Goal: Task Accomplishment & Management: Manage account settings

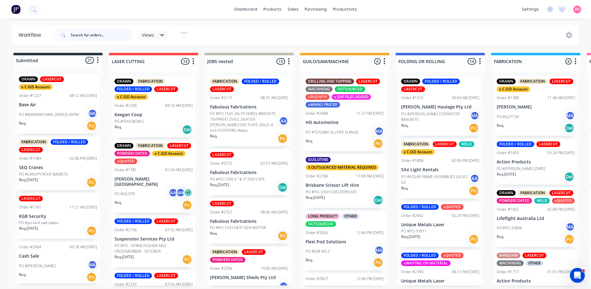
click at [117, 35] on input "text" at bounding box center [101, 35] width 61 height 12
type input "BASE AIR"
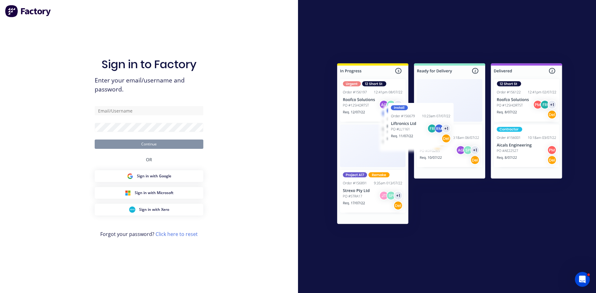
type input "brenda@prontosheetmetal.com.au"
type input "[PERSON_NAME][EMAIL_ADDRESS][DOMAIN_NAME]"
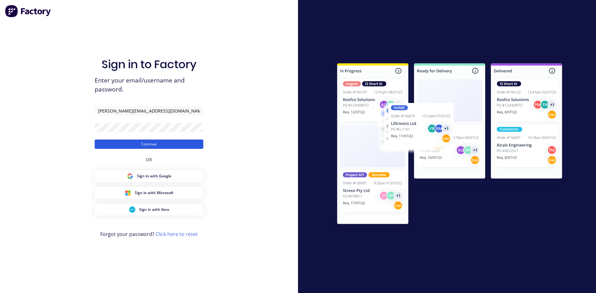
click at [147, 143] on button "Continue" at bounding box center [149, 144] width 109 height 9
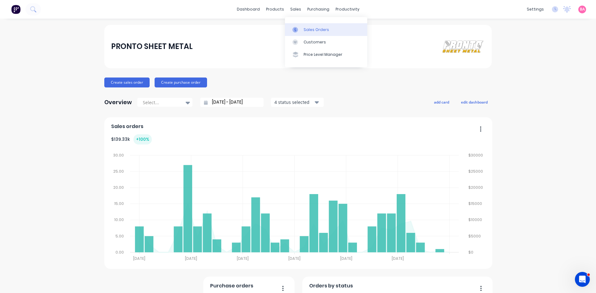
click at [313, 31] on div "Sales Orders" at bounding box center [315, 30] width 25 height 6
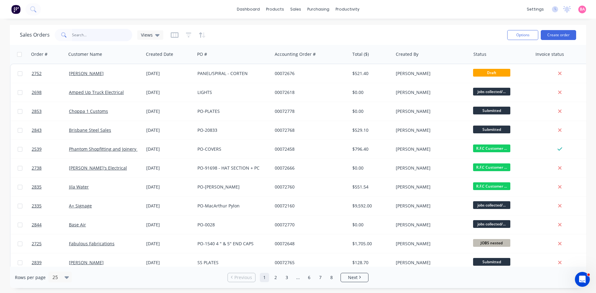
click at [89, 34] on input "text" at bounding box center [102, 35] width 61 height 12
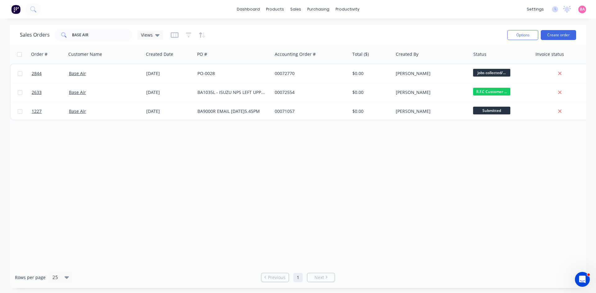
click at [191, 34] on div at bounding box center [188, 35] width 35 height 10
click at [188, 34] on icon "button" at bounding box center [189, 35] width 6 height 6
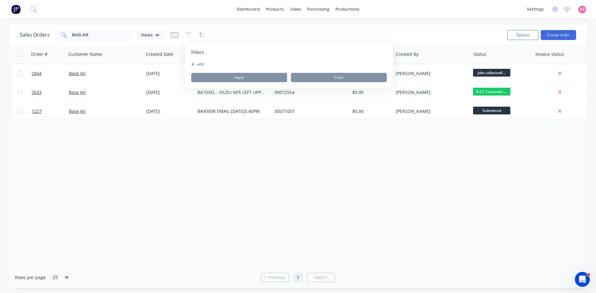
click at [200, 63] on button "add" at bounding box center [199, 64] width 16 height 5
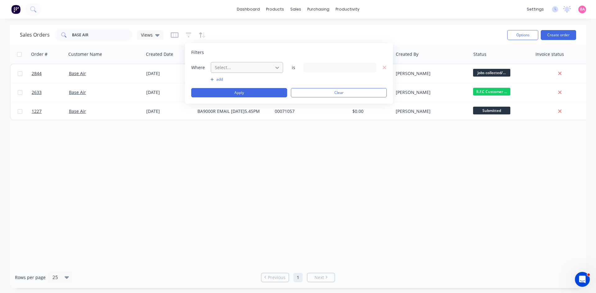
click at [274, 67] on icon at bounding box center [277, 68] width 6 height 6
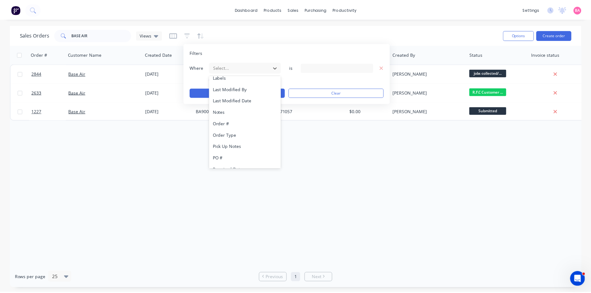
scroll to position [162, 0]
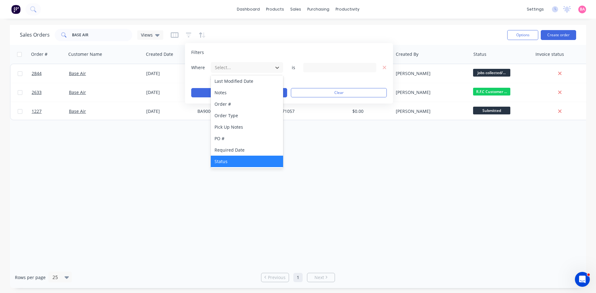
click at [240, 162] on div "Status" at bounding box center [247, 161] width 72 height 11
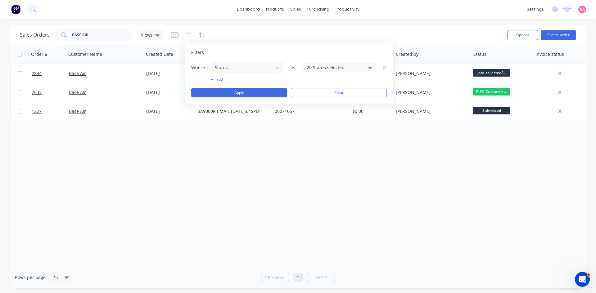
click at [370, 69] on icon at bounding box center [370, 67] width 4 height 7
click at [312, 101] on div at bounding box center [313, 102] width 12 height 12
click at [241, 94] on button "Apply" at bounding box center [239, 92] width 96 height 9
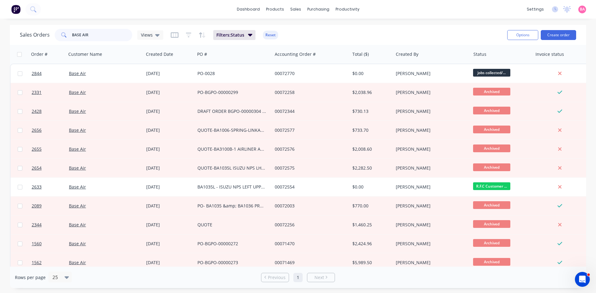
drag, startPoint x: 92, startPoint y: 36, endPoint x: 60, endPoint y: 32, distance: 32.5
click at [60, 32] on div "BASE AIR" at bounding box center [94, 35] width 78 height 12
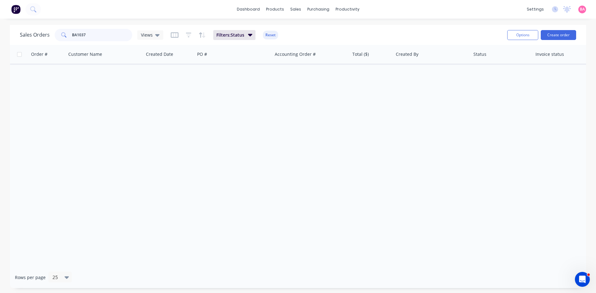
drag, startPoint x: 89, startPoint y: 32, endPoint x: 15, endPoint y: 26, distance: 73.8
click at [22, 30] on div "Sales Orders BA1037 Views" at bounding box center [91, 35] width 143 height 12
type input "2850"
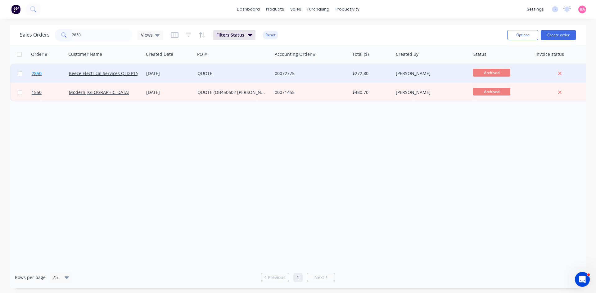
click at [38, 74] on span "2850" at bounding box center [37, 73] width 10 height 6
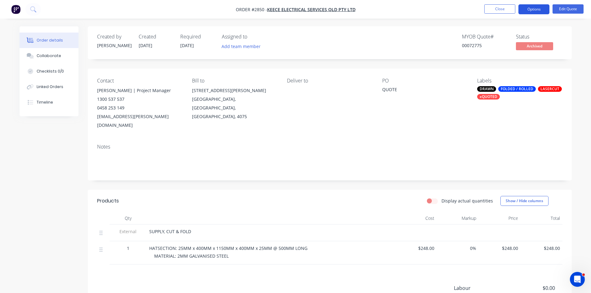
click at [545, 7] on button "Options" at bounding box center [533, 9] width 31 height 10
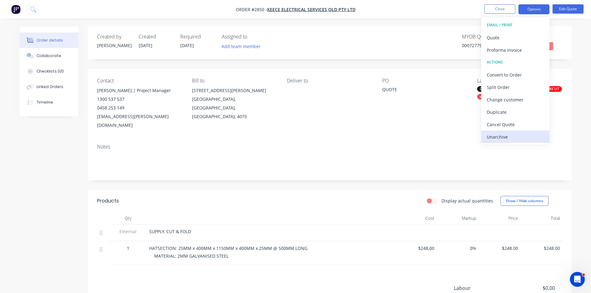
click at [502, 135] on div "Unarchive" at bounding box center [515, 136] width 57 height 9
click at [402, 128] on div "Contact Ben Williams | Project Manager 1300 537 537 0458 253 149 ben.williams@k…" at bounding box center [330, 104] width 484 height 70
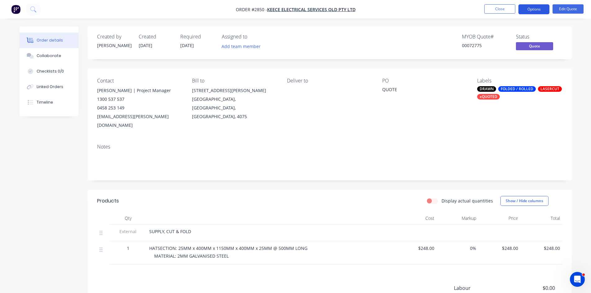
click at [540, 6] on button "Options" at bounding box center [533, 9] width 31 height 10
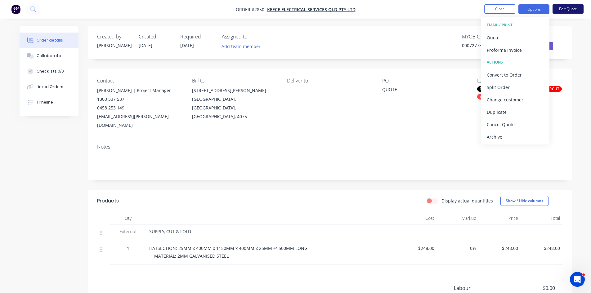
click at [570, 8] on button "Edit Quote" at bounding box center [568, 8] width 31 height 9
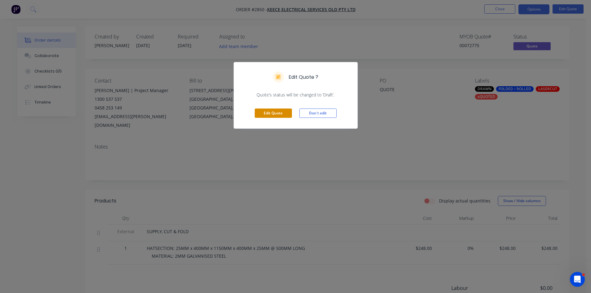
click at [284, 112] on button "Edit Quote" at bounding box center [273, 113] width 37 height 9
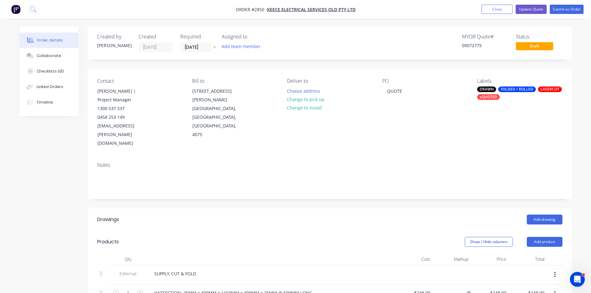
click at [214, 46] on icon at bounding box center [214, 47] width 3 height 4
click at [249, 47] on button "Add team member" at bounding box center [241, 46] width 46 height 8
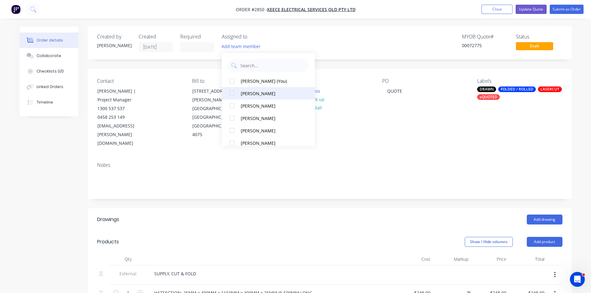
click at [231, 92] on div at bounding box center [232, 93] width 12 height 12
click at [259, 43] on div "AA" at bounding box center [253, 46] width 62 height 9
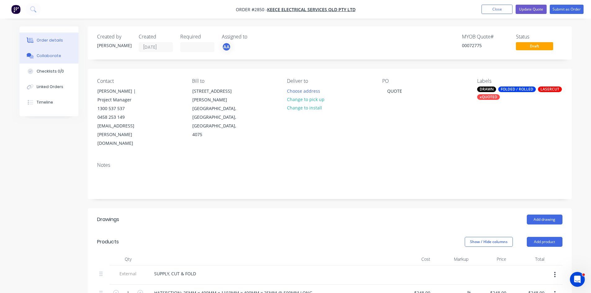
click at [50, 56] on div "Collaborate" at bounding box center [49, 56] width 25 height 6
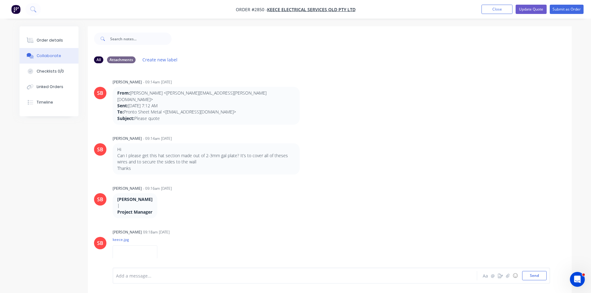
click at [138, 278] on div at bounding box center [277, 276] width 323 height 7
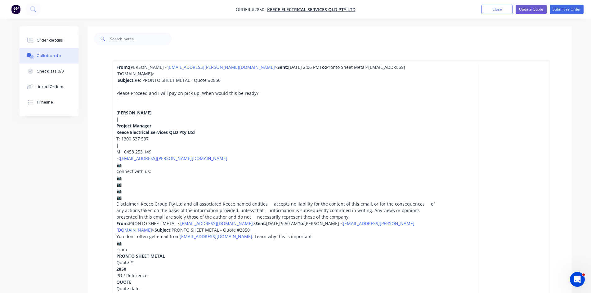
scroll to position [139, 0]
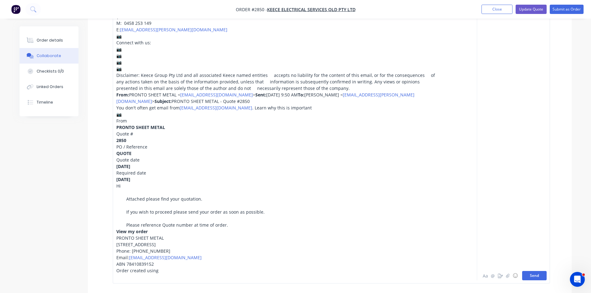
click at [535, 280] on button "Send" at bounding box center [534, 275] width 25 height 9
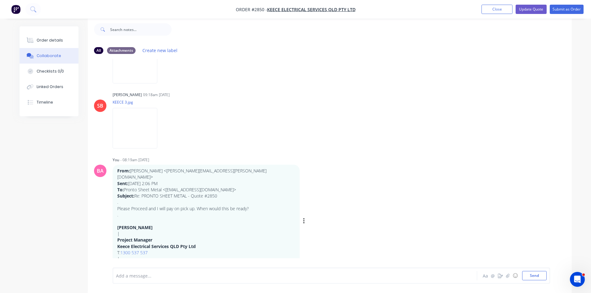
scroll to position [200, 0]
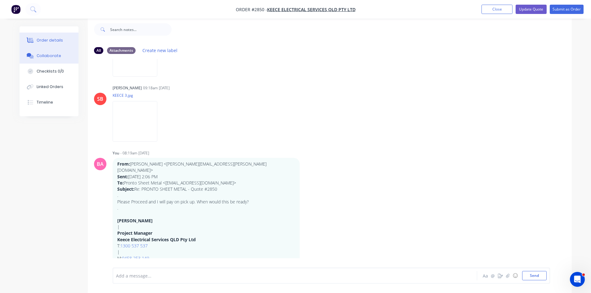
click at [55, 40] on div "Order details" at bounding box center [50, 41] width 26 height 6
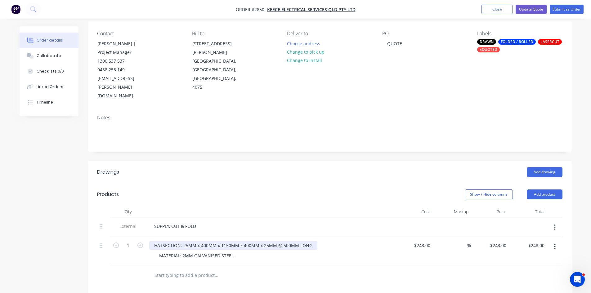
scroll to position [51, 0]
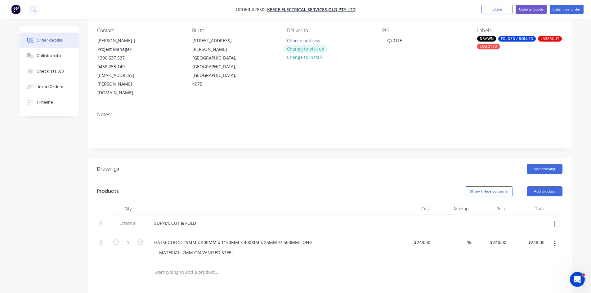
click at [307, 47] on button "Change to pick up" at bounding box center [306, 49] width 44 height 8
drag, startPoint x: 404, startPoint y: 40, endPoint x: 345, endPoint y: 39, distance: 59.0
click at [345, 39] on div "Contact Ben Williams | Project Manager 1300 537 537 0458 253 149 ben.williams@k…" at bounding box center [330, 62] width 484 height 88
drag, startPoint x: 383, startPoint y: 26, endPoint x: 347, endPoint y: 71, distance: 57.6
click at [347, 71] on div "Pick up Change to delivery Change to install" at bounding box center [329, 63] width 85 height 70
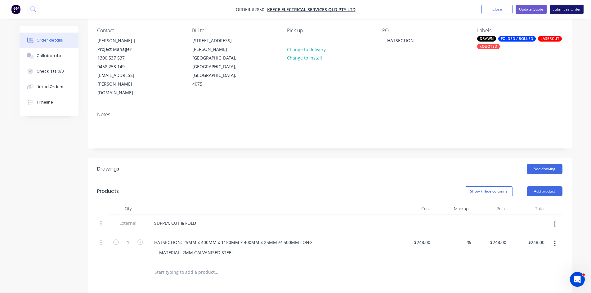
click at [568, 7] on button "Submit as Order" at bounding box center [567, 9] width 34 height 9
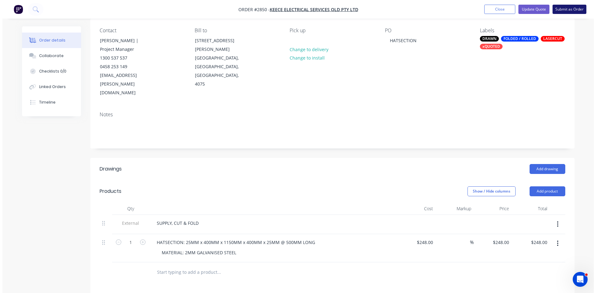
scroll to position [0, 0]
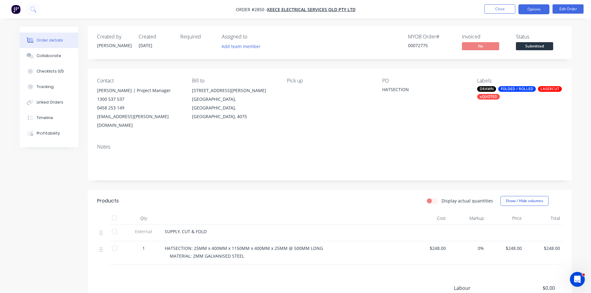
click at [532, 8] on button "Options" at bounding box center [533, 9] width 31 height 10
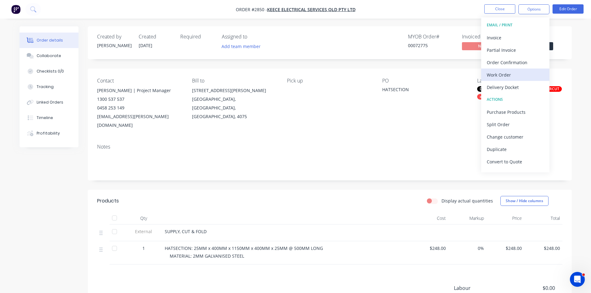
click at [505, 75] on div "Work Order" at bounding box center [515, 74] width 57 height 9
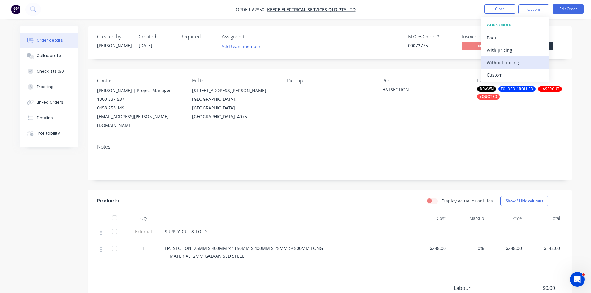
click at [508, 60] on div "Without pricing" at bounding box center [515, 62] width 57 height 9
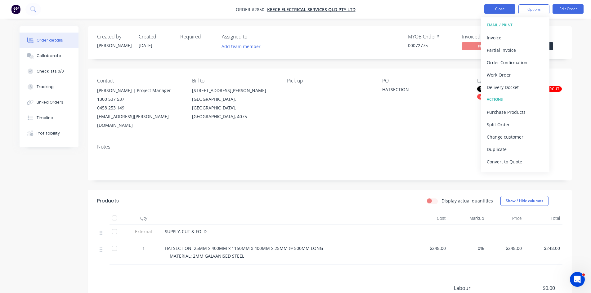
click at [498, 8] on button "Close" at bounding box center [499, 8] width 31 height 9
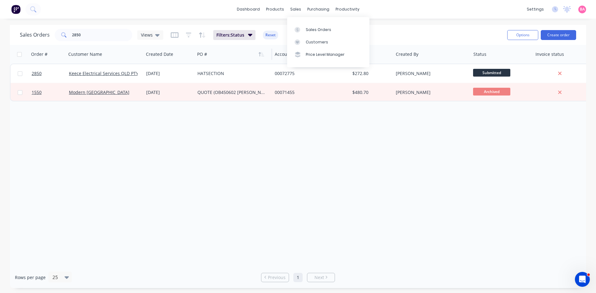
drag, startPoint x: 313, startPoint y: 30, endPoint x: 236, endPoint y: 54, distance: 80.1
click at [312, 30] on div "Sales Orders" at bounding box center [318, 30] width 25 height 6
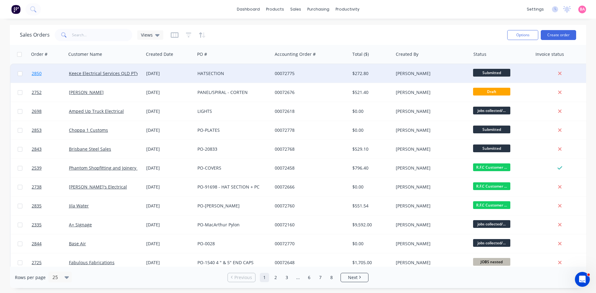
click at [34, 72] on span "2850" at bounding box center [37, 73] width 10 height 6
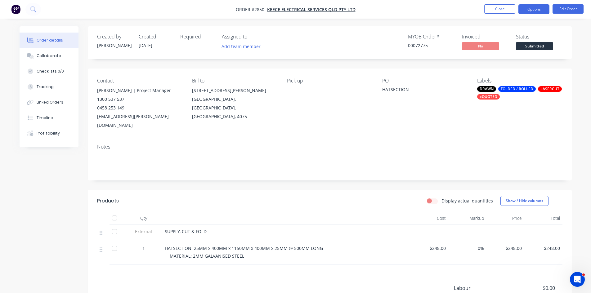
click at [542, 8] on button "Options" at bounding box center [533, 9] width 31 height 10
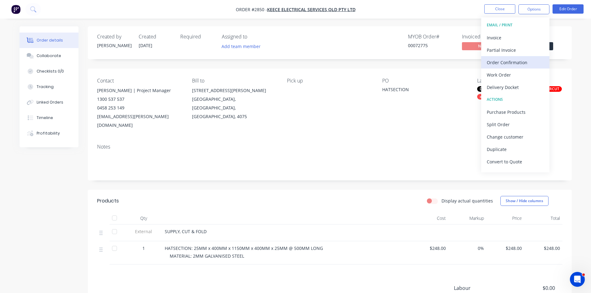
click at [510, 62] on div "Order Confirmation" at bounding box center [515, 62] width 57 height 9
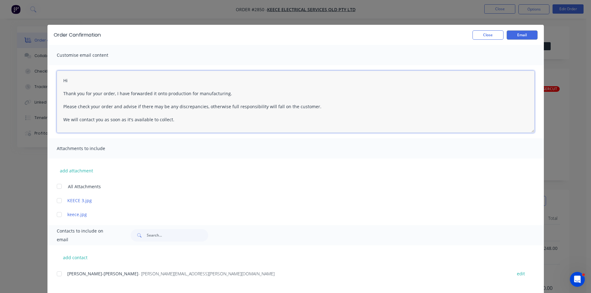
click at [80, 80] on textarea "Hi Thank you for your order, I have forwarded it onto production for manufactur…" at bounding box center [296, 102] width 478 height 62
click at [233, 94] on textarea "Hi Scott Thank you for your order, I have forwarded it onto production for manu…" at bounding box center [296, 102] width 478 height 62
click at [56, 274] on div at bounding box center [59, 274] width 12 height 12
type textarea "Hi Thank you for your order, I have forwarded it onto production for manufactur…"
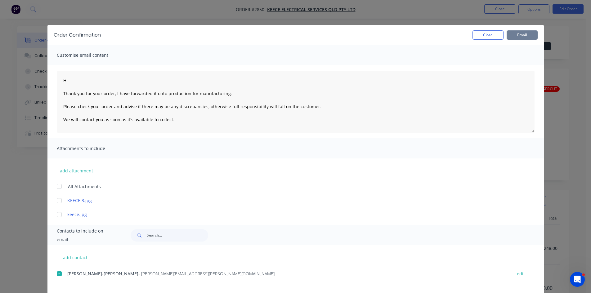
click at [523, 34] on button "Email" at bounding box center [522, 34] width 31 height 9
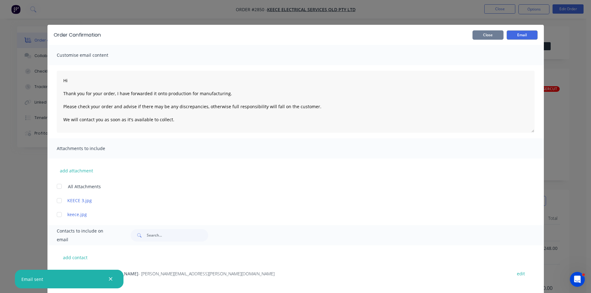
click at [483, 33] on button "Close" at bounding box center [488, 34] width 31 height 9
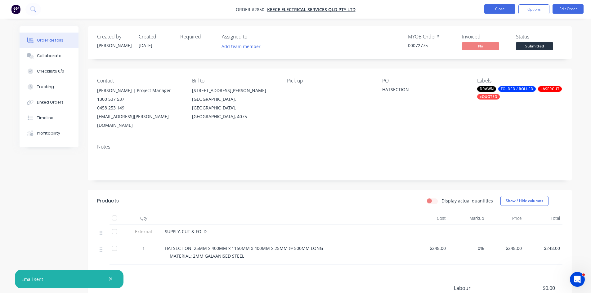
click at [503, 8] on button "Close" at bounding box center [499, 8] width 31 height 9
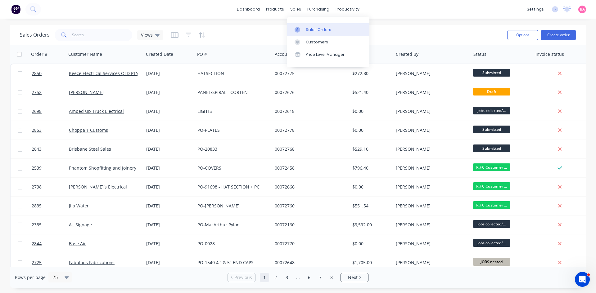
click at [317, 28] on div "Sales Orders" at bounding box center [318, 30] width 25 height 6
click at [562, 32] on button "Create order" at bounding box center [558, 35] width 35 height 10
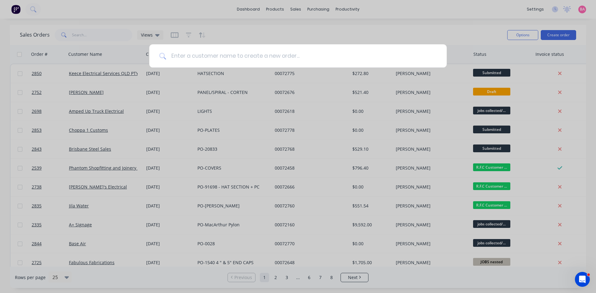
click at [225, 52] on input at bounding box center [301, 55] width 271 height 23
type input "jila"
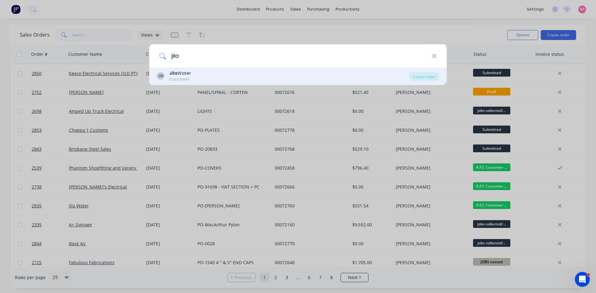
click at [174, 77] on div "Customer" at bounding box center [180, 80] width 22 height 6
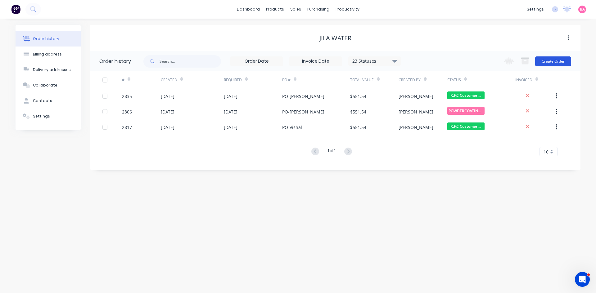
click at [548, 61] on button "Create Order" at bounding box center [553, 61] width 36 height 10
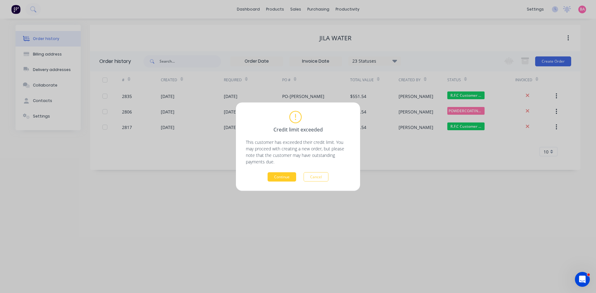
click at [286, 177] on button "Continue" at bounding box center [281, 176] width 29 height 9
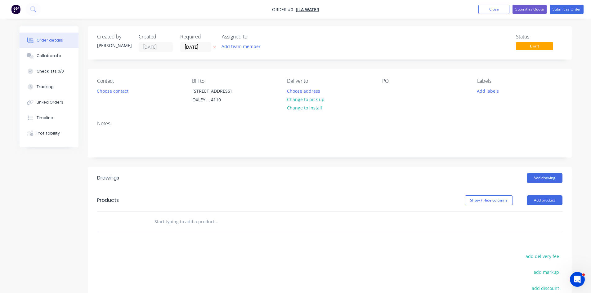
click at [214, 47] on icon at bounding box center [214, 47] width 2 height 2
click at [242, 45] on button "Add team member" at bounding box center [241, 46] width 46 height 8
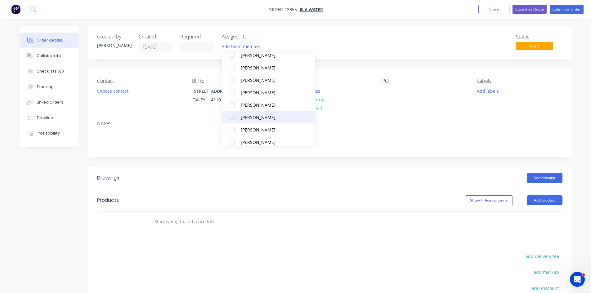
scroll to position [41, 0]
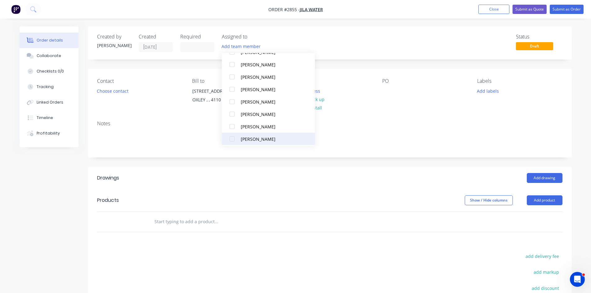
click at [235, 140] on div at bounding box center [232, 139] width 12 height 12
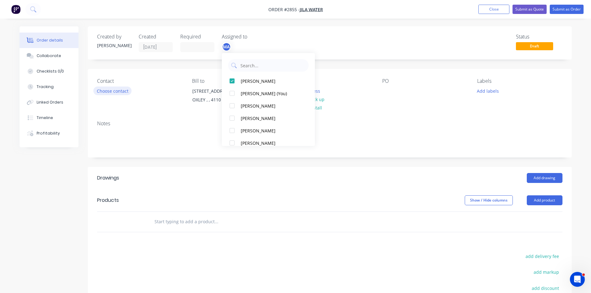
click at [116, 90] on button "Choose contact" at bounding box center [112, 91] width 38 height 8
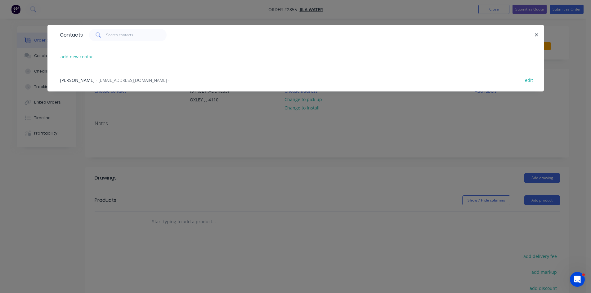
click at [115, 83] on span "- info@jilawater.com.au -" at bounding box center [133, 80] width 74 height 6
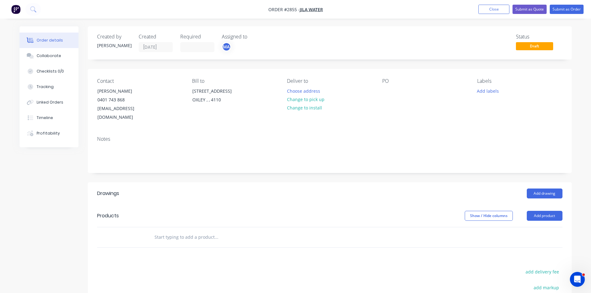
drag, startPoint x: 315, startPoint y: 99, endPoint x: 393, endPoint y: 99, distance: 77.6
click at [315, 99] on button "Change to pick up" at bounding box center [306, 99] width 44 height 8
click at [385, 87] on div at bounding box center [387, 91] width 10 height 9
click at [490, 90] on button "Add labels" at bounding box center [488, 91] width 29 height 8
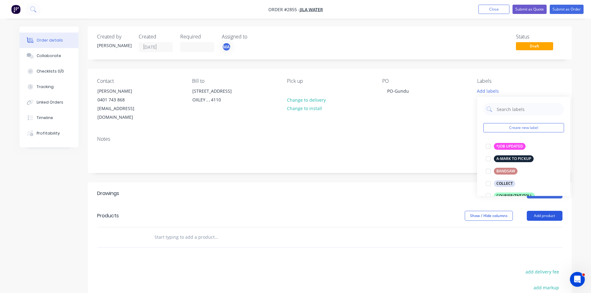
click at [555, 211] on button "Add product" at bounding box center [545, 216] width 36 height 10
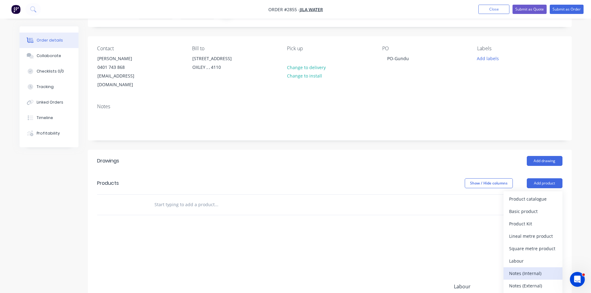
scroll to position [52, 0]
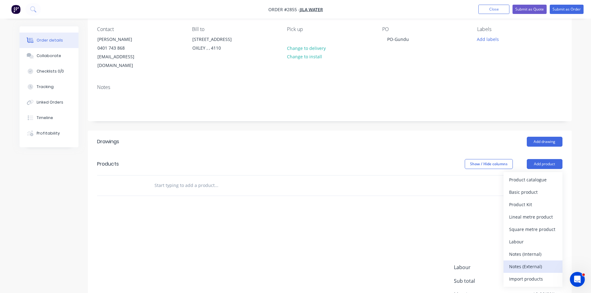
click at [528, 262] on div "Notes (External)" at bounding box center [533, 266] width 48 height 9
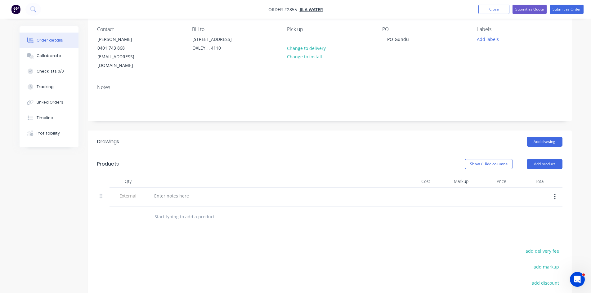
click at [174, 211] on input "text" at bounding box center [216, 217] width 124 height 12
paste input "1 X Large Monument | Bharath Gundu"
type input "1 X Large Monument | Bharath Gundu"
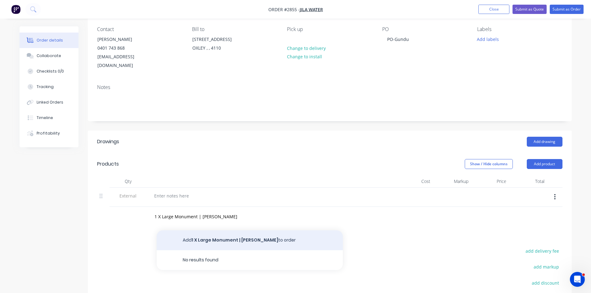
click at [252, 231] on button "Add 1 X Large Monument | Bharath Gundu to order" at bounding box center [250, 241] width 186 height 20
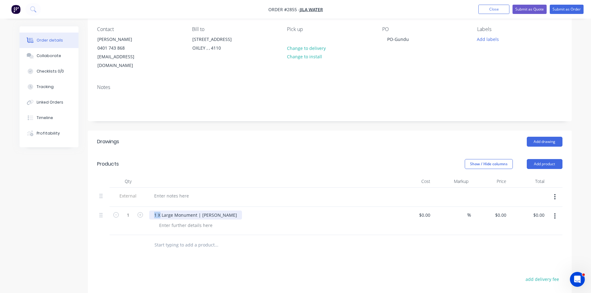
drag, startPoint x: 160, startPoint y: 206, endPoint x: 143, endPoint y: 205, distance: 17.4
click at [143, 207] on div "1 1 X Large Monument | Bharath Gundu $0.00 $0.00 % $0.00 $0.00 $0.00 $0.00" at bounding box center [329, 221] width 465 height 28
click at [502, 211] on input "0" at bounding box center [505, 215] width 7 height 9
type input "$501.40"
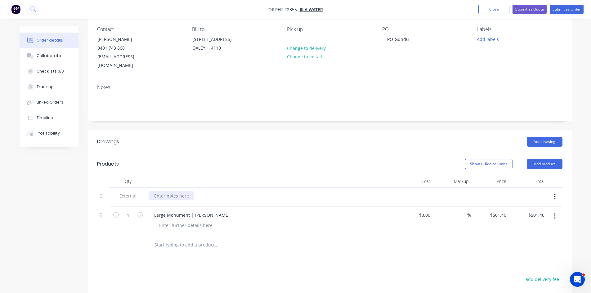
click at [172, 191] on div at bounding box center [171, 195] width 45 height 9
click at [46, 56] on div "Collaborate" at bounding box center [49, 56] width 25 height 6
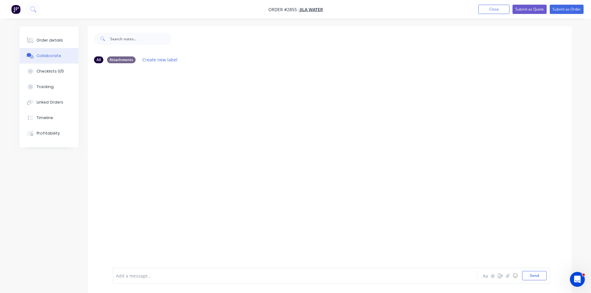
click at [150, 277] on div at bounding box center [277, 276] width 323 height 7
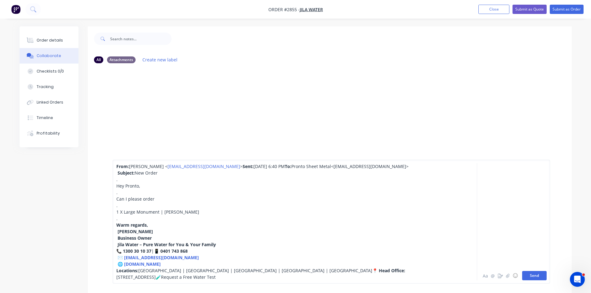
click at [535, 275] on button "Send" at bounding box center [534, 275] width 25 height 9
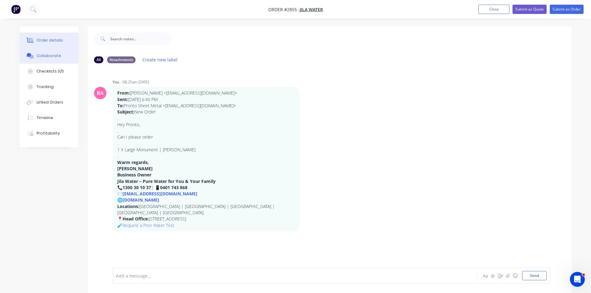
click at [46, 38] on div "Order details" at bounding box center [50, 41] width 26 height 6
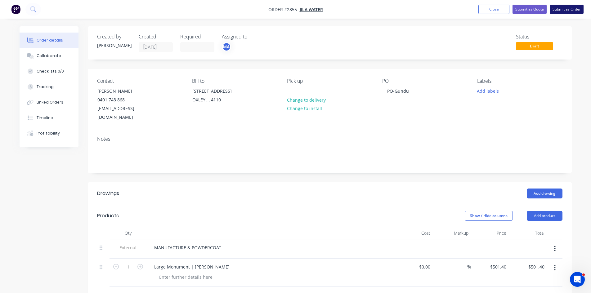
click at [564, 9] on button "Submit as Order" at bounding box center [567, 9] width 34 height 9
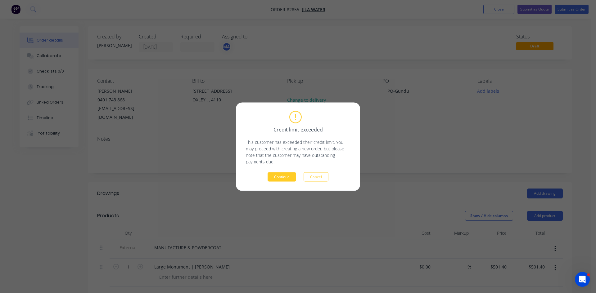
click at [280, 177] on button "Continue" at bounding box center [281, 176] width 29 height 9
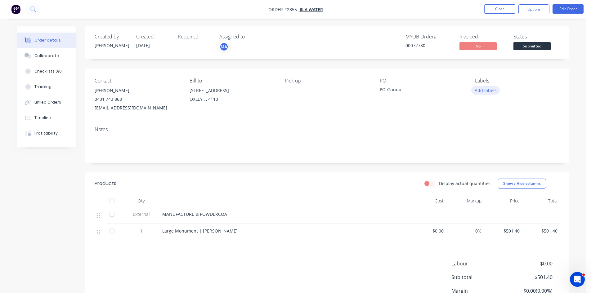
click at [487, 91] on button "Add labels" at bounding box center [485, 90] width 29 height 8
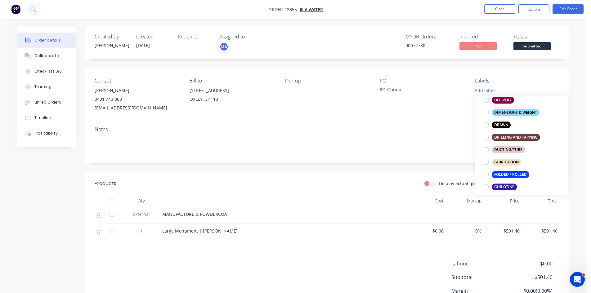
scroll to position [124, 0]
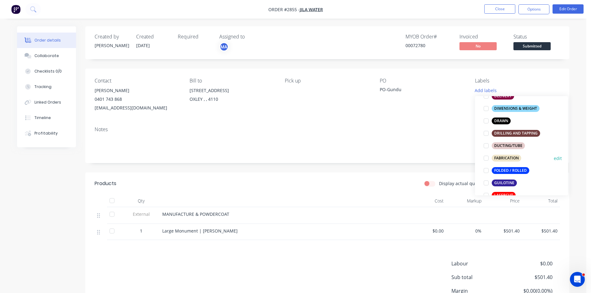
click at [485, 157] on div at bounding box center [486, 158] width 12 height 12
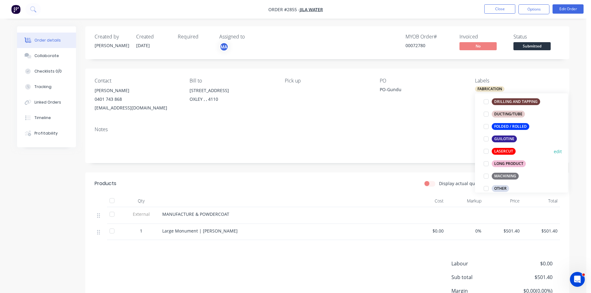
click at [484, 152] on div at bounding box center [486, 151] width 12 height 12
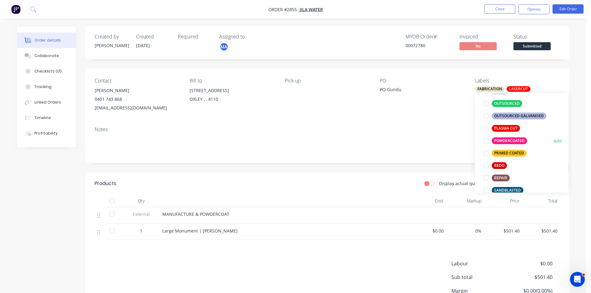
click at [486, 141] on div at bounding box center [486, 141] width 12 height 12
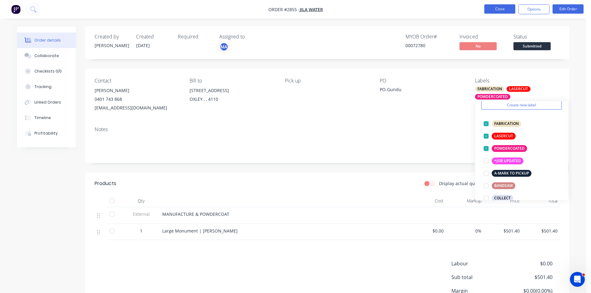
click at [493, 8] on button "Close" at bounding box center [499, 8] width 31 height 9
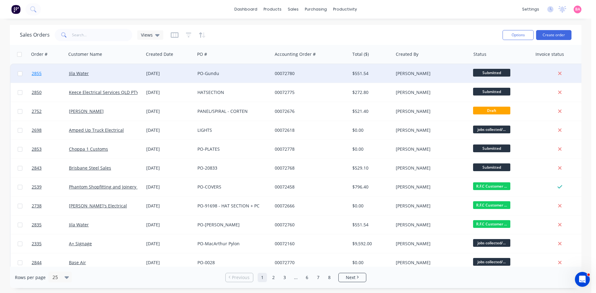
click at [32, 71] on span "2855" at bounding box center [37, 73] width 10 height 6
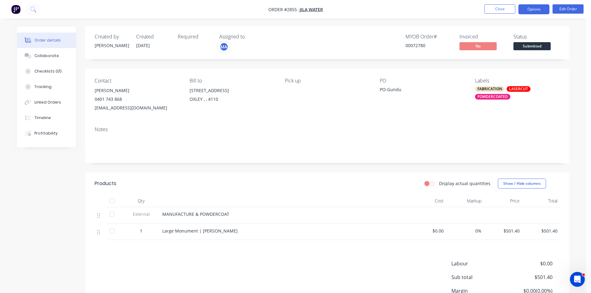
click at [533, 10] on button "Options" at bounding box center [533, 9] width 31 height 10
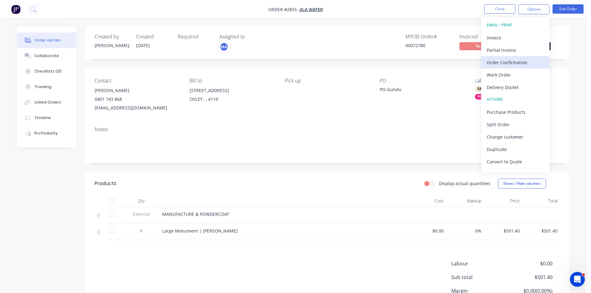
click at [517, 62] on div "Order Confirmation" at bounding box center [515, 62] width 57 height 9
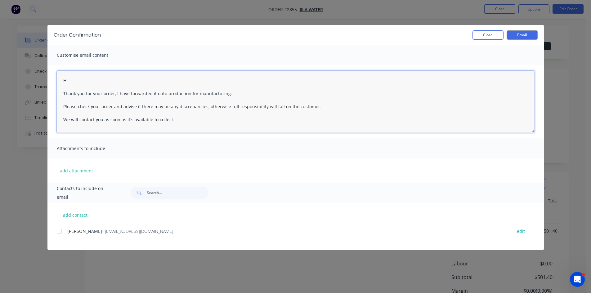
click at [92, 76] on textarea "Hi Thank you for your order, I have forwarded it onto production for manufactur…" at bounding box center [296, 102] width 478 height 62
click at [60, 231] on div at bounding box center [59, 231] width 12 height 12
type textarea "Hi Thank you for your order, I have forwarded it onto production for manufactur…"
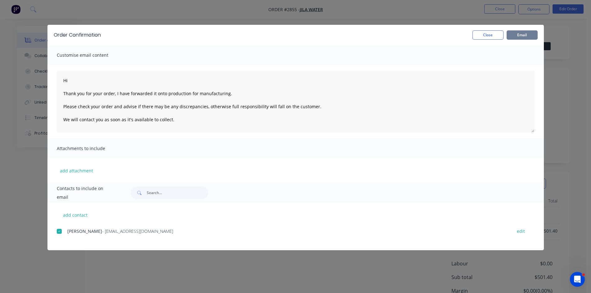
click at [525, 32] on button "Email" at bounding box center [522, 34] width 31 height 9
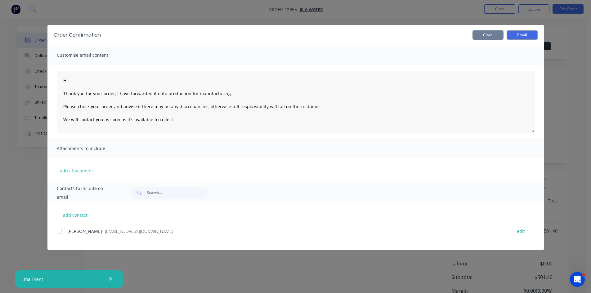
click at [485, 36] on button "Close" at bounding box center [488, 34] width 31 height 9
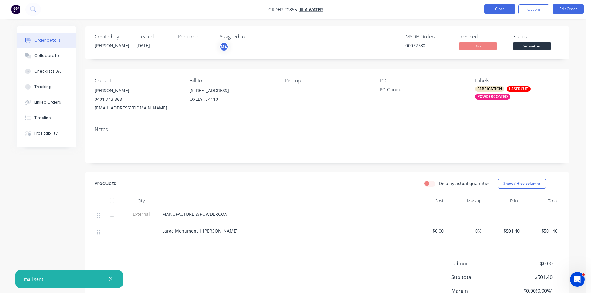
click at [500, 9] on button "Close" at bounding box center [499, 8] width 31 height 9
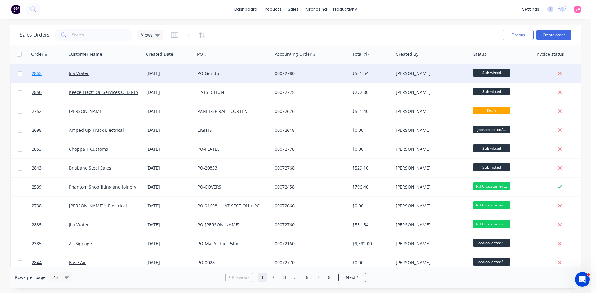
click at [35, 73] on span "2855" at bounding box center [37, 73] width 10 height 6
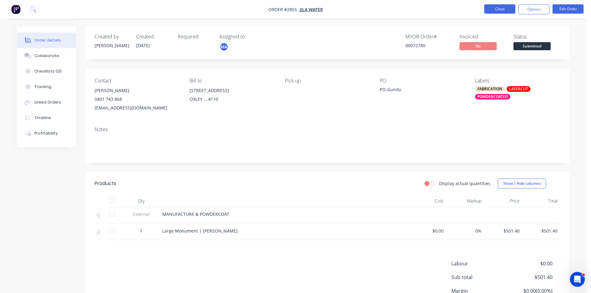
click at [501, 8] on button "Close" at bounding box center [499, 8] width 31 height 9
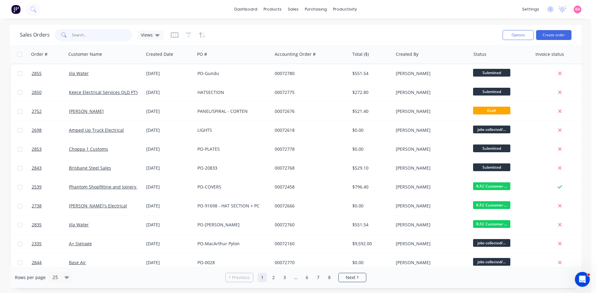
click at [89, 35] on input "text" at bounding box center [102, 35] width 61 height 12
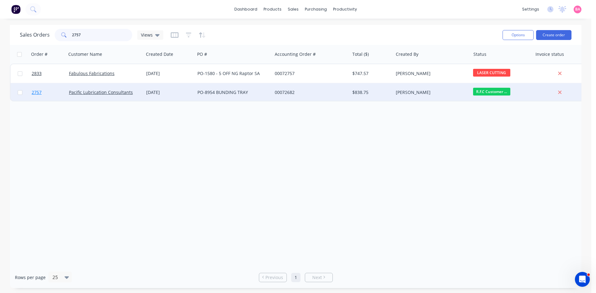
type input "2757"
click at [37, 92] on span "2757" at bounding box center [37, 92] width 10 height 6
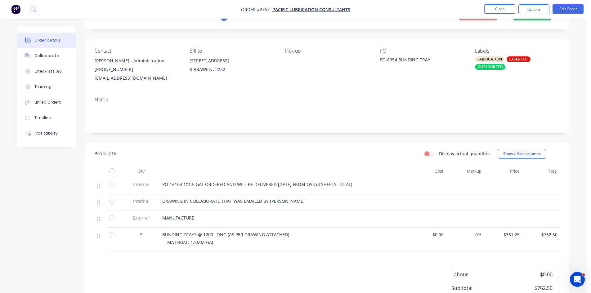
scroll to position [31, 0]
click at [38, 59] on button "Collaborate" at bounding box center [46, 56] width 59 height 16
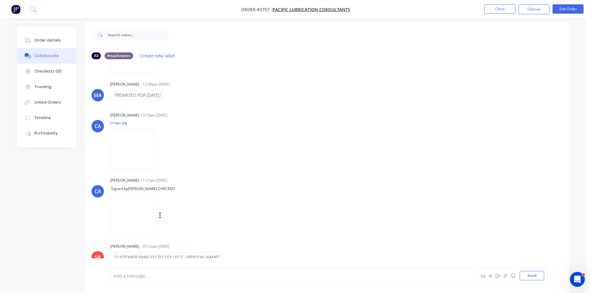
scroll to position [9, 0]
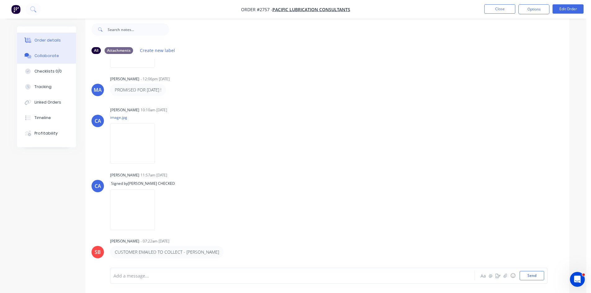
click at [43, 39] on div "Order details" at bounding box center [47, 41] width 26 height 6
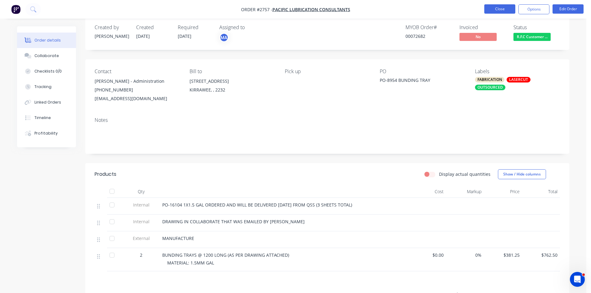
click at [507, 9] on button "Close" at bounding box center [499, 8] width 31 height 9
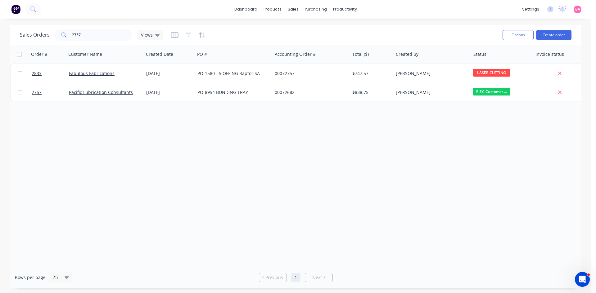
click at [115, 185] on div "Order # Customer Name Created Date PO # Accounting Order # Total ($) Created By…" at bounding box center [295, 156] width 571 height 222
drag, startPoint x: 82, startPoint y: 36, endPoint x: -20, endPoint y: 28, distance: 102.1
click at [0, 28] on html "dashboard products sales purchasing productivity dashboard products Product Cat…" at bounding box center [298, 146] width 596 height 293
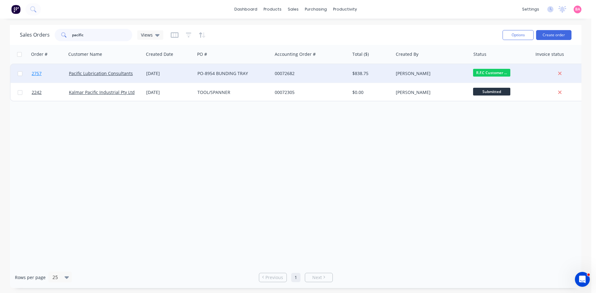
type input "pacific"
click at [38, 73] on span "2757" at bounding box center [37, 73] width 10 height 6
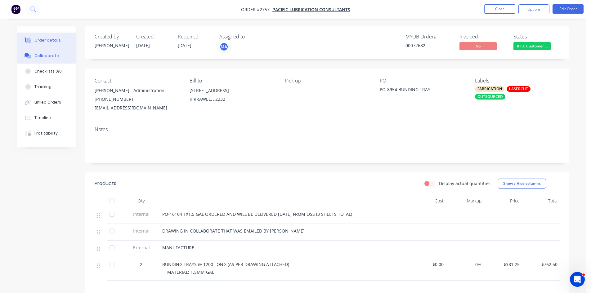
click at [48, 53] on button "Collaborate" at bounding box center [46, 56] width 59 height 16
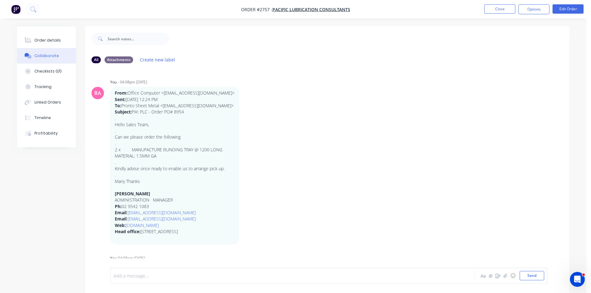
click at [147, 276] on div at bounding box center [275, 276] width 323 height 7
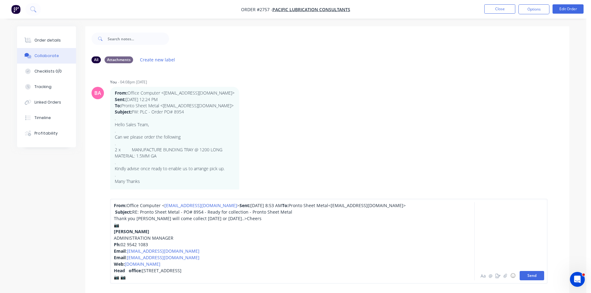
click at [531, 276] on button "Send" at bounding box center [532, 275] width 25 height 9
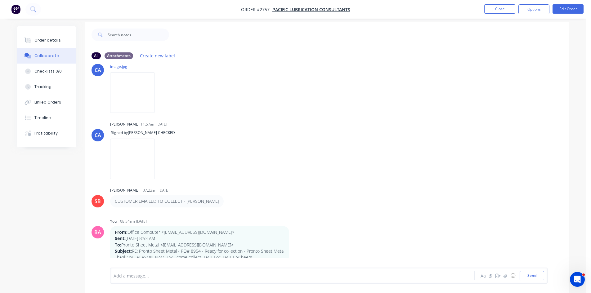
scroll to position [9, 0]
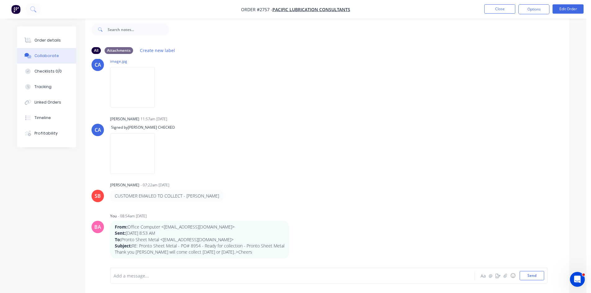
click at [141, 277] on div at bounding box center [275, 276] width 323 height 7
click at [533, 276] on button "Send" at bounding box center [532, 275] width 25 height 9
click at [504, 10] on button "Close" at bounding box center [499, 8] width 31 height 9
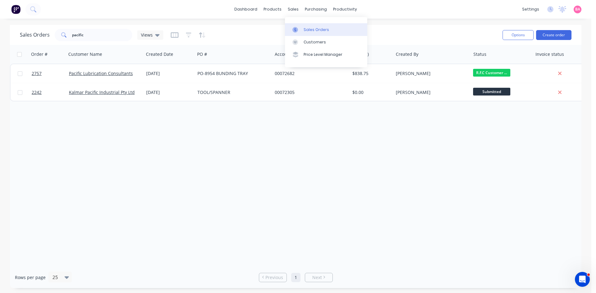
click at [314, 30] on div "Sales Orders" at bounding box center [315, 30] width 25 height 6
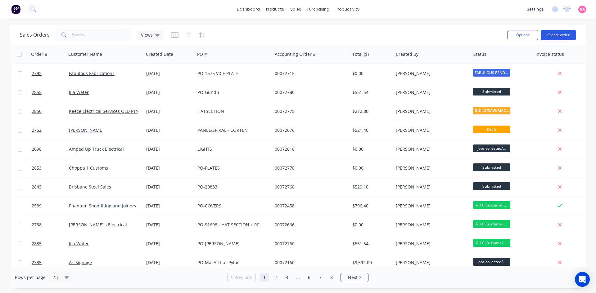
click at [559, 34] on button "Create order" at bounding box center [558, 35] width 35 height 10
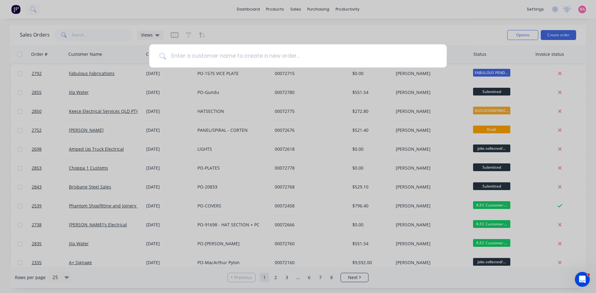
click at [177, 56] on input at bounding box center [301, 55] width 271 height 23
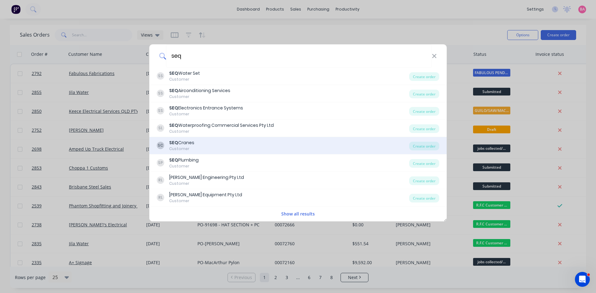
type input "seq"
click at [199, 145] on div "SC SEQ Cranes Customer" at bounding box center [283, 146] width 252 height 12
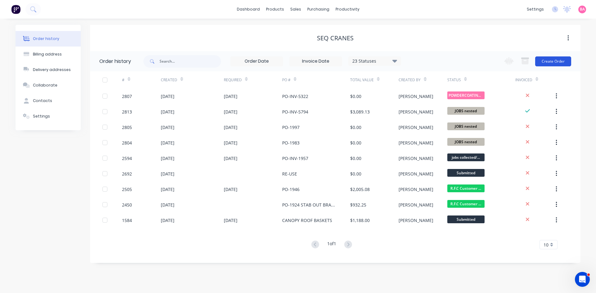
click at [552, 58] on button "Create Order" at bounding box center [553, 61] width 36 height 10
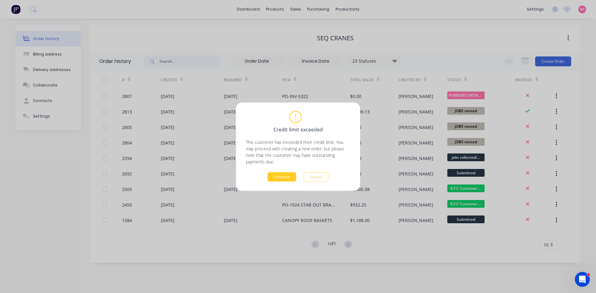
click at [286, 178] on button "Continue" at bounding box center [281, 176] width 29 height 9
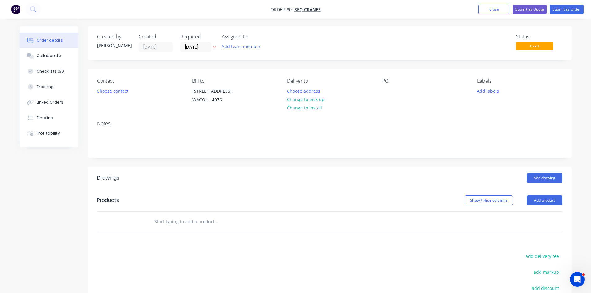
click at [213, 46] on icon at bounding box center [214, 47] width 3 height 4
click at [240, 46] on button "Add team member" at bounding box center [241, 46] width 46 height 8
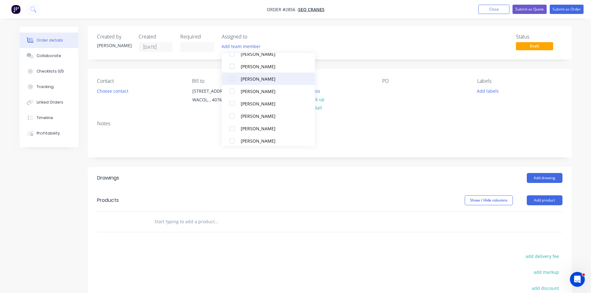
scroll to position [56, 0]
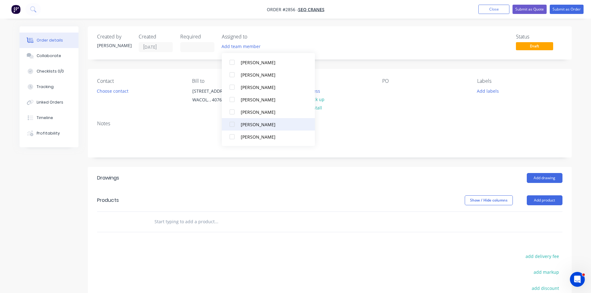
click at [231, 124] on div at bounding box center [232, 124] width 12 height 12
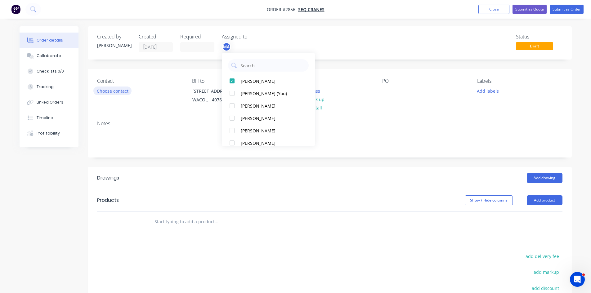
click at [122, 91] on button "Choose contact" at bounding box center [112, 91] width 38 height 8
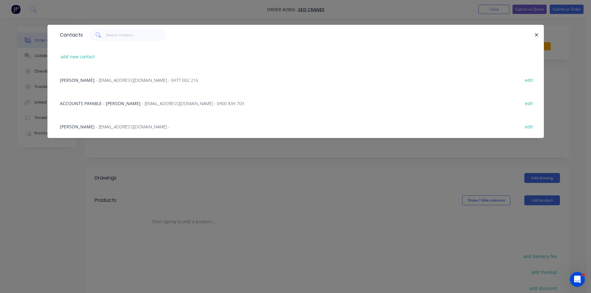
click at [76, 82] on span "Jade Riseley" at bounding box center [77, 80] width 35 height 6
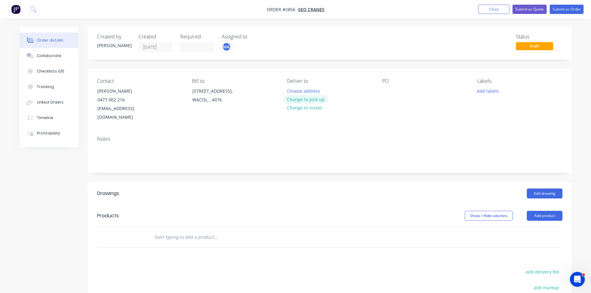
click at [315, 99] on button "Change to pick up" at bounding box center [306, 99] width 44 height 8
click at [384, 91] on div at bounding box center [387, 91] width 10 height 9
click at [496, 87] on button "Add labels" at bounding box center [488, 91] width 29 height 8
click at [409, 136] on div "Notes" at bounding box center [329, 139] width 465 height 6
click at [54, 52] on button "Collaborate" at bounding box center [49, 56] width 59 height 16
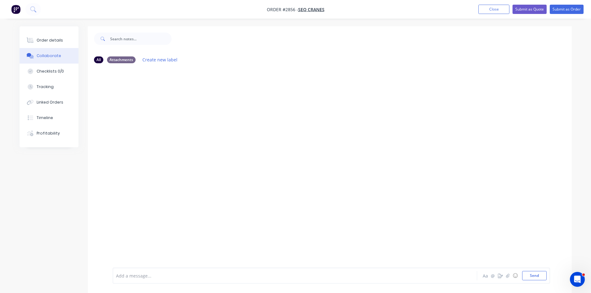
click at [170, 278] on div at bounding box center [277, 276] width 323 height 7
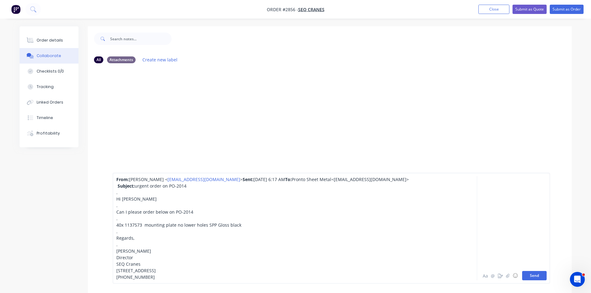
click at [539, 275] on button "Send" at bounding box center [534, 275] width 25 height 9
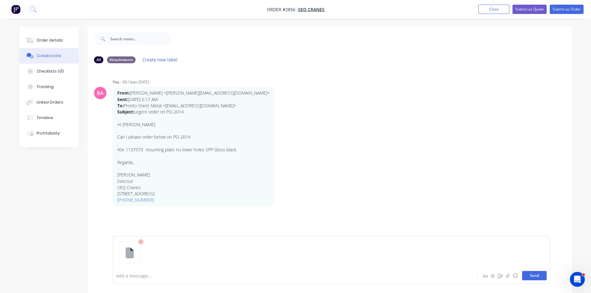
click at [532, 275] on button "Send" at bounding box center [534, 275] width 25 height 9
click at [506, 275] on icon "button" at bounding box center [508, 276] width 4 height 4
click at [538, 276] on button "Send" at bounding box center [534, 275] width 25 height 9
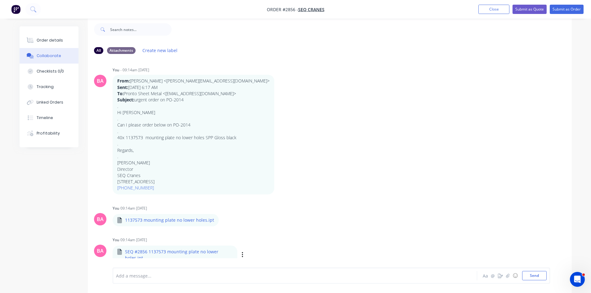
scroll to position [9, 0]
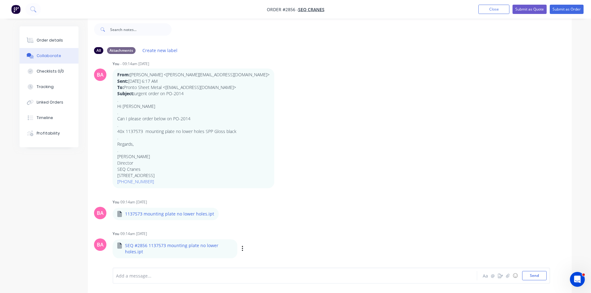
click at [170, 246] on p "SEQ #2856 1137573 mounting plate no lower holes.ipt" at bounding box center [179, 249] width 108 height 13
click at [120, 247] on icon at bounding box center [119, 246] width 5 height 6
click at [243, 249] on icon "button" at bounding box center [242, 249] width 1 height 6
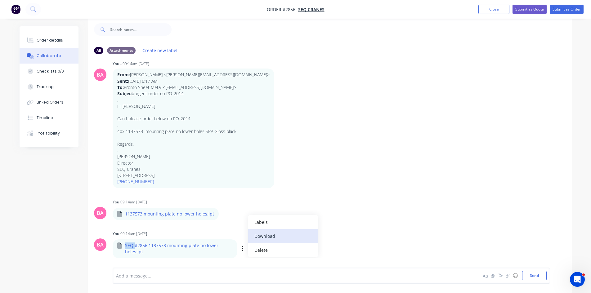
click at [269, 236] on button "Download" at bounding box center [283, 236] width 70 height 14
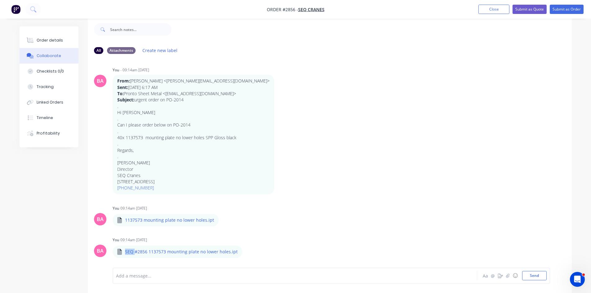
scroll to position [3, 0]
click at [223, 221] on icon "button" at bounding box center [224, 220] width 2 height 7
click at [245, 234] on button "Download" at bounding box center [265, 236] width 70 height 14
drag, startPoint x: 186, startPoint y: 254, endPoint x: -107, endPoint y: 271, distance: 293.4
click at [0, 271] on html "Order #2856 - SEQ Cranes Add product Close Submit as Quote Submit as Order Orde…" at bounding box center [295, 142] width 591 height 303
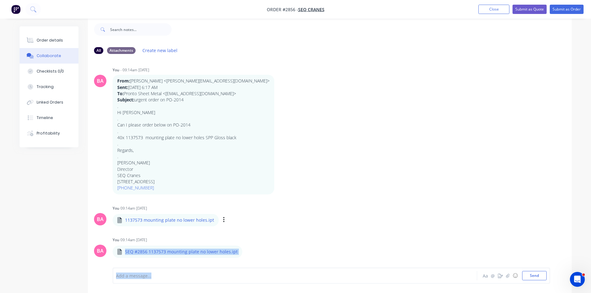
drag, startPoint x: 119, startPoint y: 245, endPoint x: -110, endPoint y: 273, distance: 230.7
click at [0, 273] on html "Order #2856 - SEQ Cranes Add product Close Submit as Quote Submit as Order Orde…" at bounding box center [295, 142] width 591 height 303
click at [0, 0] on icon "button" at bounding box center [0, 0] width 0 height 0
click at [137, 239] on div "Add a message... Aa @ ☺ Send" at bounding box center [332, 260] width 438 height 48
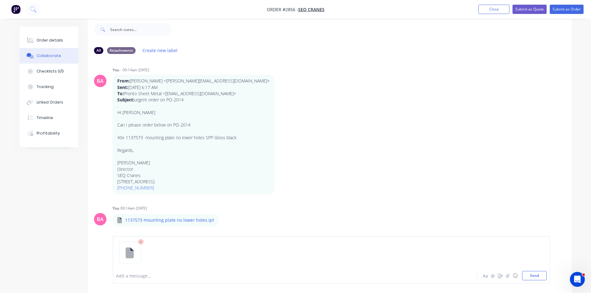
click at [141, 240] on icon at bounding box center [141, 242] width 6 height 6
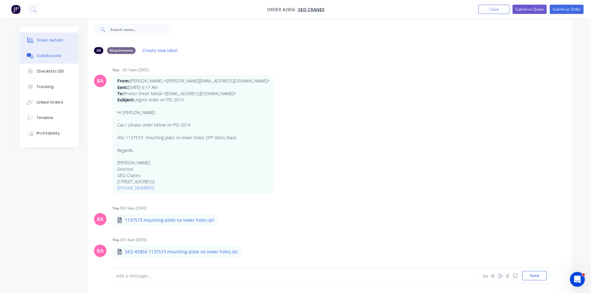
click at [42, 37] on button "Order details" at bounding box center [49, 41] width 59 height 16
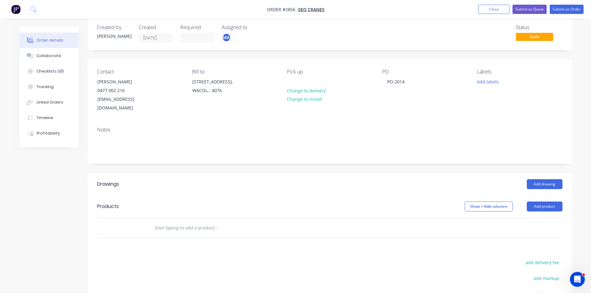
click at [189, 222] on input "text" at bounding box center [216, 228] width 124 height 12
type input "m"
click at [538, 202] on button "Add product" at bounding box center [545, 207] width 36 height 10
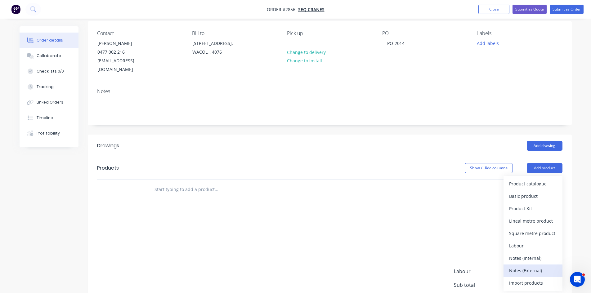
scroll to position [51, 0]
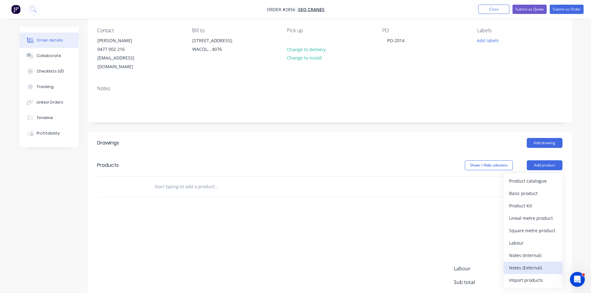
click at [540, 263] on div "Notes (External)" at bounding box center [533, 267] width 48 height 9
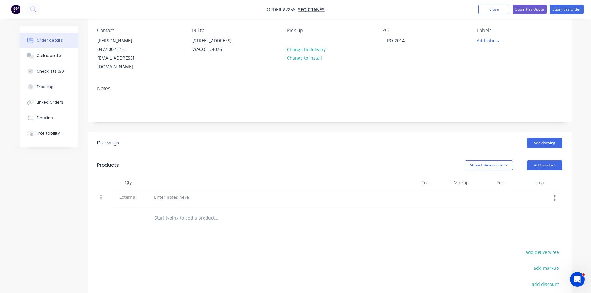
click at [193, 193] on div at bounding box center [270, 197] width 243 height 9
click at [177, 193] on div at bounding box center [171, 197] width 45 height 9
click at [190, 212] on input "text" at bounding box center [216, 218] width 124 height 12
paste input "40x 1137573 mounting plate no lower holes SPP Gloss black"
click at [201, 212] on input "40x 1137573 mounting plate no lower holes SPP Gloss black" at bounding box center [216, 218] width 124 height 12
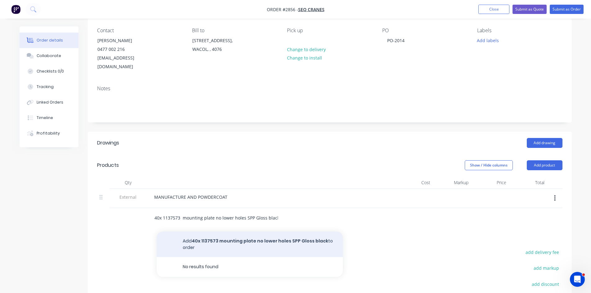
type input "40x 1137573 mounting plate no lower holes SPP Gloss black"
click at [240, 232] on button "Add 40x 1137573 mounting plate no lower holes SPP Gloss black to order" at bounding box center [250, 244] width 186 height 25
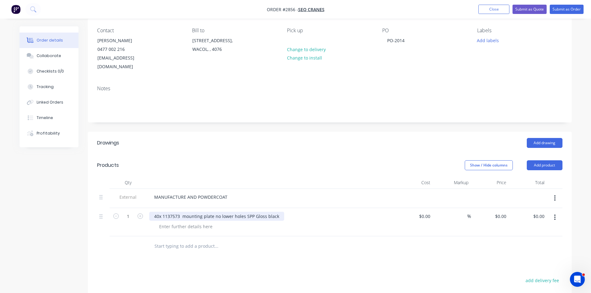
click at [163, 212] on div "40x 1137573 mounting plate no lower holes SPP Gloss black" at bounding box center [216, 216] width 135 height 9
drag, startPoint x: 162, startPoint y: 207, endPoint x: 141, endPoint y: 205, distance: 20.5
click at [141, 208] on div "1 40x 1137573 mounting plate no lower holes SPP Gloss black $0.00 $0.00 % $0.00…" at bounding box center [329, 222] width 465 height 28
click at [131, 212] on input "1" at bounding box center [128, 216] width 16 height 9
type input "40"
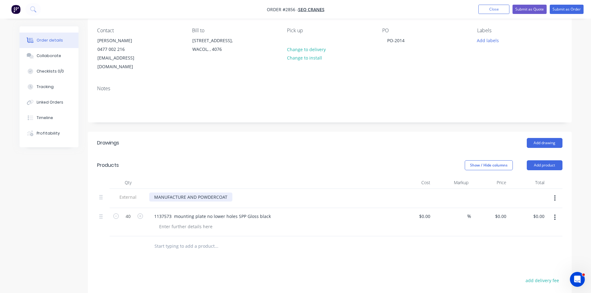
click at [226, 193] on div "MANUFACTURE AND POWDERCOAT" at bounding box center [190, 197] width 83 height 9
click at [203, 222] on div at bounding box center [185, 226] width 63 height 9
drag, startPoint x: 246, startPoint y: 208, endPoint x: 285, endPoint y: 211, distance: 39.9
click at [285, 212] on div "1137573 mounting plate no lower holes SPP Gloss black" at bounding box center [270, 216] width 243 height 9
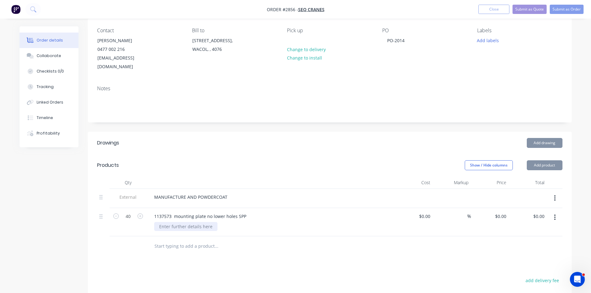
click at [178, 222] on div at bounding box center [185, 226] width 63 height 9
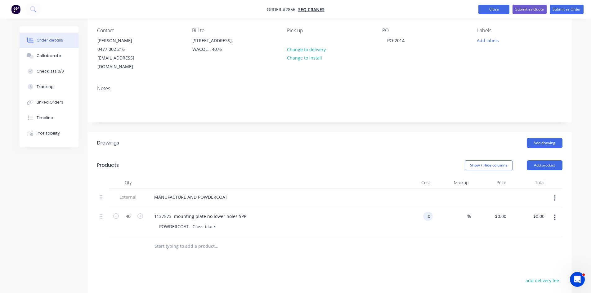
type input "$0.00"
click at [500, 9] on button "Close" at bounding box center [493, 9] width 31 height 9
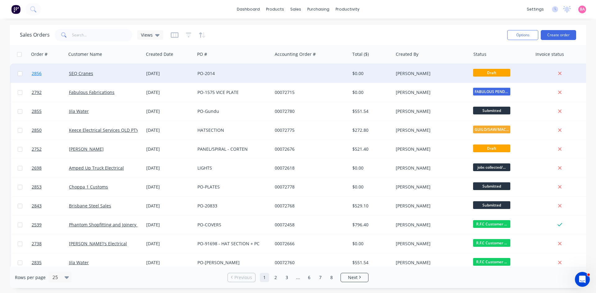
click at [36, 73] on span "2856" at bounding box center [37, 73] width 10 height 6
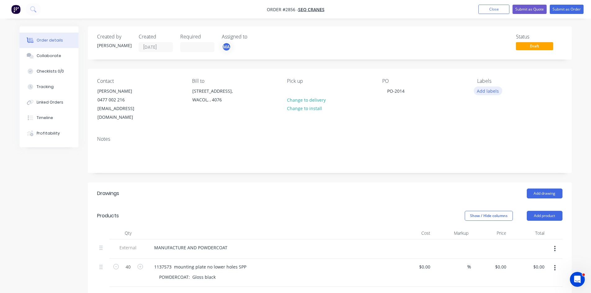
click at [485, 91] on button "Add labels" at bounding box center [488, 91] width 29 height 8
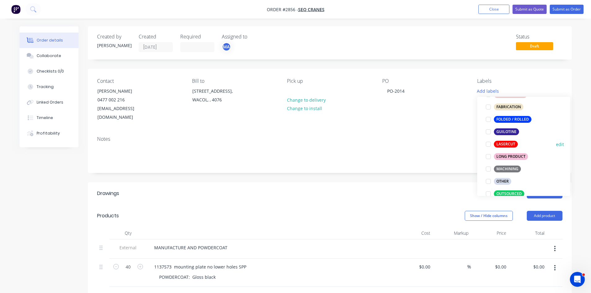
click at [505, 142] on div "LASERCUT" at bounding box center [506, 144] width 24 height 7
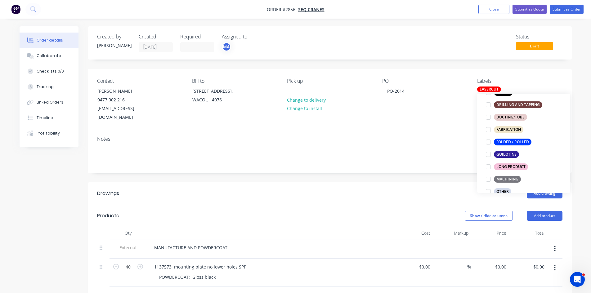
scroll to position [178, 0]
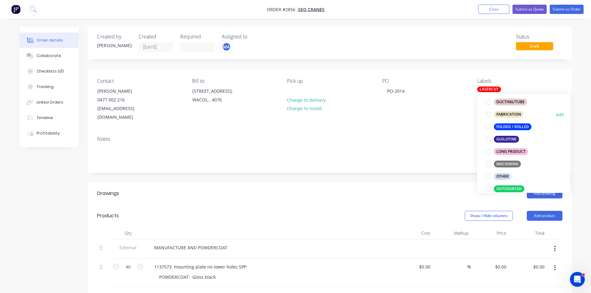
click at [488, 115] on div at bounding box center [488, 114] width 12 height 12
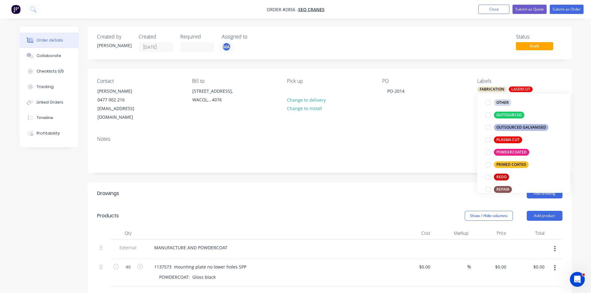
scroll to position [277, 0]
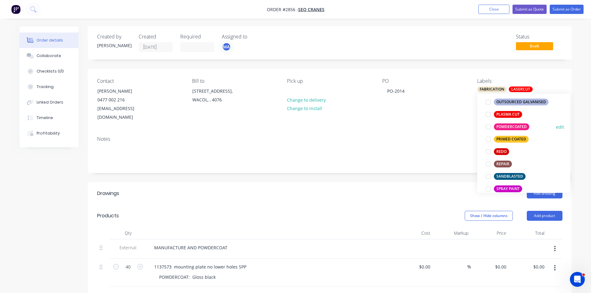
click at [489, 127] on div at bounding box center [488, 127] width 12 height 12
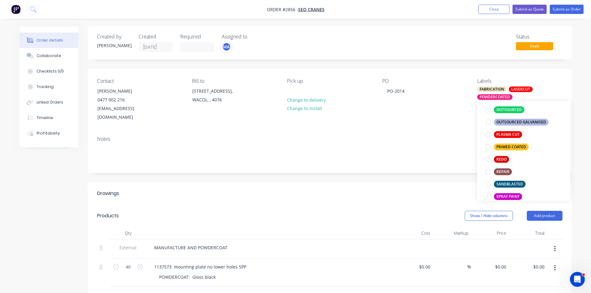
scroll to position [41, 0]
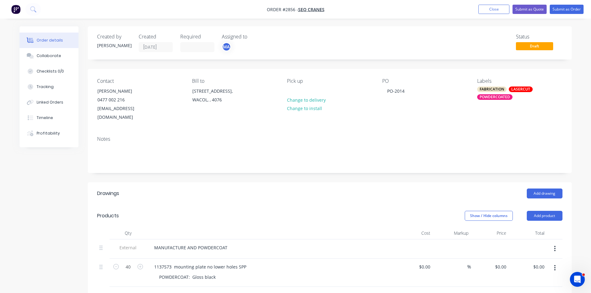
click at [363, 136] on div "Notes" at bounding box center [329, 139] width 465 height 6
click at [568, 8] on button "Submit as Order" at bounding box center [567, 9] width 34 height 9
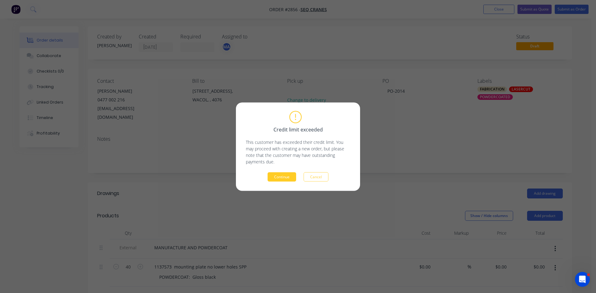
click at [289, 175] on button "Continue" at bounding box center [281, 176] width 29 height 9
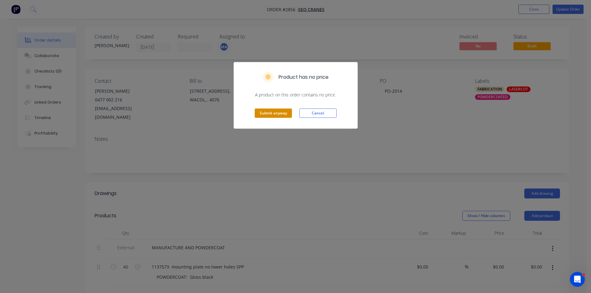
click at [271, 109] on button "Submit anyway" at bounding box center [273, 113] width 37 height 9
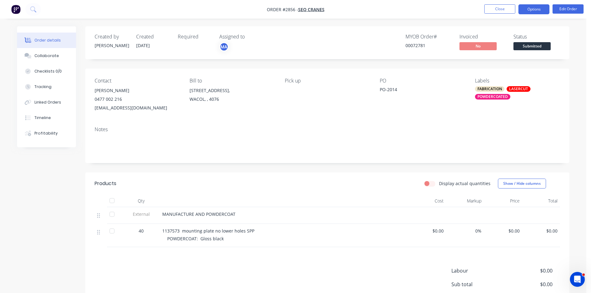
click at [542, 10] on button "Options" at bounding box center [533, 9] width 31 height 10
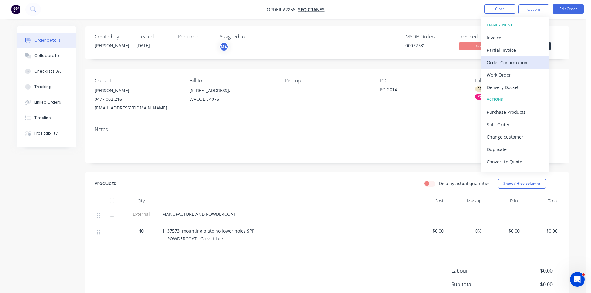
click at [515, 62] on div "Order Confirmation" at bounding box center [515, 62] width 57 height 9
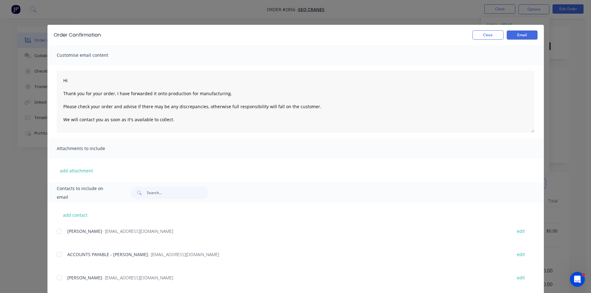
click at [56, 231] on div at bounding box center [59, 231] width 12 height 12
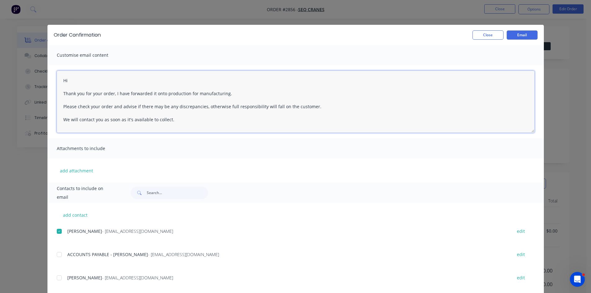
click at [77, 80] on textarea "Hi Thank you for your order, I have forwarded it onto production for manufactur…" at bounding box center [296, 102] width 478 height 62
type textarea "Hi Jade Thank you for your order, I have forwarded it onto production for manuf…"
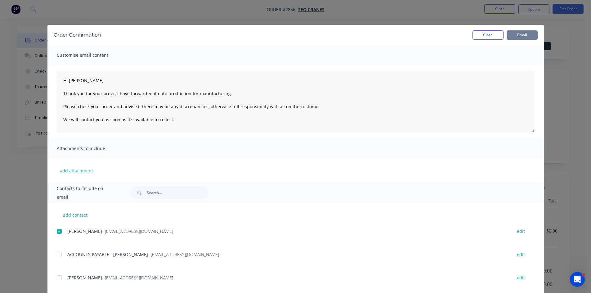
click at [515, 32] on button "Email" at bounding box center [522, 34] width 31 height 9
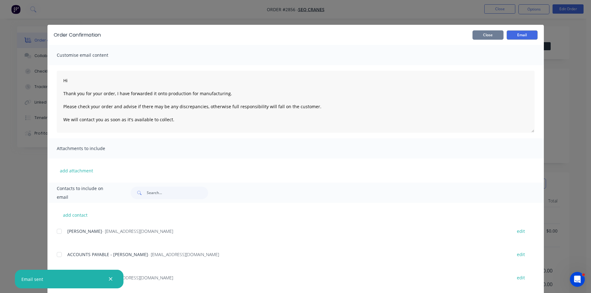
click at [486, 34] on button "Close" at bounding box center [488, 34] width 31 height 9
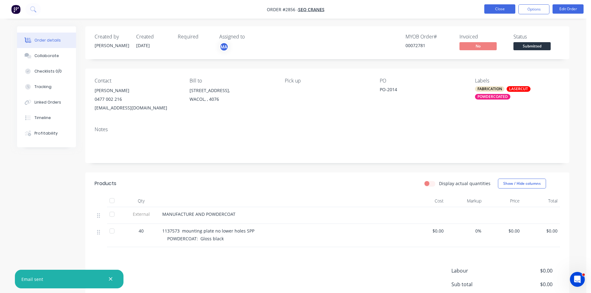
click at [493, 10] on button "Close" at bounding box center [499, 8] width 31 height 9
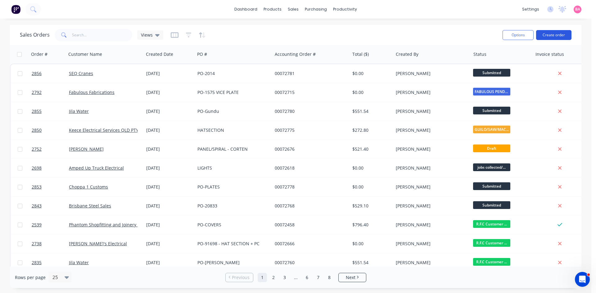
click at [559, 34] on button "Create order" at bounding box center [553, 35] width 35 height 10
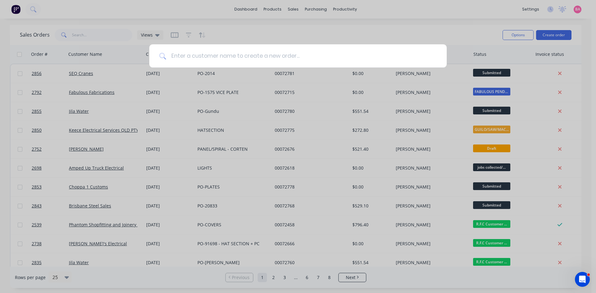
click at [231, 57] on input at bounding box center [301, 55] width 271 height 23
type input "s"
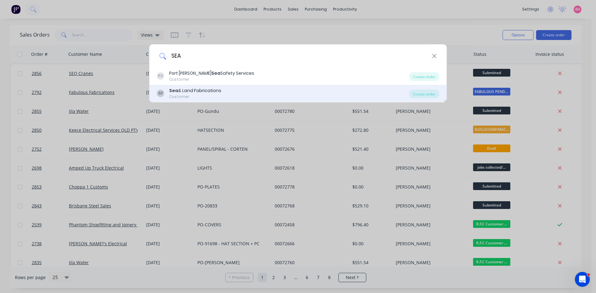
type input "SEA"
click at [203, 91] on div "Sea & Land Fabrications" at bounding box center [195, 91] width 52 height 7
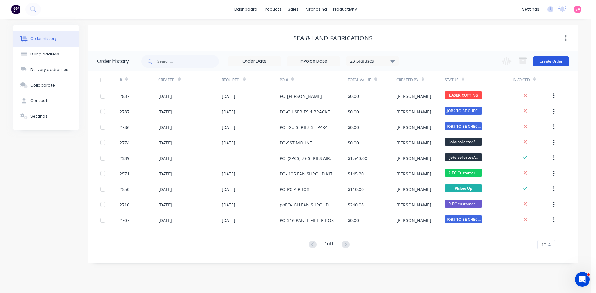
click at [554, 57] on button "Create Order" at bounding box center [551, 61] width 36 height 10
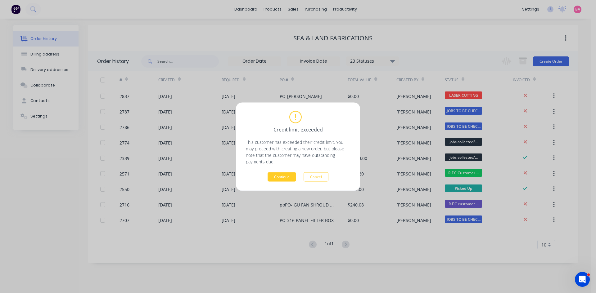
click at [280, 176] on button "Continue" at bounding box center [281, 176] width 29 height 9
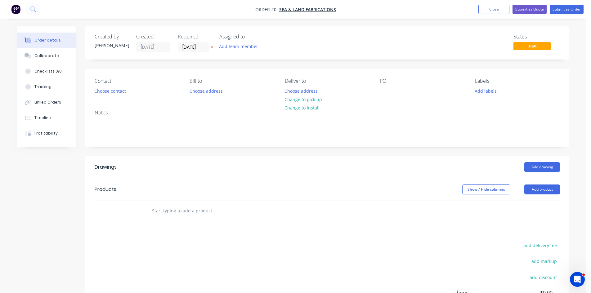
click at [211, 47] on icon at bounding box center [212, 47] width 3 height 4
click at [228, 47] on button "Add team member" at bounding box center [239, 46] width 46 height 8
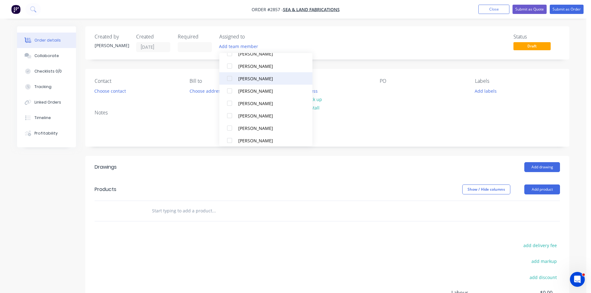
scroll to position [41, 0]
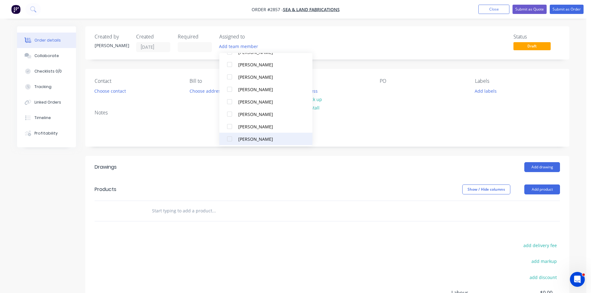
click at [229, 137] on div at bounding box center [229, 139] width 12 height 12
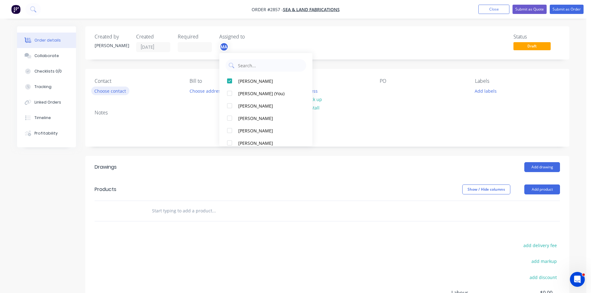
click at [106, 89] on button "Choose contact" at bounding box center [110, 91] width 38 height 8
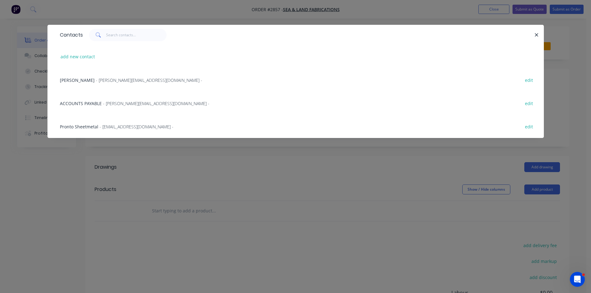
click at [86, 78] on span "[PERSON_NAME]" at bounding box center [77, 80] width 35 height 6
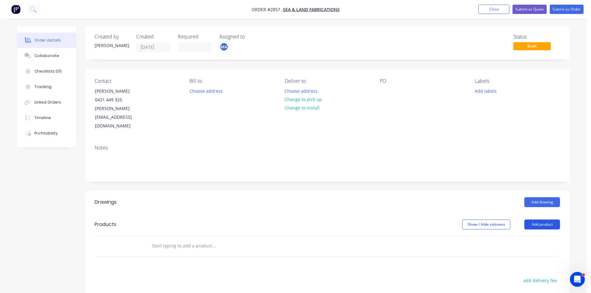
click at [551, 220] on button "Add product" at bounding box center [542, 225] width 36 height 10
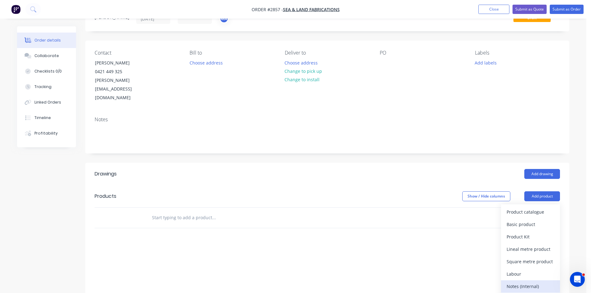
scroll to position [31, 0]
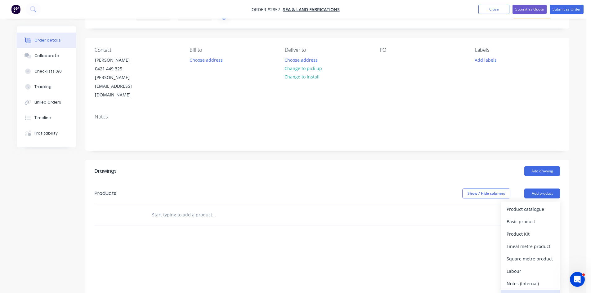
click at [526, 292] on div "Notes (External)" at bounding box center [531, 296] width 48 height 9
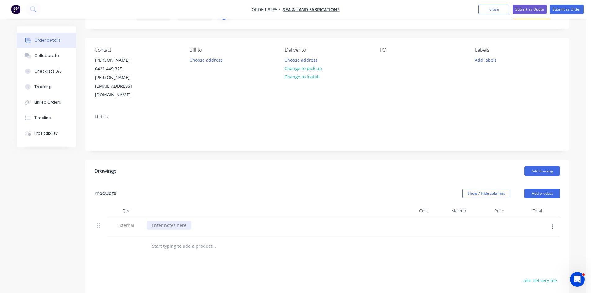
click at [175, 221] on div at bounding box center [169, 225] width 45 height 9
click at [183, 240] on input "text" at bounding box center [214, 246] width 124 height 12
click at [188, 240] on input "text" at bounding box center [214, 246] width 124 height 12
paste input "good morning x40 10mm ally"
drag, startPoint x: 182, startPoint y: 228, endPoint x: 82, endPoint y: 226, distance: 100.0
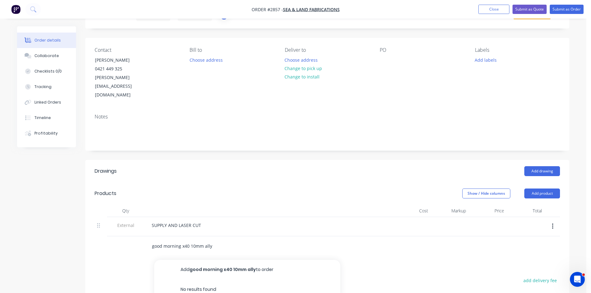
click at [86, 226] on div "Qty Cost Markup Price Total External SUPPLY AND LASER CUT good morning x40 10mm…" at bounding box center [327, 231] width 484 height 52
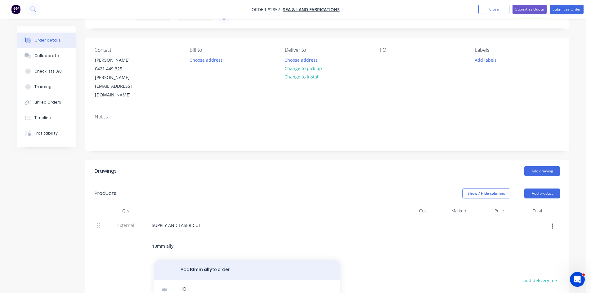
type input "10mm ally"
click at [215, 260] on button "Add 10mm ally to order" at bounding box center [247, 270] width 186 height 20
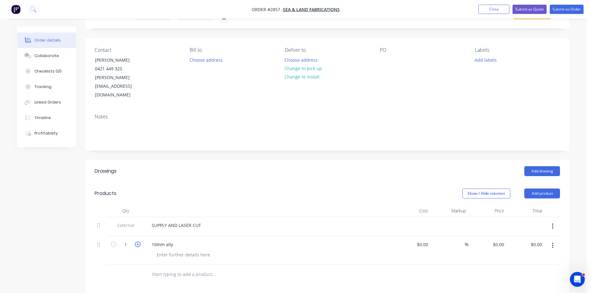
click at [136, 242] on icon "button" at bounding box center [138, 245] width 6 height 6
click at [135, 242] on icon "button" at bounding box center [138, 245] width 6 height 6
click at [130, 240] on input "4" at bounding box center [126, 244] width 16 height 9
type input "40"
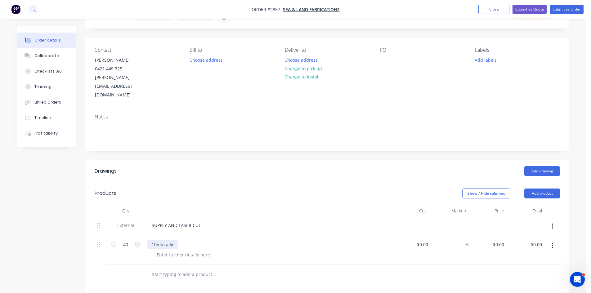
click at [153, 240] on div "10mm ally" at bounding box center [162, 244] width 31 height 9
click at [154, 240] on div "10mm ally" at bounding box center [162, 244] width 31 height 9
click at [199, 240] on div "MATERIAL: 10mm ally" at bounding box center [175, 244] width 56 height 9
drag, startPoint x: 218, startPoint y: 229, endPoint x: 112, endPoint y: 226, distance: 106.1
click at [112, 236] on div "40 MATERIAL: 10mm ALLUMINIUM $0.00 $0.00 % $0.00 $0.00 $0.00 $0.00" at bounding box center [327, 250] width 465 height 28
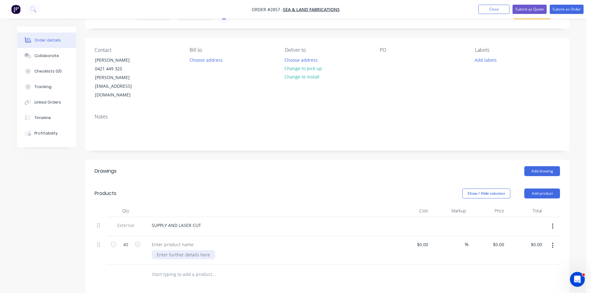
click at [187, 250] on div at bounding box center [183, 254] width 63 height 9
click at [179, 250] on div at bounding box center [183, 254] width 63 height 9
paste div
click at [153, 240] on div at bounding box center [173, 244] width 52 height 9
click at [50, 56] on div "Collaborate" at bounding box center [46, 56] width 25 height 6
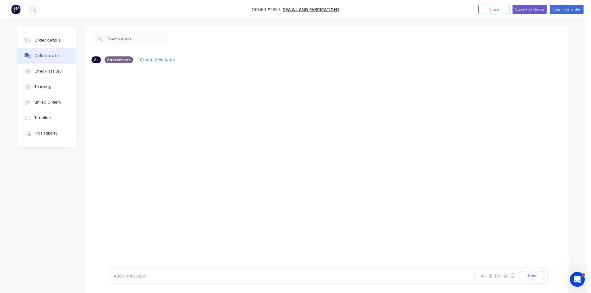
click at [143, 271] on div "Add a message... Aa @ ☺ Send" at bounding box center [329, 276] width 438 height 16
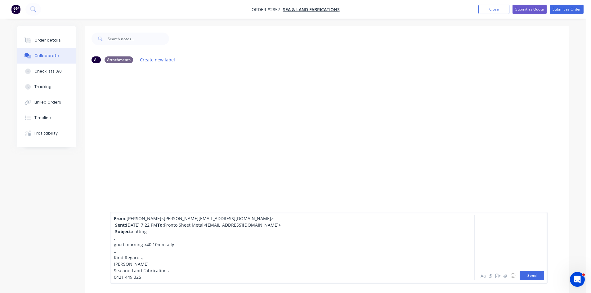
click at [537, 275] on button "Send" at bounding box center [532, 275] width 25 height 9
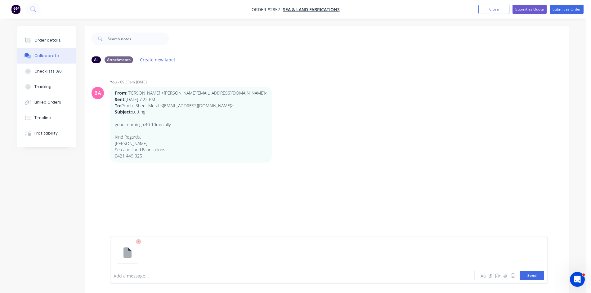
click at [530, 277] on button "Send" at bounding box center [532, 275] width 25 height 9
click at [43, 40] on div "Order details" at bounding box center [47, 41] width 26 height 6
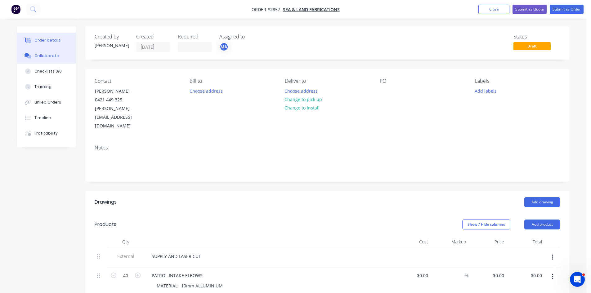
click at [53, 55] on div "Collaborate" at bounding box center [46, 56] width 25 height 6
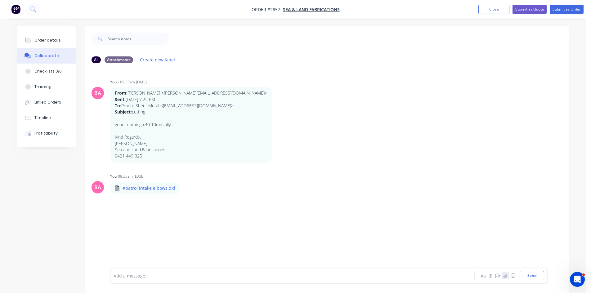
click at [504, 275] on icon "button" at bounding box center [506, 276] width 4 height 4
click at [531, 275] on button "Send" at bounding box center [532, 275] width 25 height 9
click at [52, 38] on div "Order details" at bounding box center [47, 41] width 26 height 6
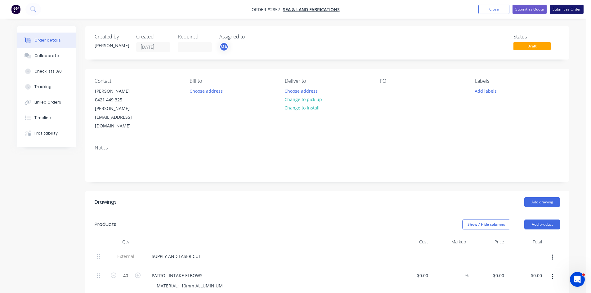
click at [568, 9] on button "Submit as Order" at bounding box center [567, 9] width 34 height 9
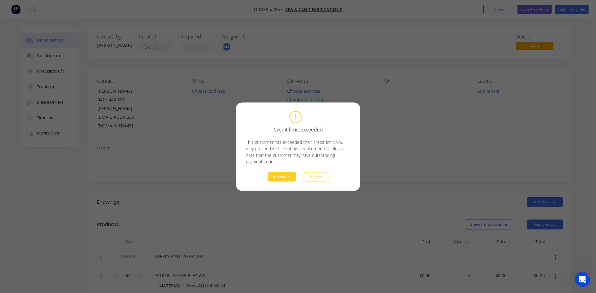
click at [280, 176] on button "Continue" at bounding box center [281, 176] width 29 height 9
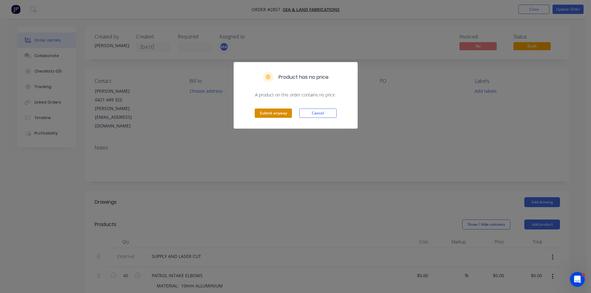
click at [273, 112] on button "Submit anyway" at bounding box center [273, 113] width 37 height 9
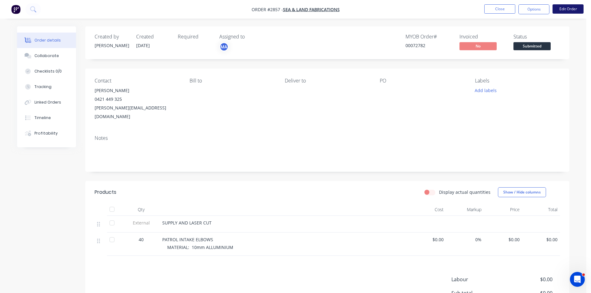
click at [567, 8] on button "Edit Order" at bounding box center [568, 8] width 31 height 9
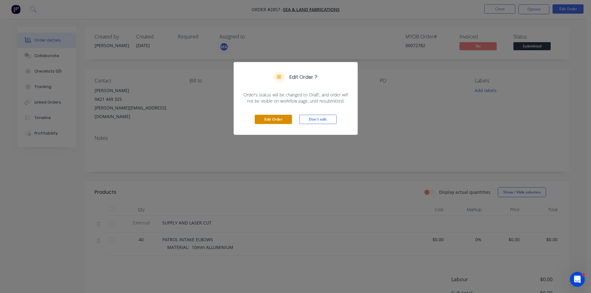
click at [275, 119] on button "Edit Order" at bounding box center [273, 119] width 37 height 9
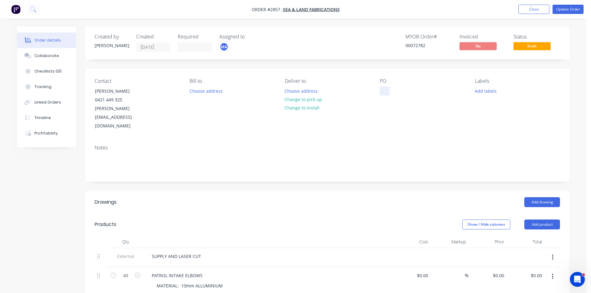
click at [381, 93] on div at bounding box center [385, 91] width 10 height 9
drag, startPoint x: 396, startPoint y: 90, endPoint x: 392, endPoint y: 92, distance: 4.2
click at [395, 91] on div "PO #" at bounding box center [422, 104] width 85 height 52
click at [392, 92] on div "#" at bounding box center [386, 91] width 13 height 9
click at [389, 91] on div "#patrol intake elbows" at bounding box center [407, 91] width 55 height 9
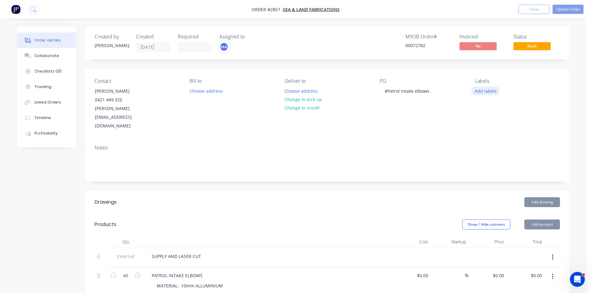
click at [485, 89] on button "Add labels" at bounding box center [485, 91] width 29 height 8
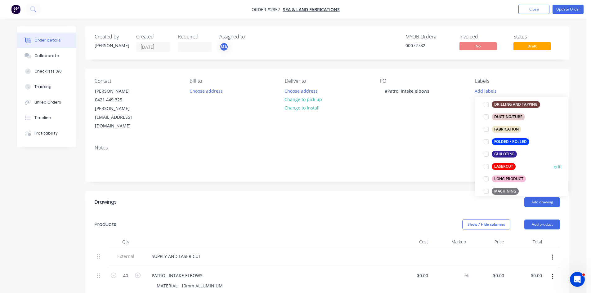
scroll to position [155, 0]
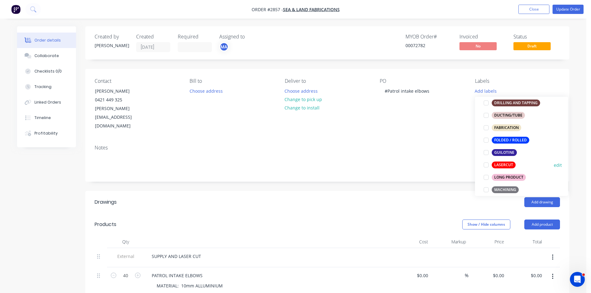
click at [506, 164] on div "LASERCUT" at bounding box center [504, 165] width 24 height 7
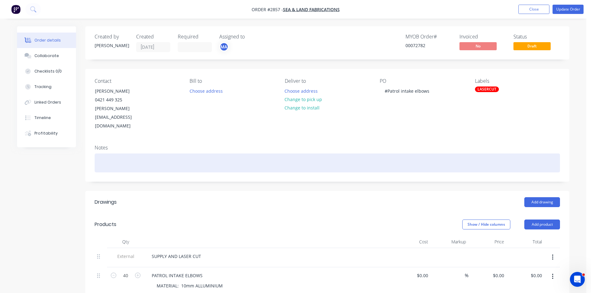
click at [158, 154] on div at bounding box center [327, 163] width 465 height 19
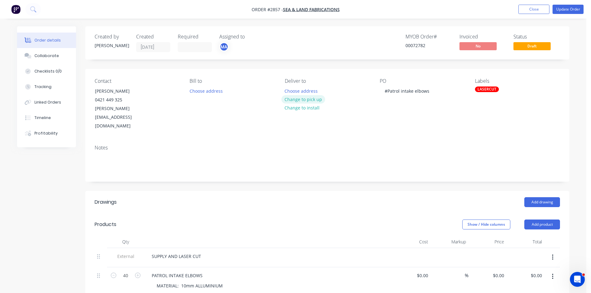
click at [313, 99] on button "Change to pick up" at bounding box center [303, 99] width 44 height 8
click at [567, 8] on button "Update Order" at bounding box center [568, 9] width 31 height 9
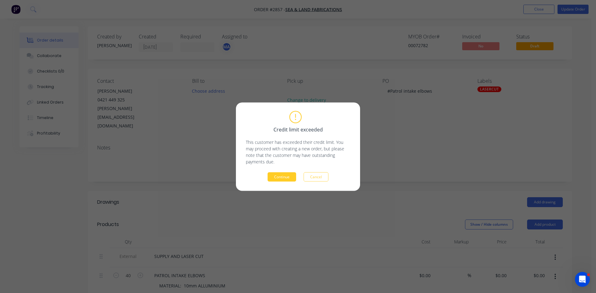
click at [279, 176] on button "Continue" at bounding box center [281, 176] width 29 height 9
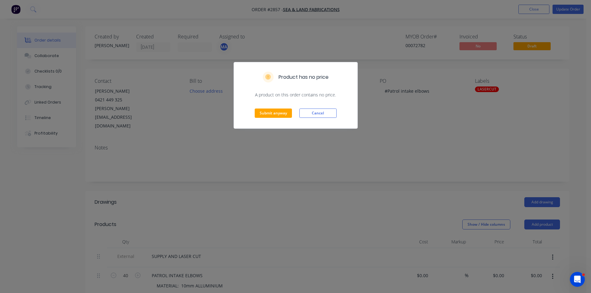
click at [270, 108] on div "Submit anyway Cancel" at bounding box center [295, 113] width 123 height 30
click at [271, 112] on button "Submit anyway" at bounding box center [273, 113] width 37 height 9
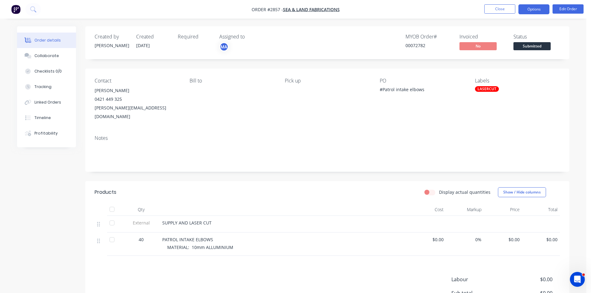
click at [539, 9] on button "Options" at bounding box center [533, 9] width 31 height 10
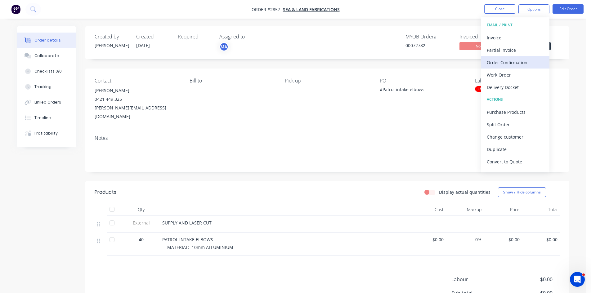
click at [512, 62] on div "Order Confirmation" at bounding box center [515, 62] width 57 height 9
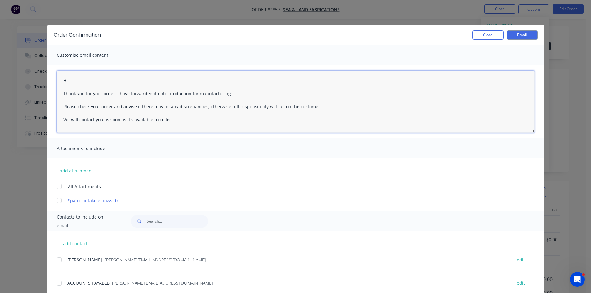
click at [73, 78] on textarea "Hi Thank you for your order, I have forwarded it onto production for manufactur…" at bounding box center [296, 102] width 478 height 62
type textarea "Hi Thank you for your order, I have forwarded it onto production for manufactur…"
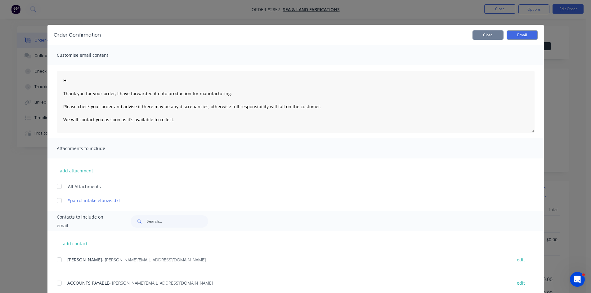
click at [492, 35] on button "Close" at bounding box center [488, 34] width 31 height 9
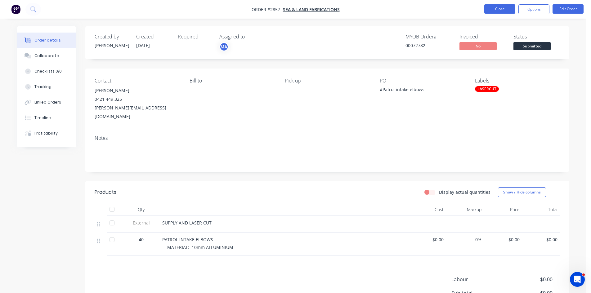
click at [503, 10] on button "Close" at bounding box center [499, 8] width 31 height 9
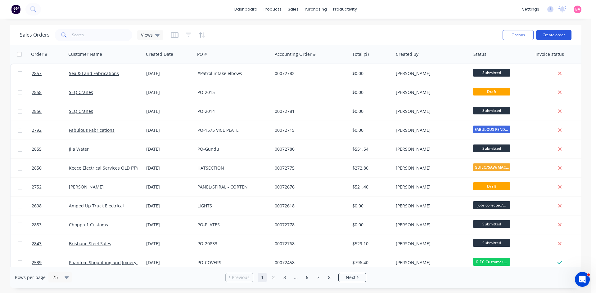
click at [550, 36] on button "Create order" at bounding box center [553, 35] width 35 height 10
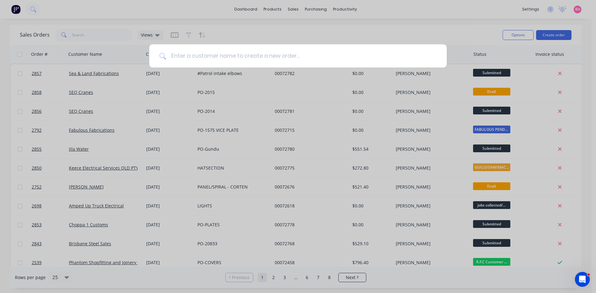
click at [183, 58] on input at bounding box center [301, 55] width 271 height 23
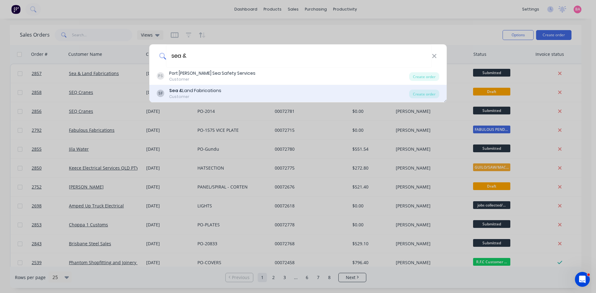
type input "sea &"
click at [208, 91] on div "Sea & Land Fabrications" at bounding box center [195, 91] width 52 height 7
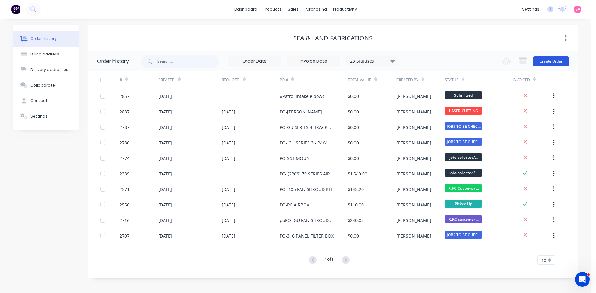
click at [552, 61] on button "Create Order" at bounding box center [551, 61] width 36 height 10
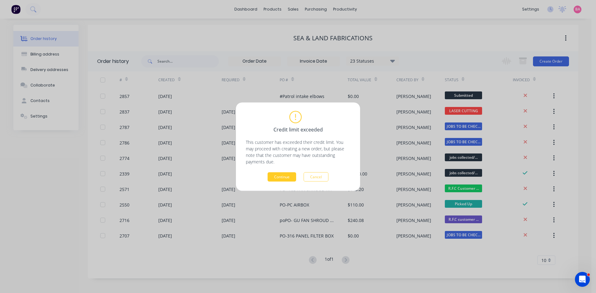
click at [285, 177] on button "Continue" at bounding box center [281, 176] width 29 height 9
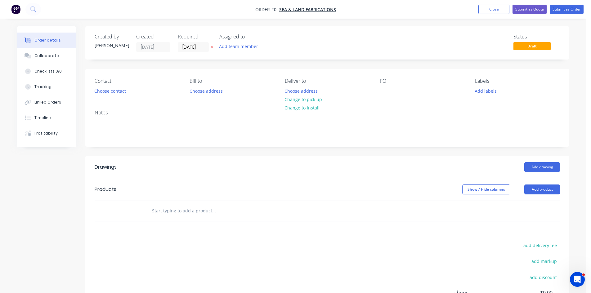
click at [212, 48] on icon at bounding box center [212, 47] width 3 height 4
click at [237, 47] on button "Add team member" at bounding box center [239, 46] width 46 height 8
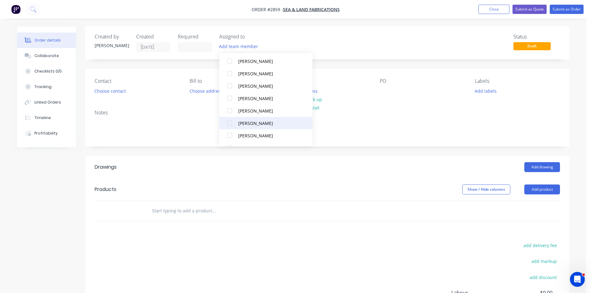
scroll to position [56, 0]
click at [252, 124] on div "[PERSON_NAME]" at bounding box center [269, 124] width 62 height 7
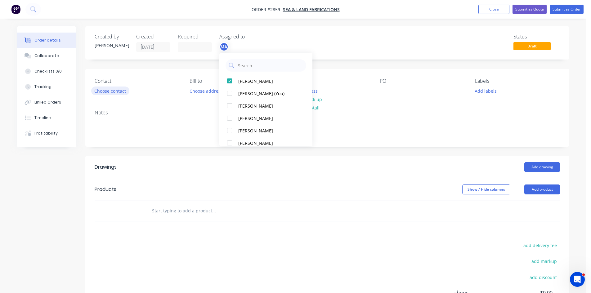
click at [112, 91] on button "Choose contact" at bounding box center [110, 91] width 38 height 8
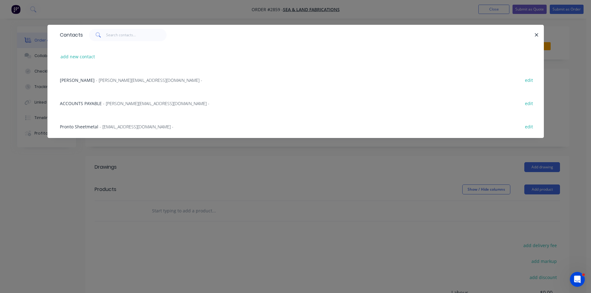
click at [93, 81] on div "AARON SIIPOLA - a.siipola@hotmail.com -" at bounding box center [131, 80] width 142 height 7
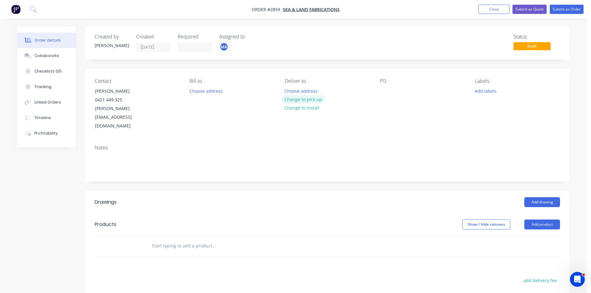
click at [310, 97] on button "Change to pick up" at bounding box center [303, 99] width 44 height 8
click at [383, 88] on div at bounding box center [385, 91] width 10 height 9
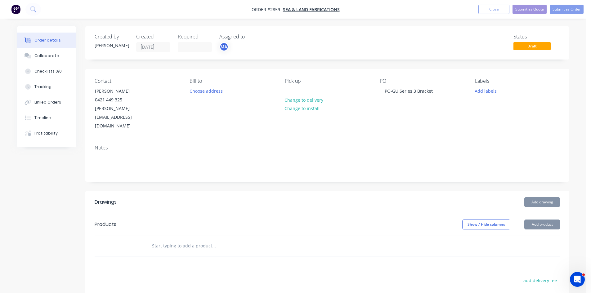
click at [193, 240] on input "text" at bounding box center [214, 246] width 124 height 12
click at [178, 240] on input "text" at bounding box center [214, 246] width 124 height 12
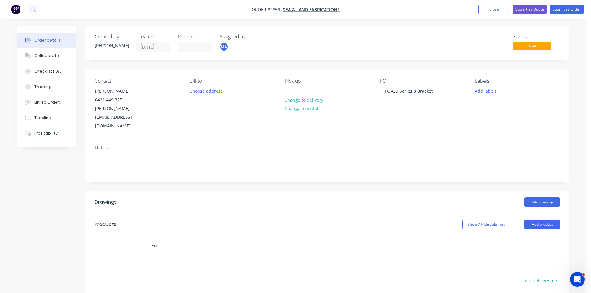
type input "s"
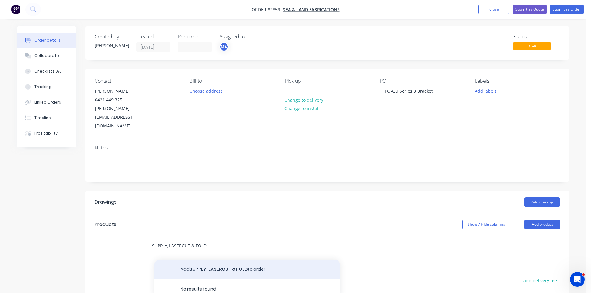
type input "SUPPLY, LASERCUT & FOLD"
click at [213, 260] on button "Add SUPPLY, LASERCUT & FOLD to order" at bounding box center [247, 270] width 186 height 20
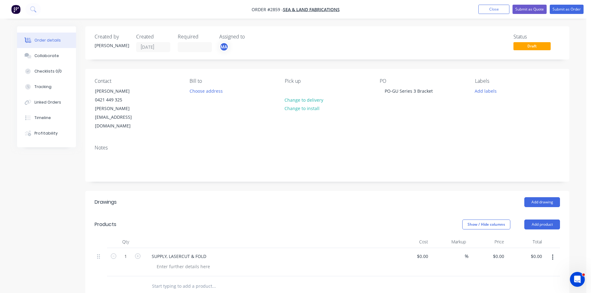
click at [165, 280] on input "text" at bounding box center [214, 286] width 124 height 12
drag, startPoint x: 210, startPoint y: 239, endPoint x: 126, endPoint y: 239, distance: 83.5
click at [126, 248] on div "1 SUPPLY, LASERCUT & FOLD $0.00 $0.00 % $0.00 $0.00 $0.00 $0.00" at bounding box center [327, 262] width 465 height 28
click at [548, 220] on button "Add product" at bounding box center [542, 225] width 36 height 10
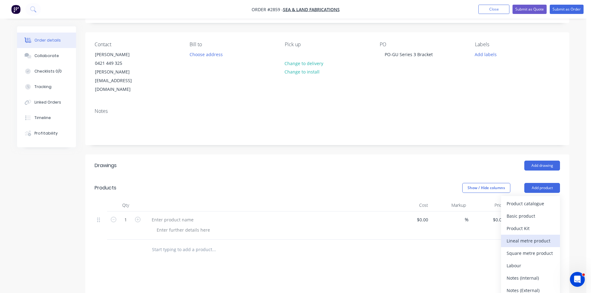
scroll to position [62, 0]
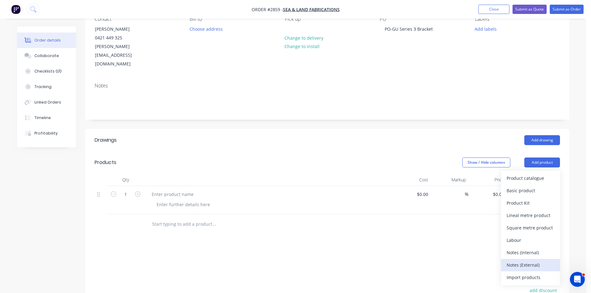
click at [530, 261] on div "Notes (External)" at bounding box center [531, 265] width 48 height 9
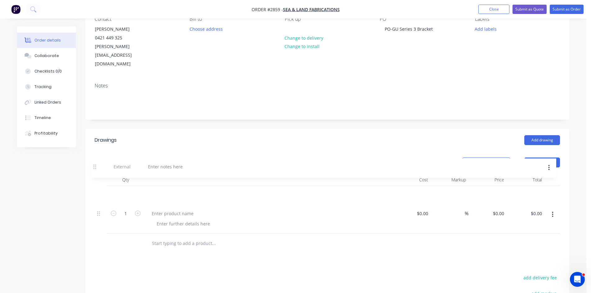
drag, startPoint x: 100, startPoint y: 205, endPoint x: 97, endPoint y: 165, distance: 40.1
click at [97, 174] on div "Qty Cost Markup Price Total 1 $0.00 $0.00 % $0.00 $0.00 $0.00 $0.00 External" at bounding box center [327, 204] width 465 height 60
click at [167, 190] on div at bounding box center [169, 194] width 45 height 9
paste div
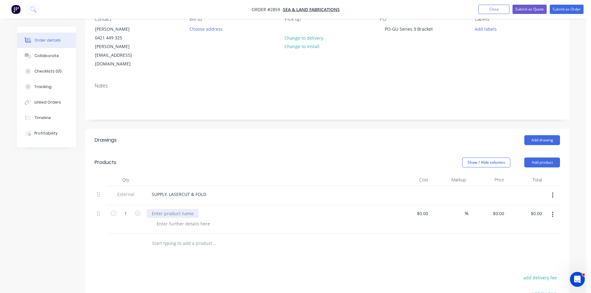
click at [173, 209] on div at bounding box center [173, 213] width 52 height 9
click at [125, 209] on input "1" at bounding box center [126, 213] width 16 height 9
type input "30"
click at [177, 237] on input "text" at bounding box center [214, 243] width 124 height 12
drag, startPoint x: 240, startPoint y: 195, endPoint x: 141, endPoint y: 190, distance: 98.2
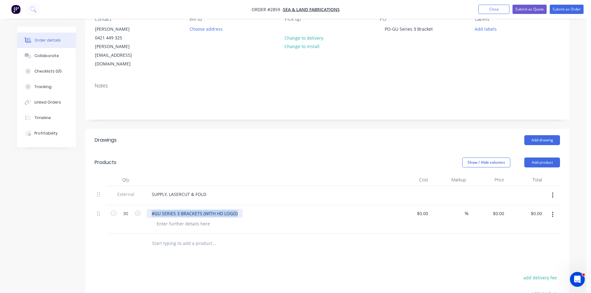
click at [141, 205] on div "30 #GU SERIES 3 BRACKETS (WITH HD LOGO) $0.00 $0.00 % $0.00 $0.00 $0.00 $0.00" at bounding box center [327, 219] width 465 height 28
copy div "#GU SERIES 3 BRACKETS (WITH HD LOGO)"
click at [187, 237] on input "text" at bounding box center [214, 243] width 124 height 12
paste input "#GU SERIES 3 BRACKETS (WITH HD LOGO)"
type input "#GU SERIES 3 BRACKETS (WITH HD LOGO)"
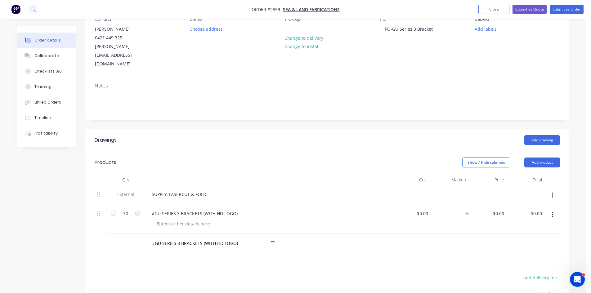
click at [212, 249] on div "Drawings Add drawing Products Show / Hide columns Add product Qty Cost Markup P…" at bounding box center [327, 266] width 484 height 274
click at [205, 237] on input "#GU SERIES 3 BRACKETS (WITH HD LOGO)" at bounding box center [214, 243] width 124 height 12
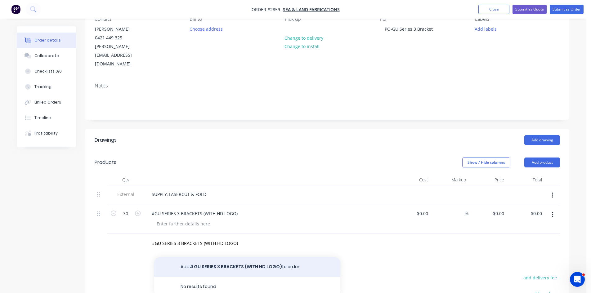
click at [222, 257] on button "Add #GU SERIES 3 BRACKETS (WITH HD LOGO) to order" at bounding box center [247, 267] width 186 height 20
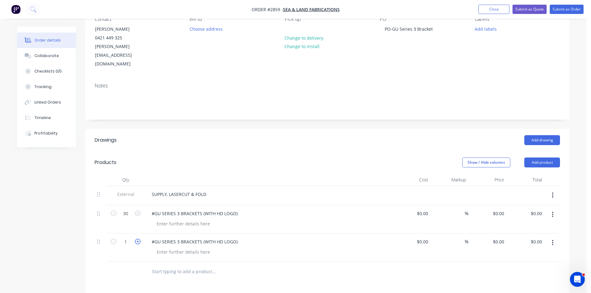
click at [136, 239] on icon "button" at bounding box center [138, 242] width 6 height 6
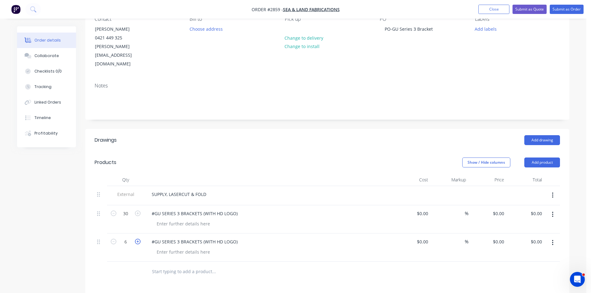
click at [136, 239] on icon "button" at bounding box center [138, 242] width 6 height 6
type input "10"
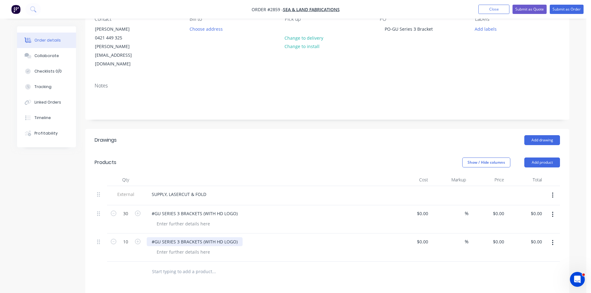
click at [228, 237] on div "#GU SERIES 3 BRACKETS (WITH HD LOGO)" at bounding box center [195, 241] width 96 height 9
click at [222, 237] on div "#GU SERIES 3 BRACKETS (WITH HD LOGO)" at bounding box center [195, 241] width 96 height 9
click at [546, 158] on button "Add product" at bounding box center [542, 163] width 36 height 10
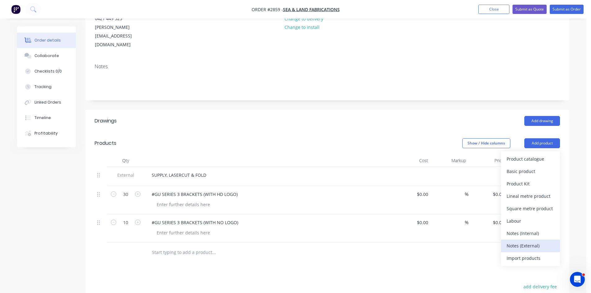
scroll to position [83, 0]
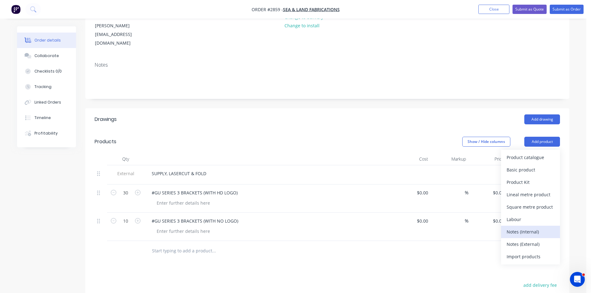
click at [529, 227] on div "Notes (Internal)" at bounding box center [531, 231] width 48 height 9
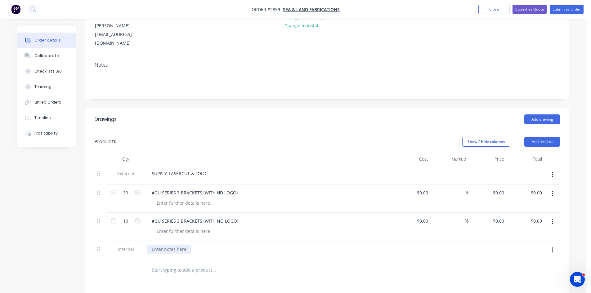
click at [168, 245] on div at bounding box center [169, 249] width 45 height 9
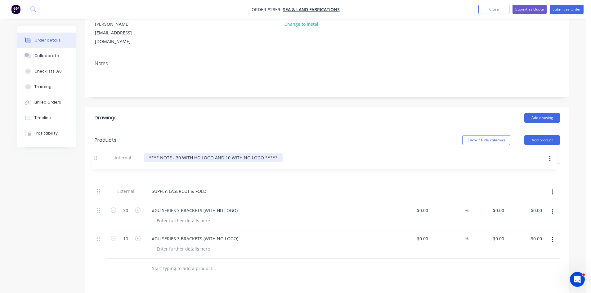
drag, startPoint x: 99, startPoint y: 233, endPoint x: 98, endPoint y: 151, distance: 82.2
click at [98, 164] on div "External SUPPLY, LASERCUT & FOLD 30 #GU SERIES 3 BRACKETS (WITH HD LOGO) $0.00 …" at bounding box center [327, 211] width 465 height 95
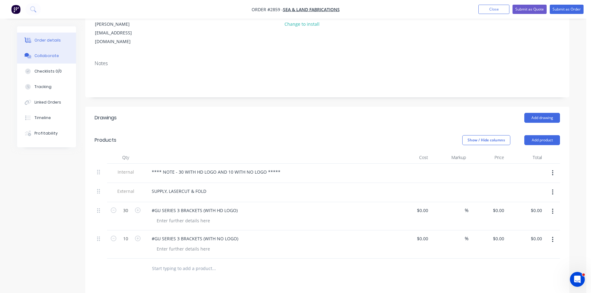
click at [41, 55] on div "Collaborate" at bounding box center [46, 56] width 25 height 6
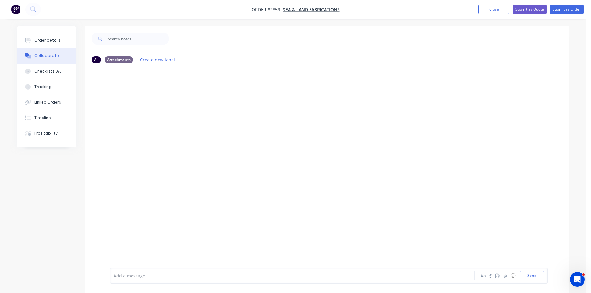
click at [191, 275] on div at bounding box center [275, 276] width 323 height 7
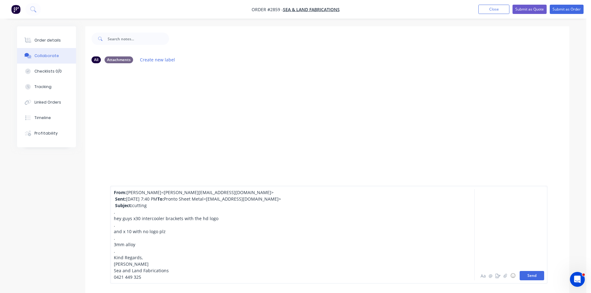
click at [532, 274] on button "Send" at bounding box center [532, 275] width 25 height 9
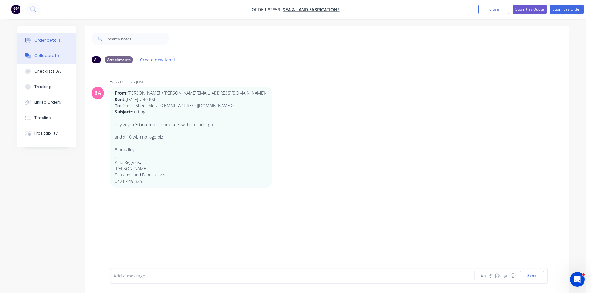
click at [45, 36] on button "Order details" at bounding box center [46, 41] width 59 height 16
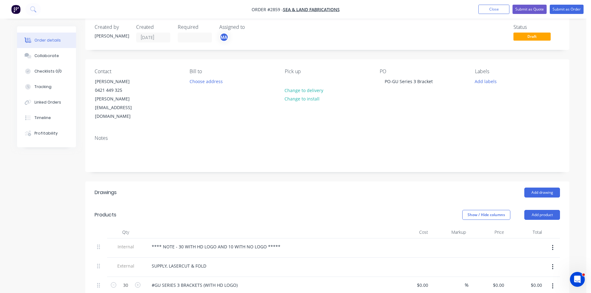
scroll to position [10, 0]
click at [49, 54] on div "Collaborate" at bounding box center [46, 56] width 25 height 6
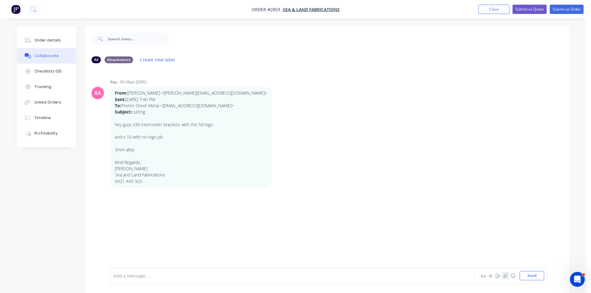
click at [508, 276] on button "button" at bounding box center [505, 275] width 7 height 7
click at [505, 275] on icon "button" at bounding box center [506, 276] width 4 height 4
click at [531, 279] on button "Send" at bounding box center [532, 275] width 25 height 9
click at [187, 210] on icon "button" at bounding box center [188, 213] width 2 height 7
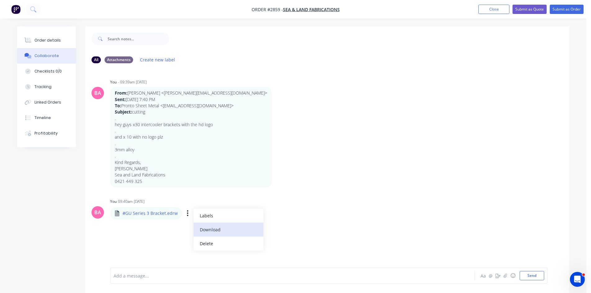
click at [209, 229] on button "Download" at bounding box center [229, 230] width 70 height 14
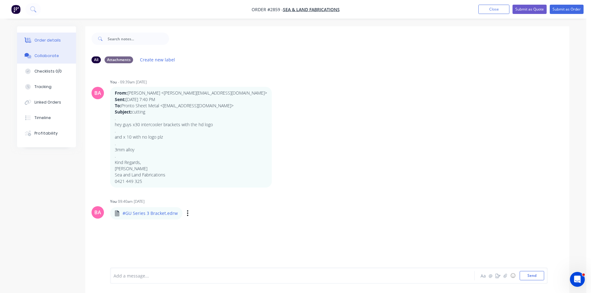
click at [53, 41] on div "Order details" at bounding box center [47, 41] width 26 height 6
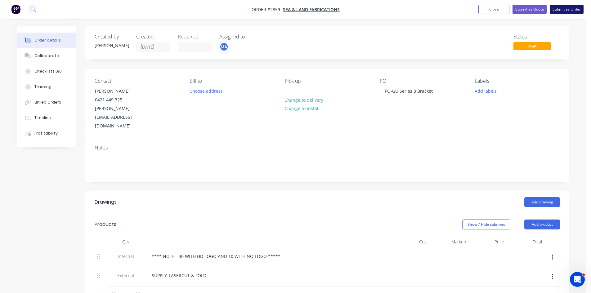
click at [565, 7] on button "Submit as Order" at bounding box center [567, 9] width 34 height 9
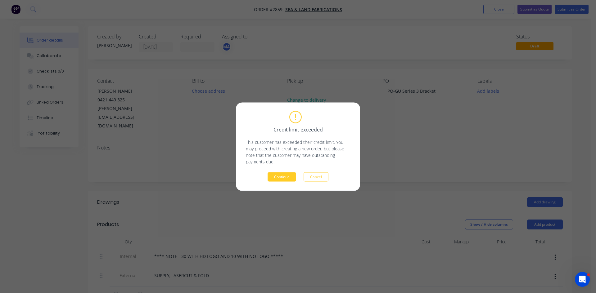
click at [281, 177] on button "Continue" at bounding box center [281, 176] width 29 height 9
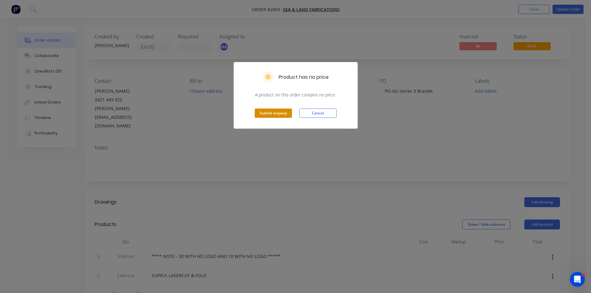
click at [272, 112] on button "Submit anyway" at bounding box center [273, 113] width 37 height 9
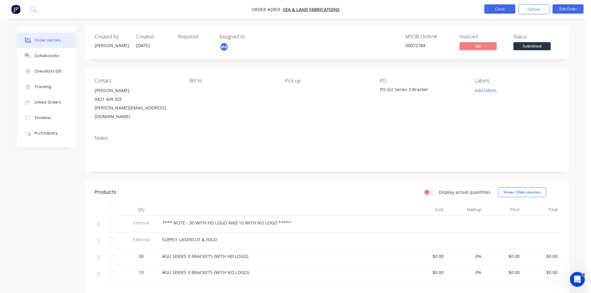
click at [502, 7] on button "Close" at bounding box center [499, 8] width 31 height 9
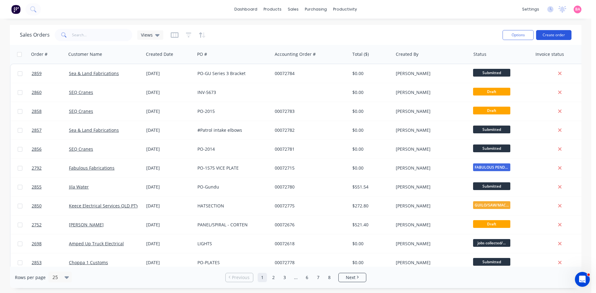
click at [557, 33] on button "Create order" at bounding box center [553, 35] width 35 height 10
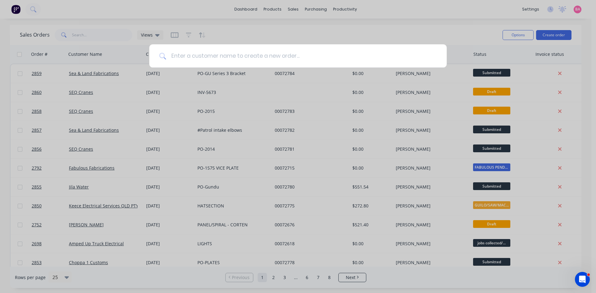
click at [183, 56] on input at bounding box center [301, 55] width 271 height 23
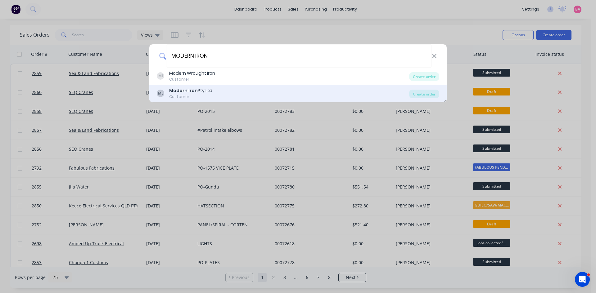
type input "MODERN IRON"
click at [193, 91] on b "Modern Iron" at bounding box center [183, 91] width 29 height 6
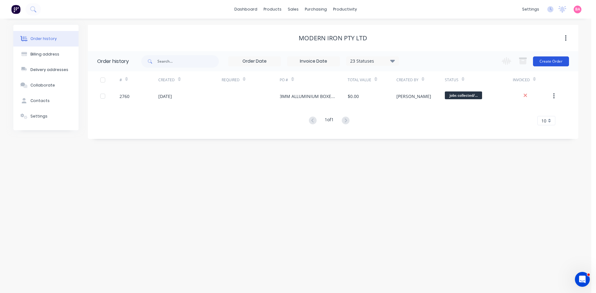
click at [548, 62] on button "Create Order" at bounding box center [551, 61] width 36 height 10
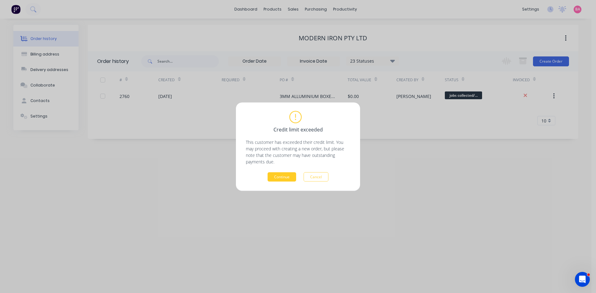
click at [291, 176] on button "Continue" at bounding box center [281, 176] width 29 height 9
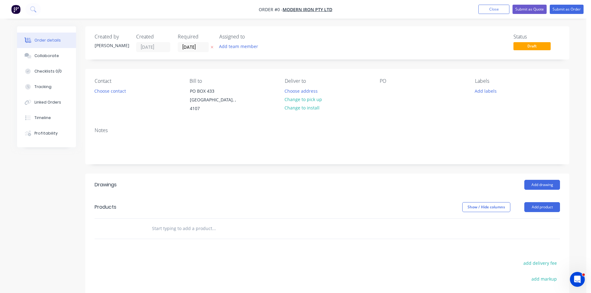
click at [211, 46] on icon at bounding box center [212, 47] width 2 height 2
click at [241, 46] on button "Add team member" at bounding box center [239, 46] width 46 height 8
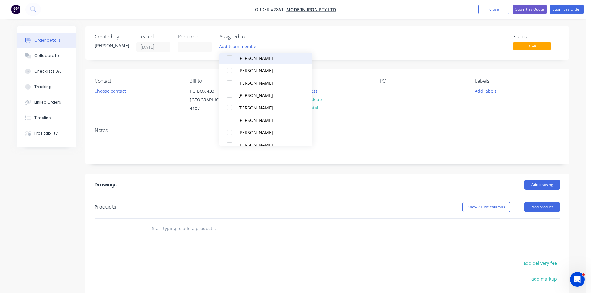
scroll to position [56, 0]
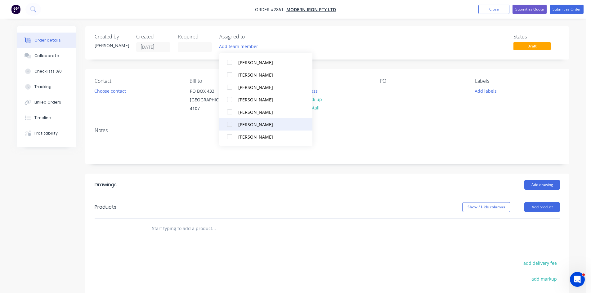
click at [230, 125] on div at bounding box center [229, 124] width 12 height 12
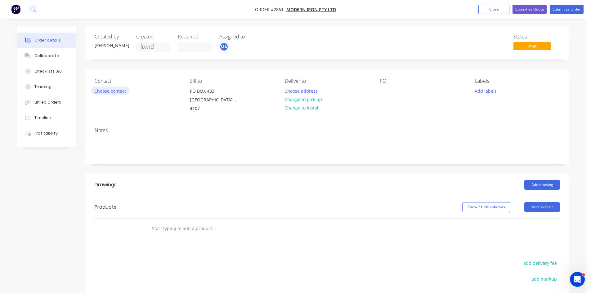
click at [116, 91] on button "Choose contact" at bounding box center [110, 91] width 38 height 8
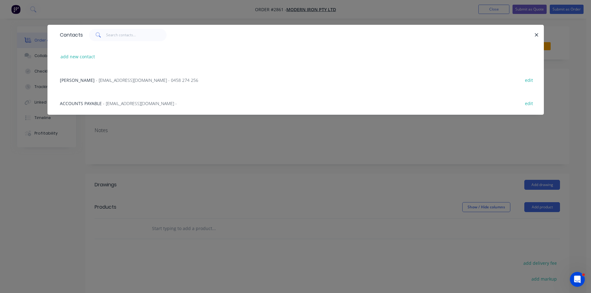
click at [84, 81] on span "[PERSON_NAME]" at bounding box center [77, 80] width 35 height 6
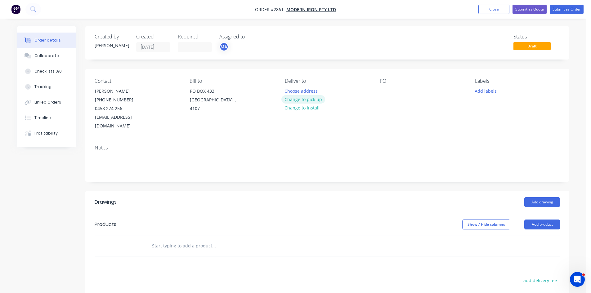
click at [311, 100] on button "Change to pick up" at bounding box center [303, 99] width 44 height 8
click at [383, 88] on div at bounding box center [385, 91] width 10 height 9
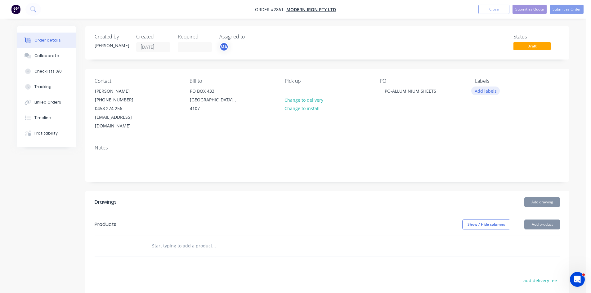
click at [489, 91] on button "Add labels" at bounding box center [485, 91] width 29 height 8
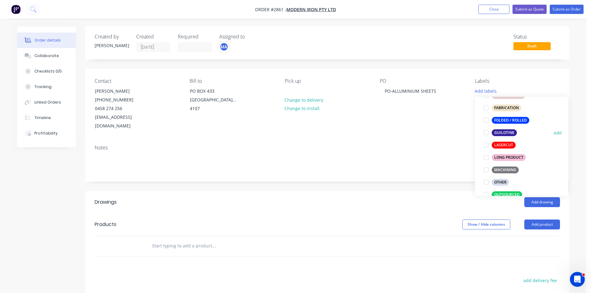
scroll to position [176, 0]
click at [487, 132] on div at bounding box center [486, 132] width 12 height 12
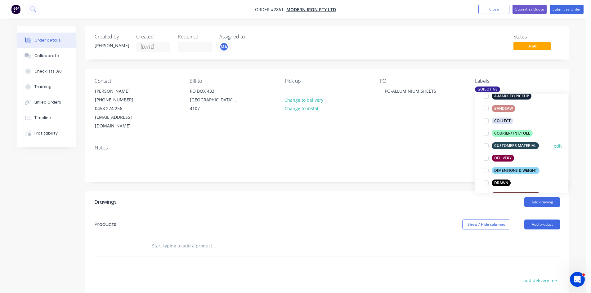
scroll to position [66, 0]
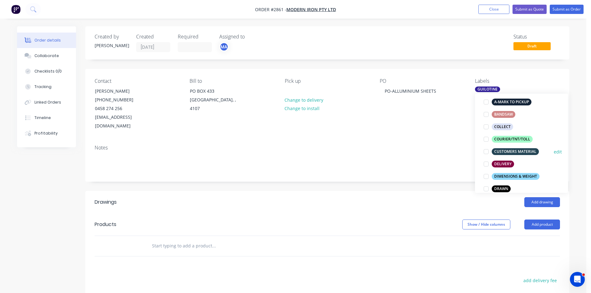
click at [487, 151] on div at bounding box center [486, 152] width 12 height 12
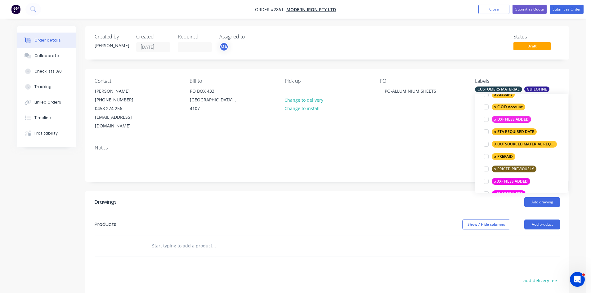
scroll to position [434, 0]
click at [388, 118] on div "PO PO-ALLUMINIUM SHEETS" at bounding box center [422, 104] width 85 height 52
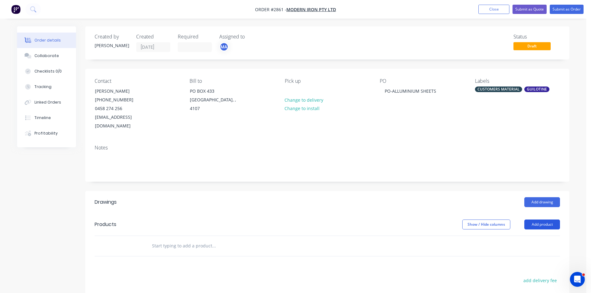
click at [536, 220] on button "Add product" at bounding box center [542, 225] width 36 height 10
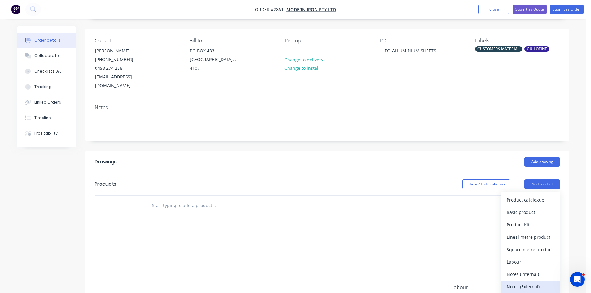
scroll to position [41, 0]
click at [532, 281] on div "Notes (External)" at bounding box center [531, 285] width 48 height 9
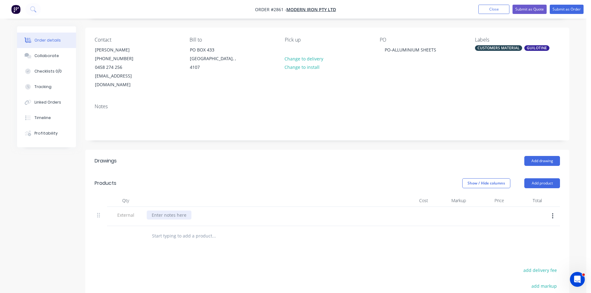
click at [166, 211] on div at bounding box center [169, 215] width 45 height 9
click at [177, 211] on div "CUT ONLY" at bounding box center [162, 215] width 31 height 9
click at [160, 236] on input "text" at bounding box center [214, 242] width 124 height 12
click at [185, 236] on input "text" at bounding box center [214, 242] width 124 height 12
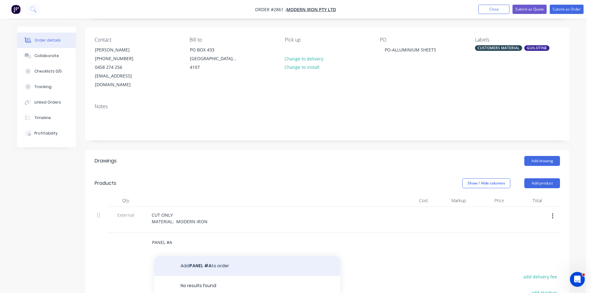
type input "PANEL #A"
click at [204, 256] on button "Add PANEL #A to order" at bounding box center [247, 266] width 186 height 20
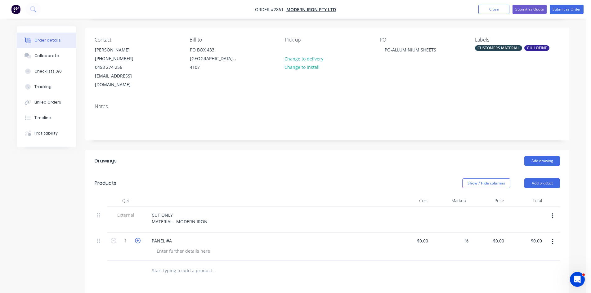
click at [137, 238] on icon "button" at bounding box center [138, 241] width 6 height 6
type input "2"
drag, startPoint x: 174, startPoint y: 230, endPoint x: 148, endPoint y: 232, distance: 25.5
click at [148, 236] on div "PANEL #A" at bounding box center [162, 240] width 30 height 9
copy div "PANEL #A"
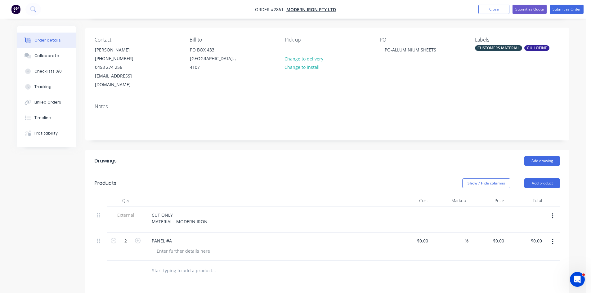
click at [175, 265] on input "text" at bounding box center [214, 271] width 124 height 12
paste input "PANEL #A"
type input "PANEL #B"
click at [215, 285] on button "Add PANEL #B to order" at bounding box center [247, 295] width 186 height 20
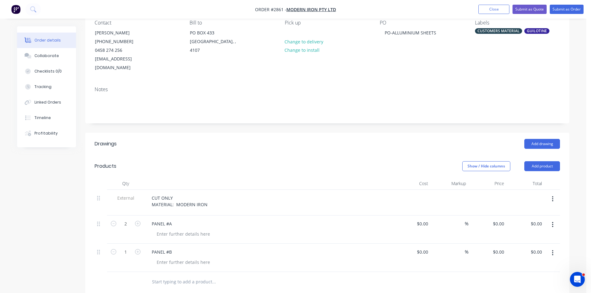
scroll to position [72, 0]
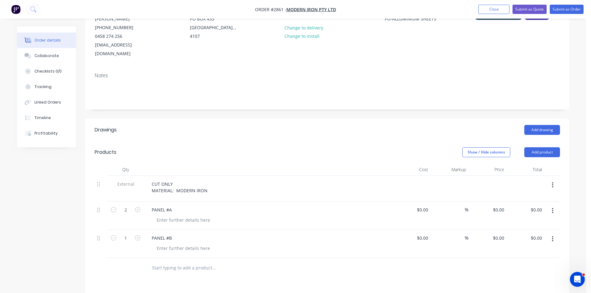
click at [187, 262] on input "text" at bounding box center [214, 268] width 124 height 12
paste input "PANEL #A"
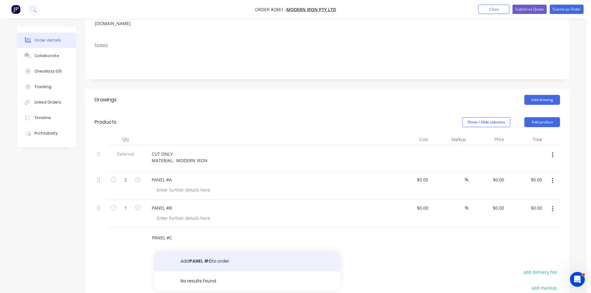
scroll to position [103, 0]
type input "PANEL #C"
click at [216, 251] on button "Add PANEL #C to order" at bounding box center [247, 261] width 186 height 20
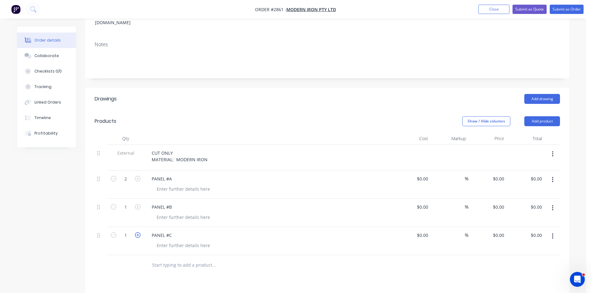
click at [137, 232] on icon "button" at bounding box center [138, 235] width 6 height 6
type input "2"
click at [188, 259] on input "text" at bounding box center [214, 265] width 124 height 12
paste input "PANEL #A"
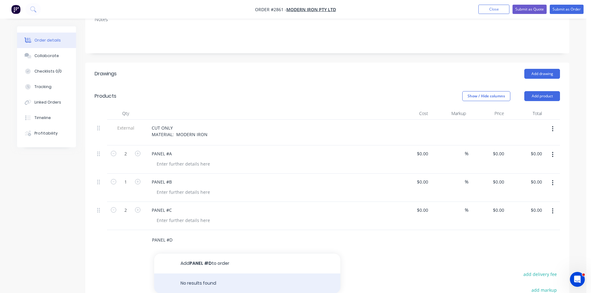
scroll to position [145, 0]
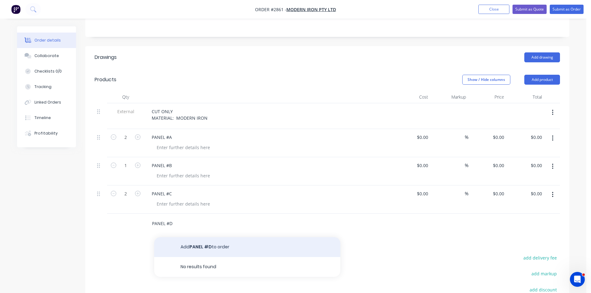
type input "PANEL #D"
click at [211, 239] on button "Add PANEL #D to order" at bounding box center [247, 247] width 186 height 20
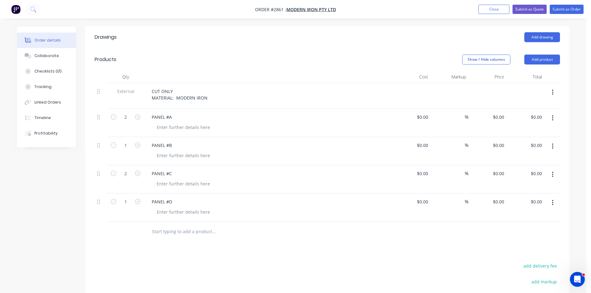
scroll to position [165, 0]
click at [173, 225] on input "text" at bounding box center [214, 231] width 124 height 12
paste input "PANEL #A"
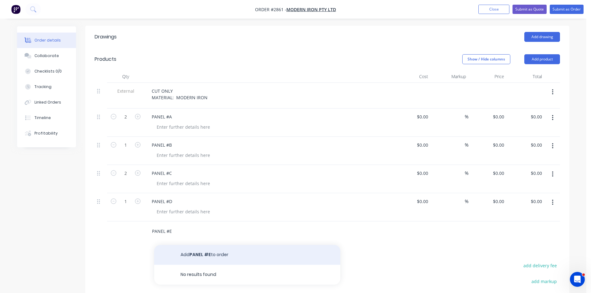
type input "PANEL #E"
click at [192, 245] on button "Add PANEL #E to order" at bounding box center [247, 255] width 186 height 20
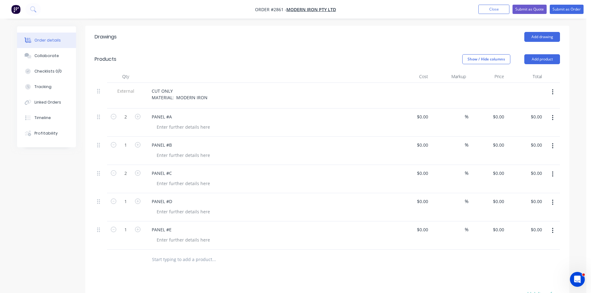
click at [186, 254] on input "text" at bounding box center [214, 260] width 124 height 12
paste input "PANEL #A"
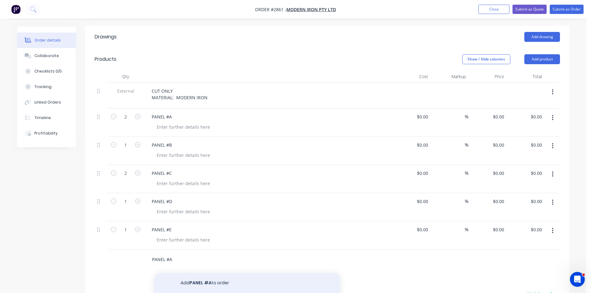
type input "PANEL #A"
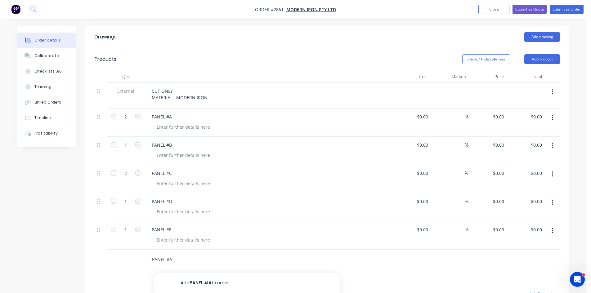
click at [202, 276] on button "Add PANEL #A to order" at bounding box center [247, 283] width 186 height 20
click at [184, 254] on div "PANEL #A" at bounding box center [268, 258] width 243 height 9
click at [174, 254] on div "PANEL #A" at bounding box center [162, 258] width 30 height 9
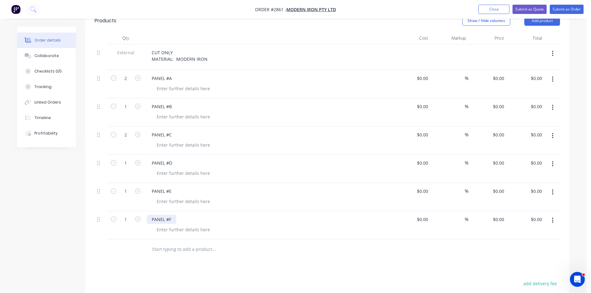
scroll to position [207, 0]
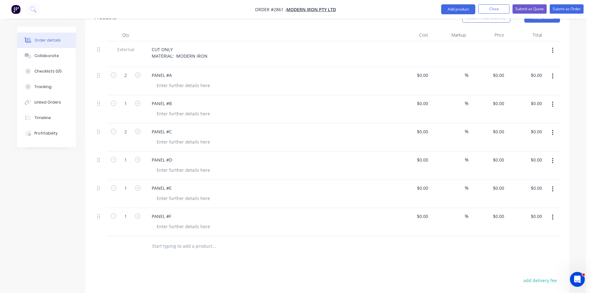
click at [187, 240] on input "text" at bounding box center [214, 246] width 124 height 12
paste input "PANEL #A"
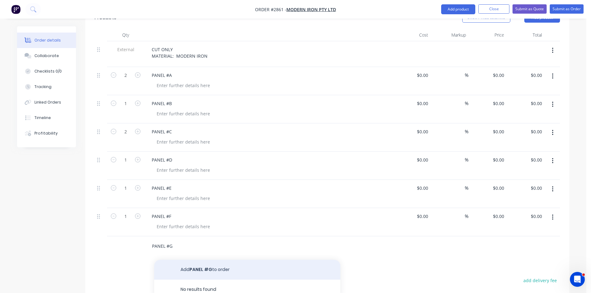
type input "PANEL #G"
click at [209, 263] on button "Add PANEL #G to order" at bounding box center [247, 270] width 186 height 20
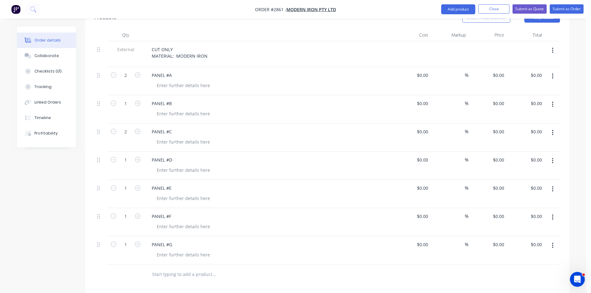
click at [135, 241] on button "button" at bounding box center [138, 244] width 8 height 7
click at [137, 242] on icon "button" at bounding box center [138, 245] width 6 height 6
type input "3"
click at [177, 268] on input "text" at bounding box center [214, 274] width 124 height 12
paste input "PANEL #A"
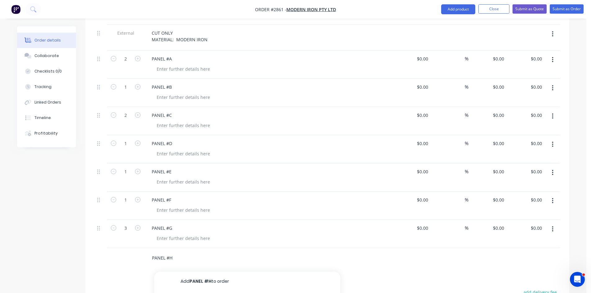
scroll to position [227, 0]
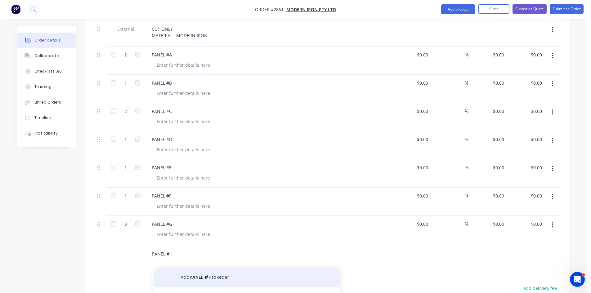
type input "PANEL #H"
click at [207, 269] on button "Add PANEL #H to order" at bounding box center [247, 278] width 186 height 20
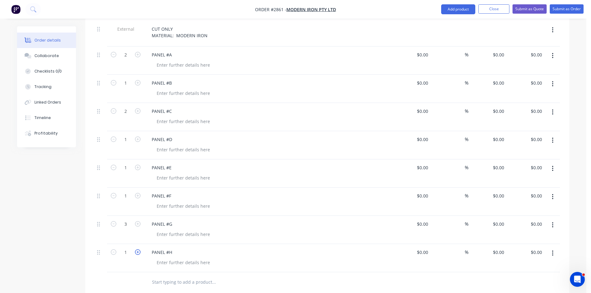
click at [135, 249] on icon "button" at bounding box center [138, 252] width 6 height 6
click at [136, 249] on icon "button" at bounding box center [138, 252] width 6 height 6
type input "3"
click at [190, 276] on input "text" at bounding box center [214, 282] width 124 height 12
paste input "PANEL #A"
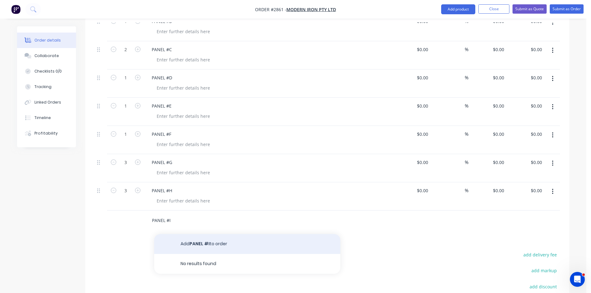
scroll to position [289, 0]
type input "PANEL #I"
click at [199, 234] on button "Add PANEL #I to order" at bounding box center [247, 244] width 186 height 20
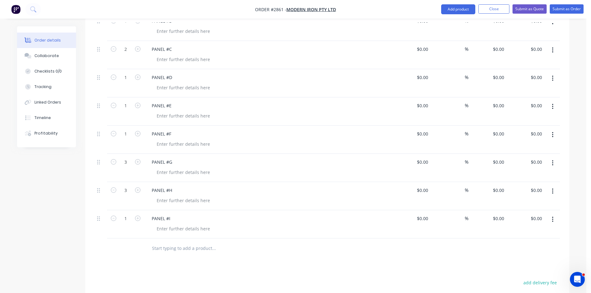
click at [176, 242] on input "text" at bounding box center [214, 248] width 124 height 12
paste input "PANEL #A"
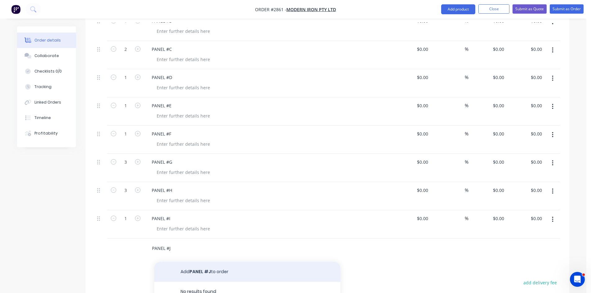
type input "PANEL #J"
click at [196, 262] on button "Add PANEL #J to order" at bounding box center [247, 272] width 186 height 20
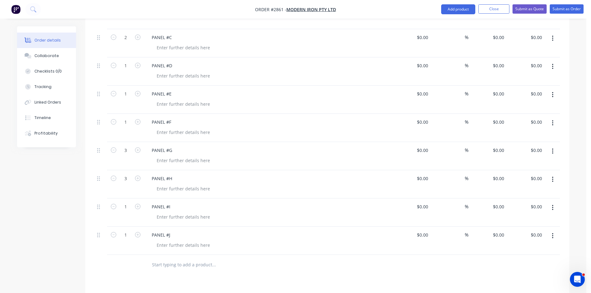
scroll to position [310, 0]
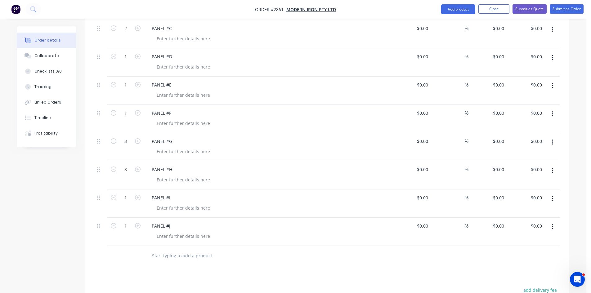
click at [194, 250] on input "text" at bounding box center [214, 256] width 124 height 12
paste input "PANEL #A"
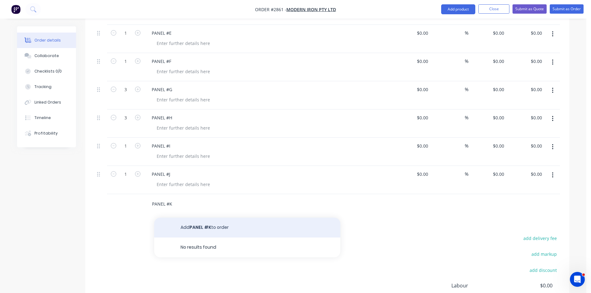
type input "PANEL #K"
click at [207, 219] on button "Add PANEL #K to order" at bounding box center [247, 228] width 186 height 20
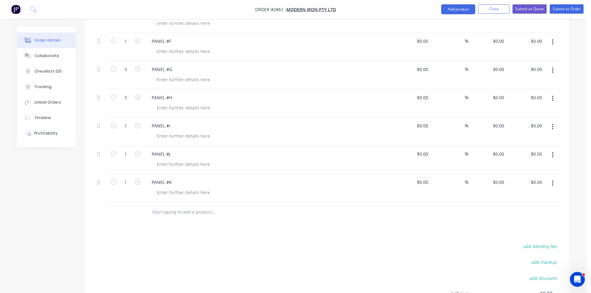
scroll to position [383, 0]
click at [188, 206] on input "text" at bounding box center [214, 212] width 124 height 12
paste input "PANEL #A"
click at [205, 225] on div "Drawings Add drawing Products Show / Hide columns Add product Qty Cost Markup P…" at bounding box center [327, 90] width 484 height 563
click at [179, 206] on input "PANEL #A" at bounding box center [214, 212] width 124 height 12
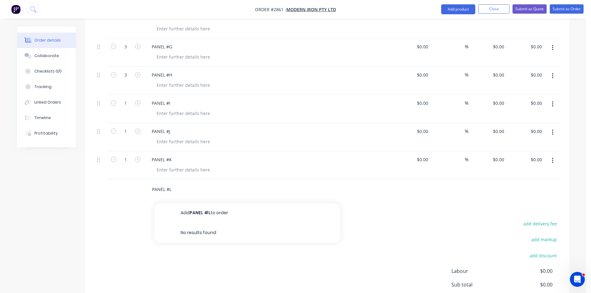
scroll to position [424, 0]
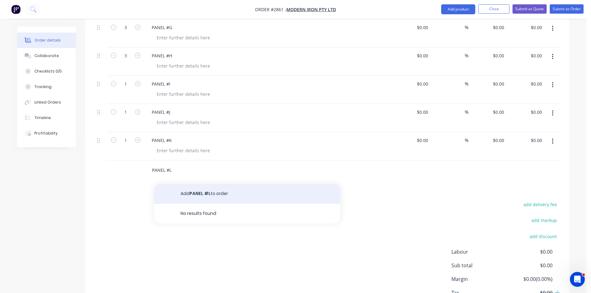
type input "PANEL #L"
click at [204, 186] on button "Add PANEL #L to order" at bounding box center [247, 194] width 186 height 20
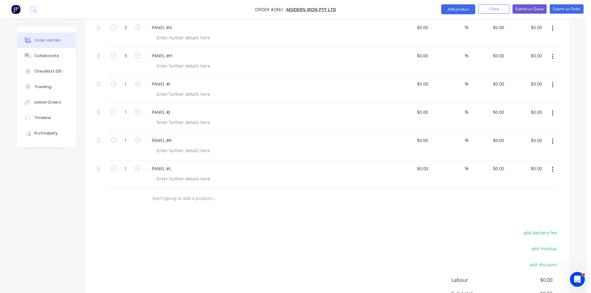
click at [191, 192] on input "text" at bounding box center [214, 198] width 124 height 12
paste input "PANEL #A"
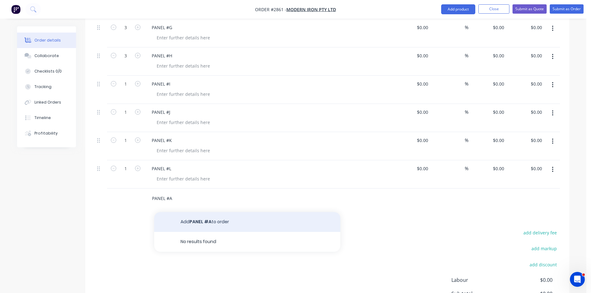
type input "PANEL #A"
click at [202, 214] on button "Add PANEL #A to order" at bounding box center [247, 222] width 186 height 20
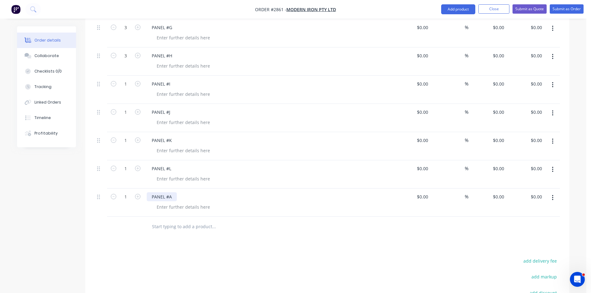
click at [174, 192] on div "PANEL #A" at bounding box center [162, 196] width 30 height 9
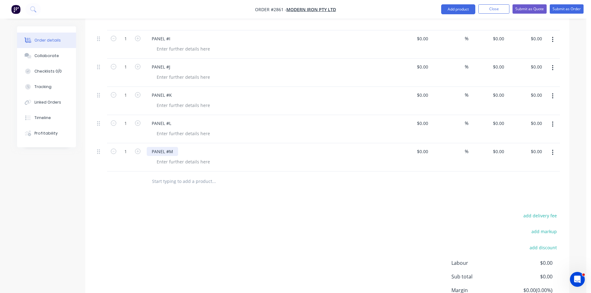
scroll to position [486, 0]
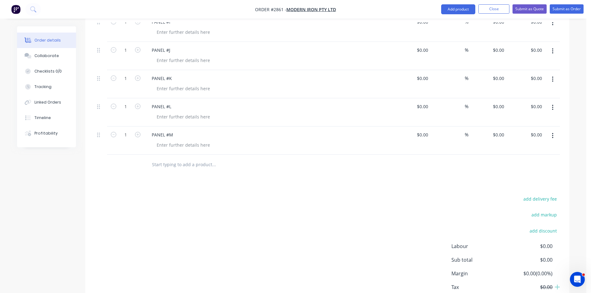
click at [168, 159] on input "text" at bounding box center [214, 165] width 124 height 12
paste input "PANEL #A"
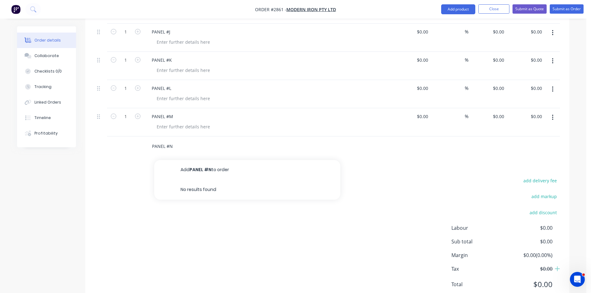
scroll to position [518, 0]
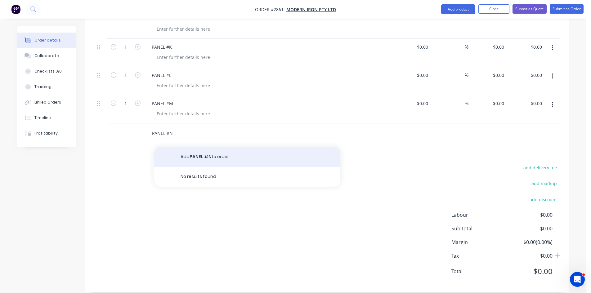
type input "PANEL #N"
click at [204, 147] on button "Add PANEL #N to order" at bounding box center [247, 157] width 186 height 20
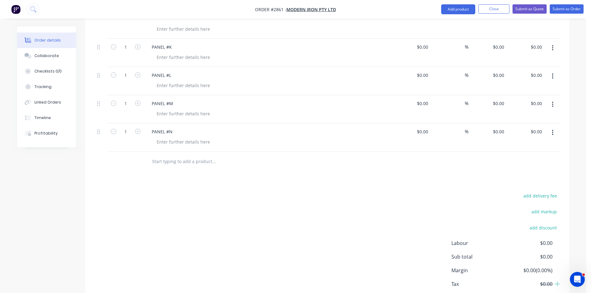
click at [182, 155] on input "text" at bounding box center [214, 161] width 124 height 12
paste input "PANEL #A"
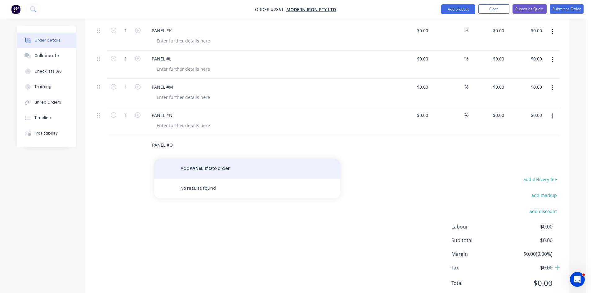
scroll to position [546, 0]
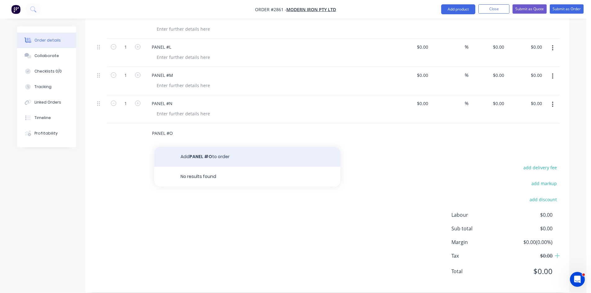
type input "PANEL #O"
click at [207, 151] on button "Add PANEL #O to order" at bounding box center [247, 157] width 186 height 20
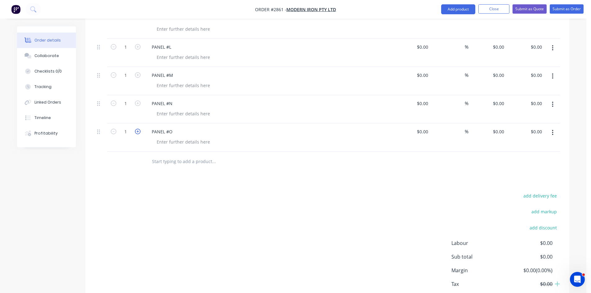
click at [135, 129] on icon "button" at bounding box center [138, 132] width 6 height 6
type input "2"
click at [177, 155] on input "text" at bounding box center [214, 161] width 124 height 12
paste input "PANEL #A"
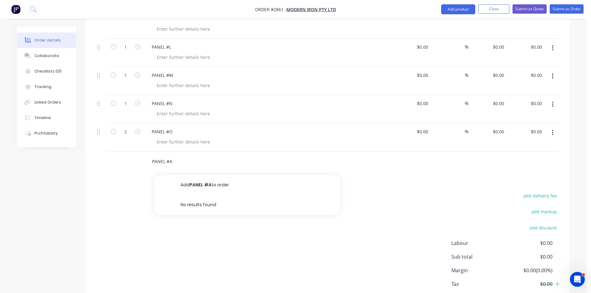
click at [177, 155] on input "PANEL #A" at bounding box center [214, 161] width 124 height 12
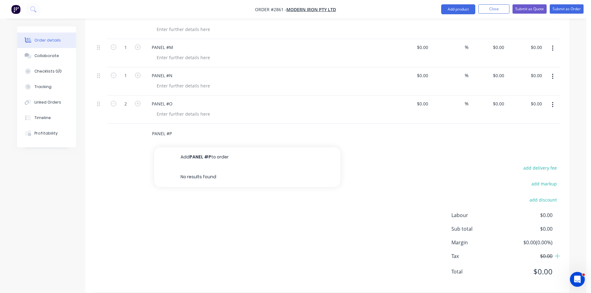
scroll to position [574, 0]
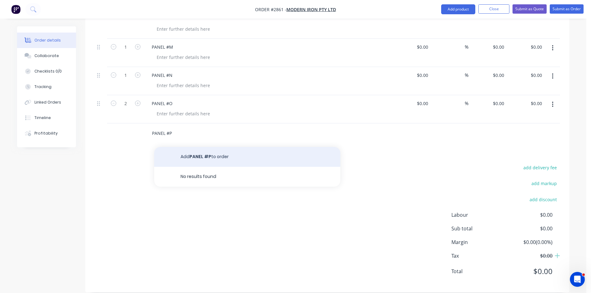
type input "PANEL #P"
click at [196, 148] on button "Add PANEL #P to order" at bounding box center [247, 157] width 186 height 20
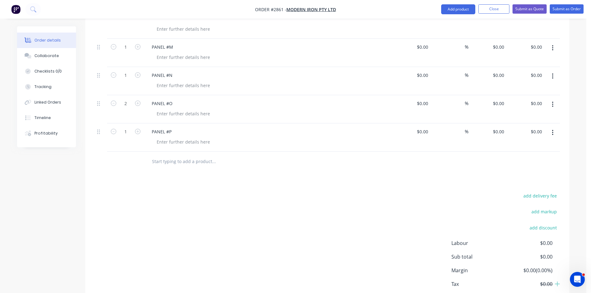
click at [135, 128] on button "button" at bounding box center [138, 131] width 8 height 7
type input "2"
click at [177, 156] on input "text" at bounding box center [214, 161] width 124 height 12
paste input "PANEL #A"
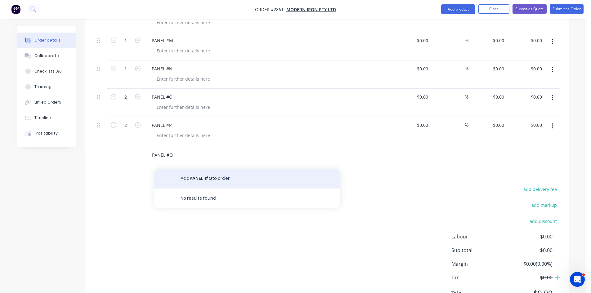
scroll to position [602, 0]
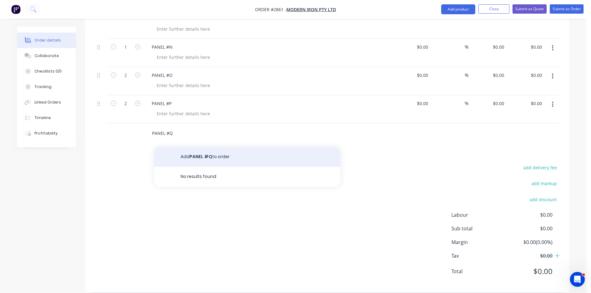
type input "PANEL #Q"
click at [183, 150] on button "Add PANEL #Q to order" at bounding box center [247, 157] width 186 height 20
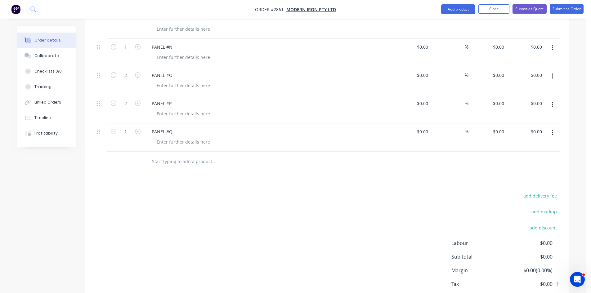
click at [187, 155] on input "text" at bounding box center [214, 161] width 124 height 12
paste input "PANEL #A"
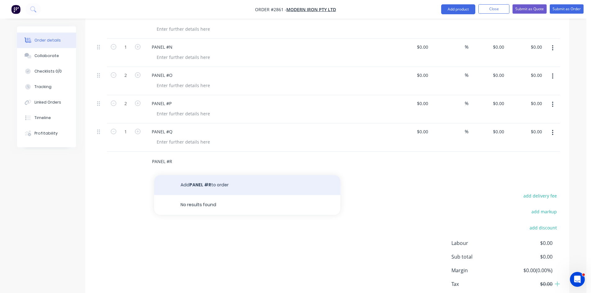
type input "PANEL #R"
click at [212, 175] on button "Add PANEL #R to order" at bounding box center [247, 185] width 186 height 20
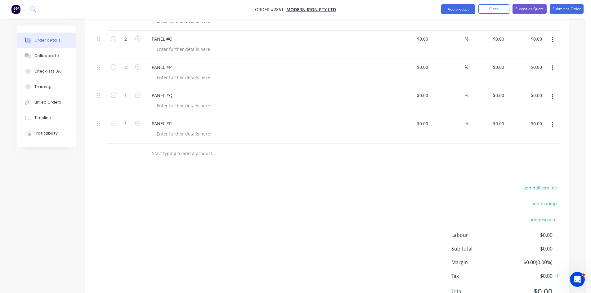
scroll to position [644, 0]
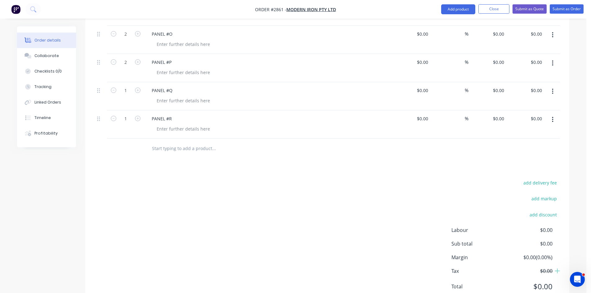
click at [191, 142] on input "text" at bounding box center [214, 148] width 124 height 12
paste input "PANEL #A"
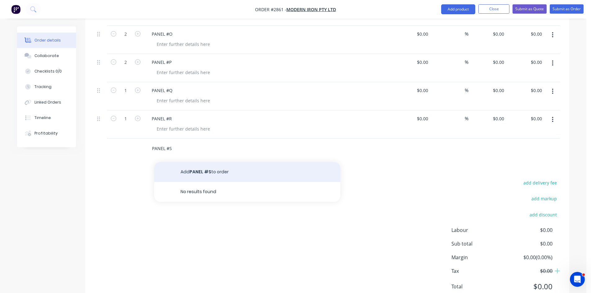
type input "PANEL #S"
click at [200, 162] on button "Add PANEL #S to order" at bounding box center [247, 172] width 186 height 20
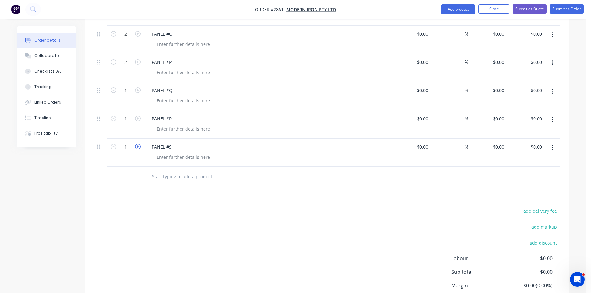
click at [136, 144] on icon "button" at bounding box center [138, 147] width 6 height 6
type input "2"
click at [181, 171] on input "text" at bounding box center [214, 177] width 124 height 12
paste input "PANEL #A"
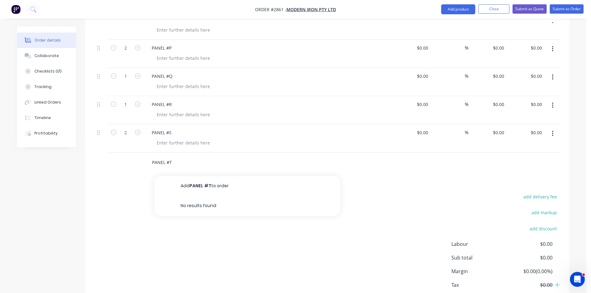
scroll to position [664, 0]
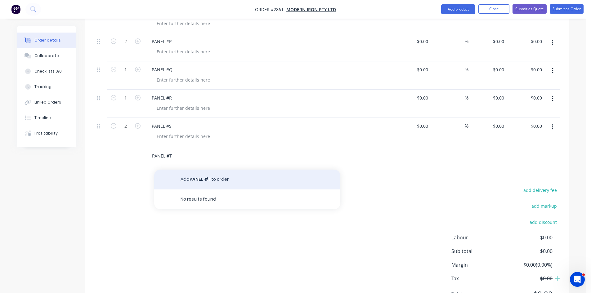
type input "PANEL #T"
click at [201, 171] on button "Add PANEL #T to order" at bounding box center [247, 180] width 186 height 20
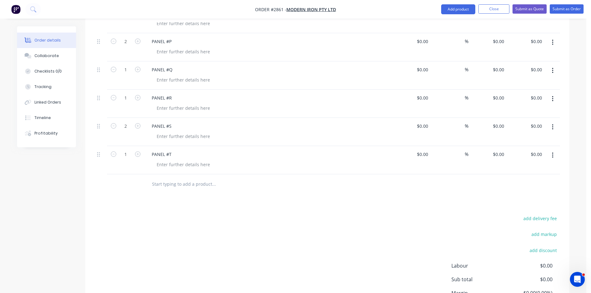
click at [164, 178] on input "text" at bounding box center [214, 184] width 124 height 12
paste input "PANEL #A"
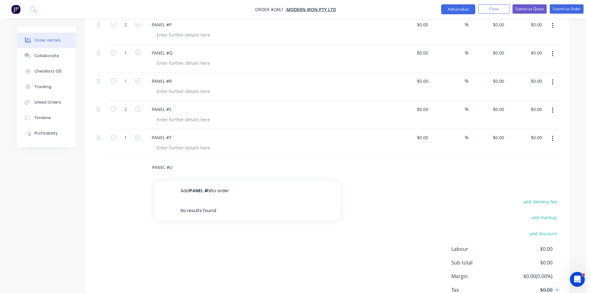
scroll to position [695, 0]
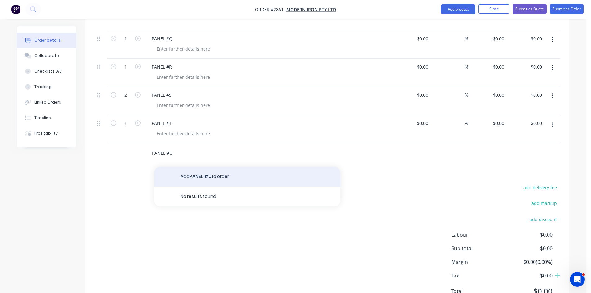
type input "PANEL #U"
click at [209, 168] on button "Add PANEL #U to order" at bounding box center [247, 177] width 186 height 20
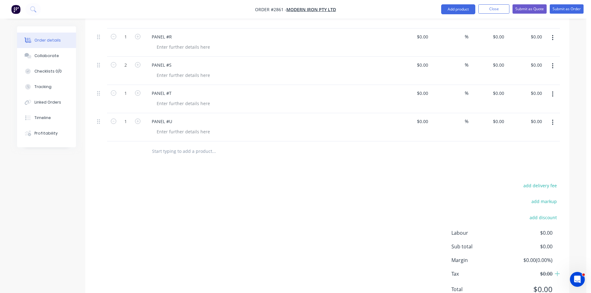
scroll to position [726, 0]
click at [193, 144] on input "text" at bounding box center [214, 150] width 124 height 12
paste input "PANEL #A"
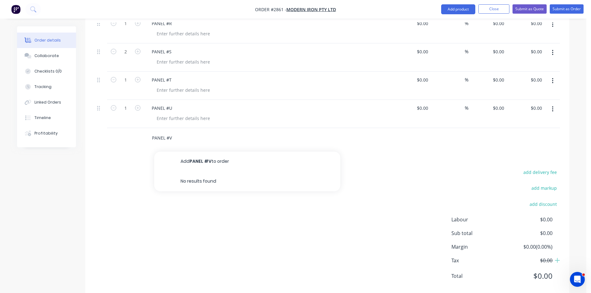
scroll to position [743, 0]
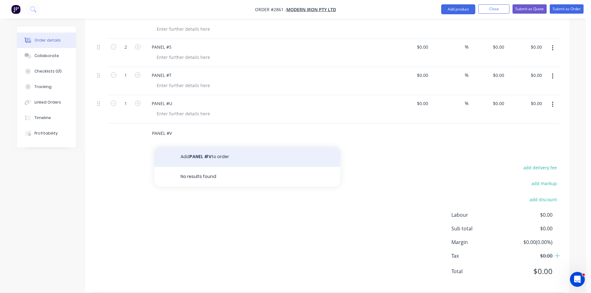
type input "PANEL #V"
click at [206, 147] on button "Add PANEL #V to order" at bounding box center [247, 157] width 186 height 20
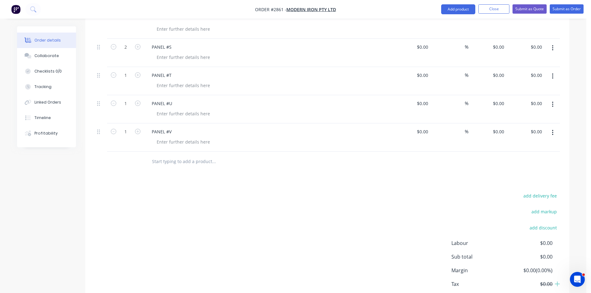
click at [182, 155] on input "text" at bounding box center [214, 161] width 124 height 12
paste input "PANEL #A"
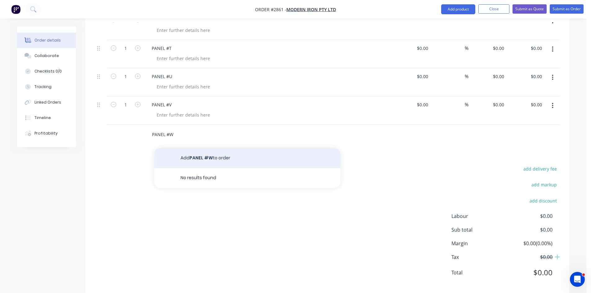
scroll to position [772, 0]
type input "PANEL #W"
click at [212, 148] on button "Add PANEL #W to order" at bounding box center [247, 157] width 186 height 20
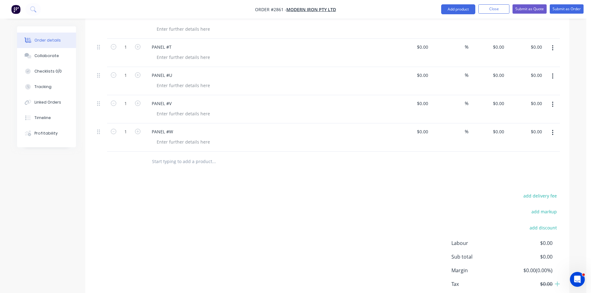
click at [185, 155] on input "text" at bounding box center [214, 161] width 124 height 12
paste input "PANEL #A"
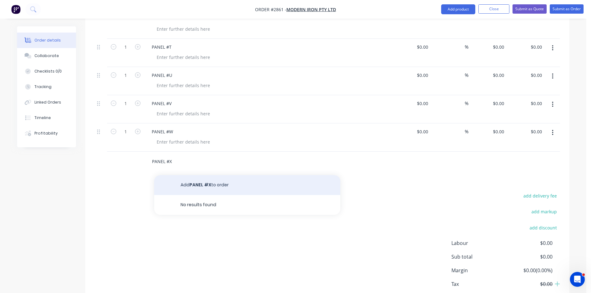
type input "PANEL #X"
click at [205, 176] on button "Add PANEL #X to order" at bounding box center [247, 185] width 186 height 20
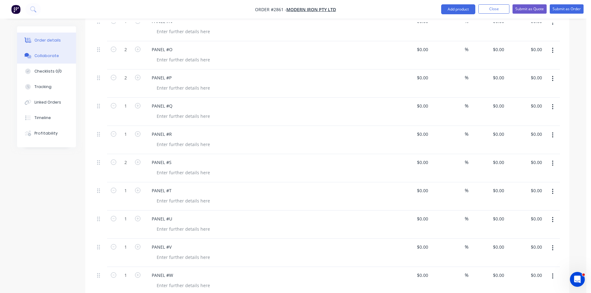
scroll to position [627, 0]
click at [50, 52] on button "Collaborate" at bounding box center [46, 56] width 59 height 16
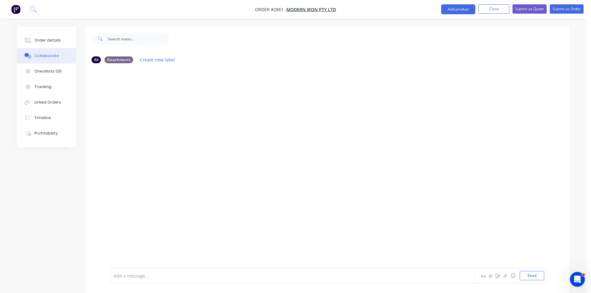
click at [148, 277] on div at bounding box center [275, 276] width 323 height 7
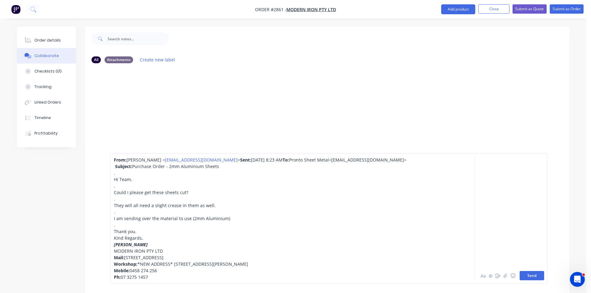
click at [533, 275] on button "Send" at bounding box center [532, 275] width 25 height 9
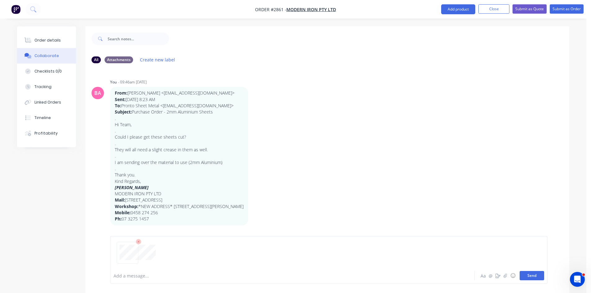
click at [528, 274] on button "Send" at bounding box center [532, 275] width 25 height 9
click at [526, 276] on button "Send" at bounding box center [532, 275] width 25 height 9
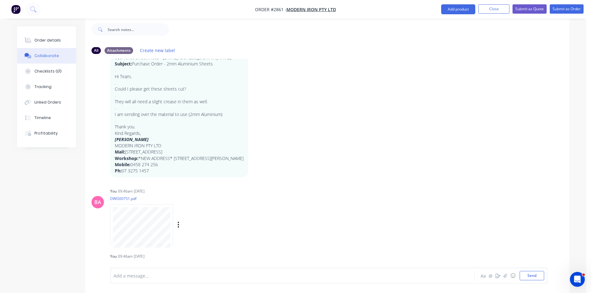
scroll to position [55, 0]
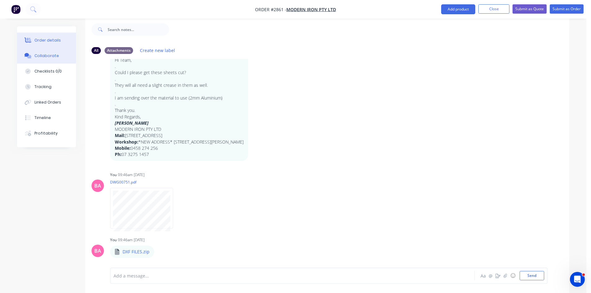
click at [52, 42] on div "Order details" at bounding box center [47, 41] width 26 height 6
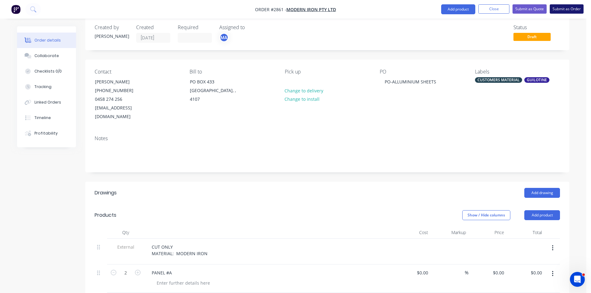
click at [569, 7] on button "Submit as Order" at bounding box center [567, 8] width 34 height 9
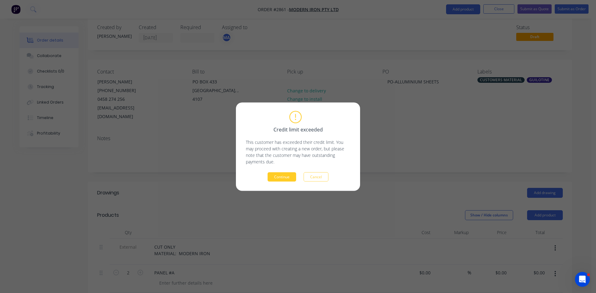
click at [287, 174] on button "Continue" at bounding box center [281, 176] width 29 height 9
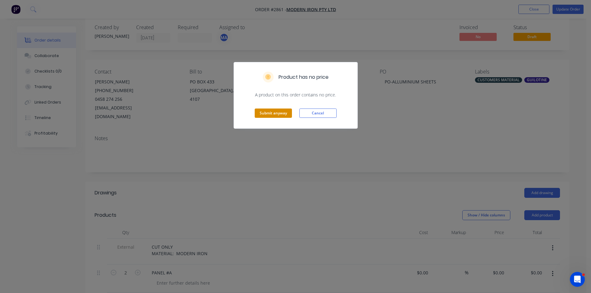
click at [273, 115] on button "Submit anyway" at bounding box center [273, 113] width 37 height 9
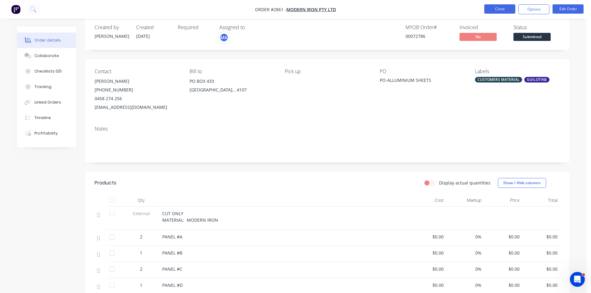
click at [504, 8] on button "Close" at bounding box center [499, 8] width 31 height 9
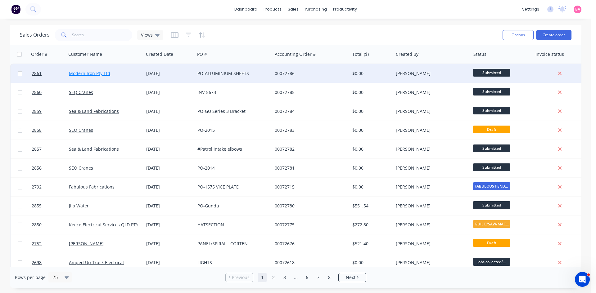
click at [86, 72] on link "Modern Iron Pty Ltd" at bounding box center [89, 73] width 41 height 6
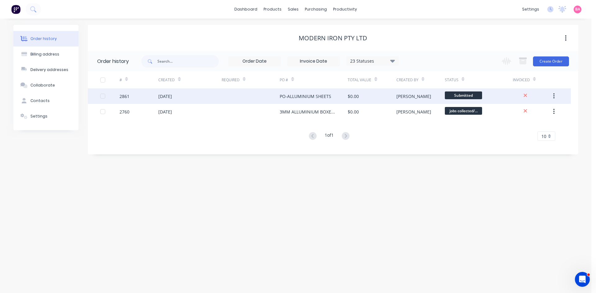
click at [123, 95] on div "2861" at bounding box center [124, 96] width 10 height 7
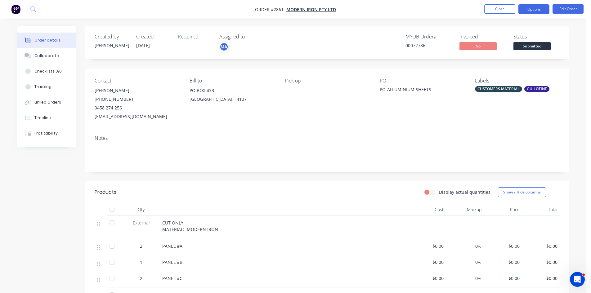
click at [539, 8] on button "Options" at bounding box center [533, 9] width 31 height 10
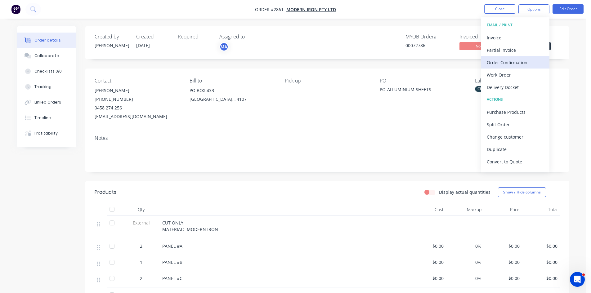
click at [513, 60] on div "Order Confirmation" at bounding box center [515, 62] width 57 height 9
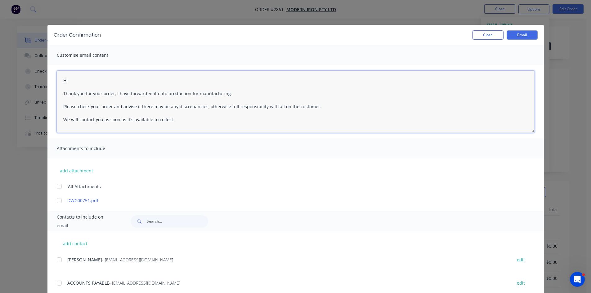
click at [96, 81] on textarea "Hi Thank you for your order, I have forwarded it onto production for manufactur…" at bounding box center [296, 102] width 478 height 62
click at [56, 258] on div at bounding box center [59, 260] width 12 height 12
click at [75, 78] on textarea "Hi Thank you for your order, I have forwarded it onto production for manufactur…" at bounding box center [296, 102] width 478 height 62
type textarea "Hi Shannon Thank you for your order, I have forwarded it onto production for ma…"
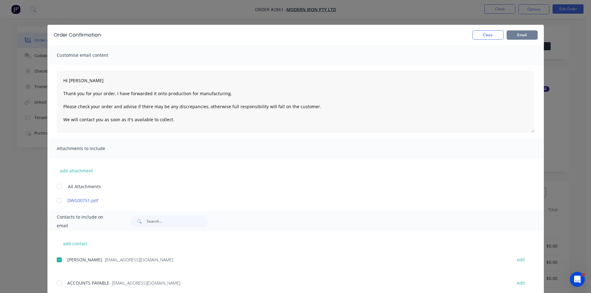
click at [507, 34] on button "Email" at bounding box center [522, 34] width 31 height 9
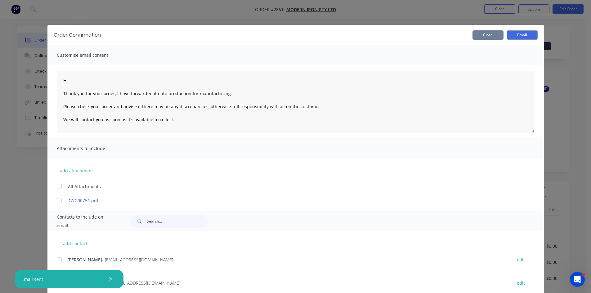
click at [492, 32] on button "Close" at bounding box center [488, 34] width 31 height 9
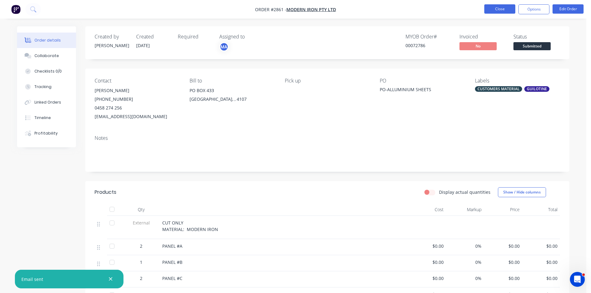
click at [500, 10] on button "Close" at bounding box center [499, 8] width 31 height 9
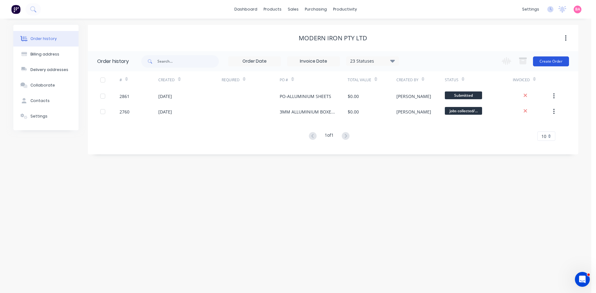
click at [551, 61] on button "Create Order" at bounding box center [551, 61] width 36 height 10
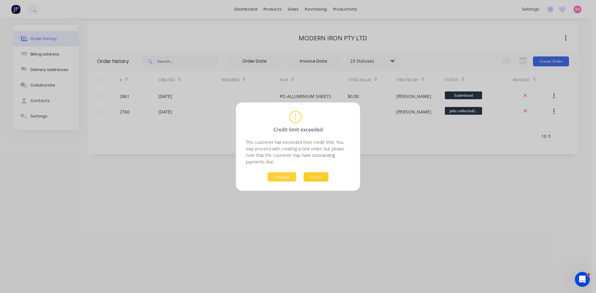
click at [317, 178] on button "Cancel" at bounding box center [315, 176] width 25 height 9
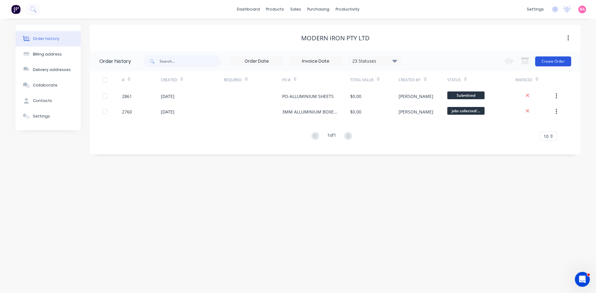
click at [554, 60] on button "Create Order" at bounding box center [553, 61] width 36 height 10
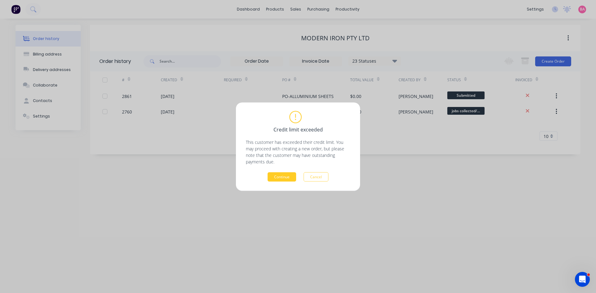
click at [285, 175] on button "Continue" at bounding box center [281, 176] width 29 height 9
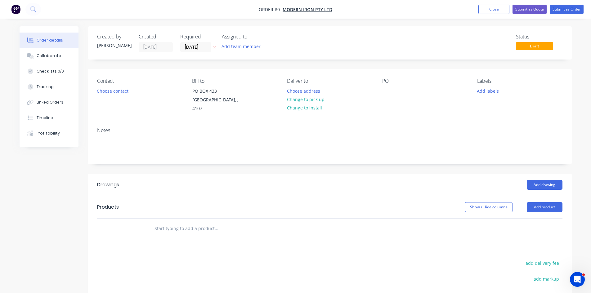
click at [214, 47] on icon at bounding box center [214, 47] width 3 height 4
click at [243, 46] on button "Add team member" at bounding box center [241, 46] width 46 height 8
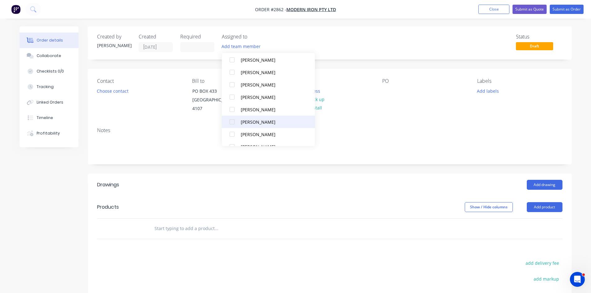
scroll to position [56, 0]
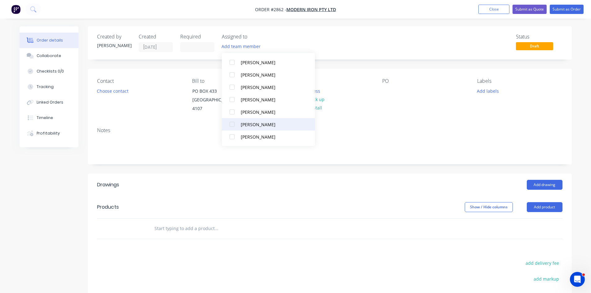
click at [232, 124] on div at bounding box center [232, 124] width 12 height 12
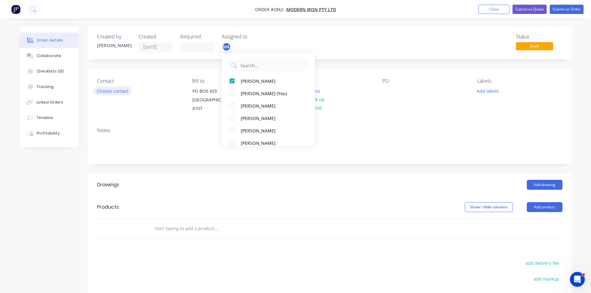
click at [118, 91] on button "Choose contact" at bounding box center [112, 91] width 38 height 8
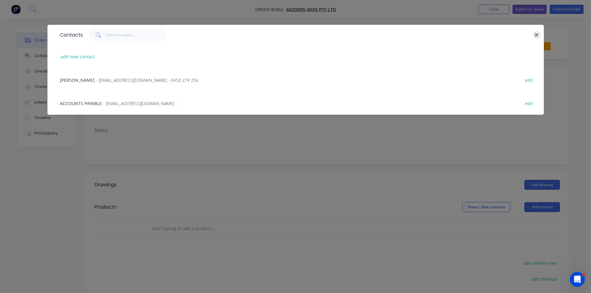
click at [535, 35] on icon "button" at bounding box center [537, 35] width 4 height 6
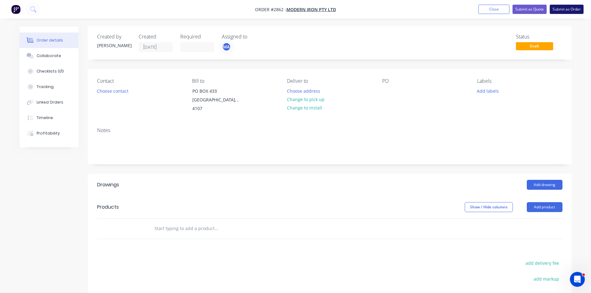
click at [571, 7] on button "Submit as Order" at bounding box center [567, 9] width 34 height 9
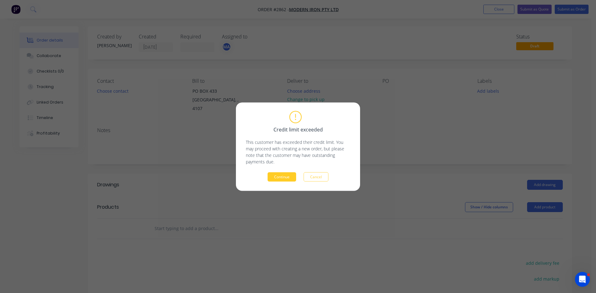
click at [288, 175] on button "Continue" at bounding box center [281, 176] width 29 height 9
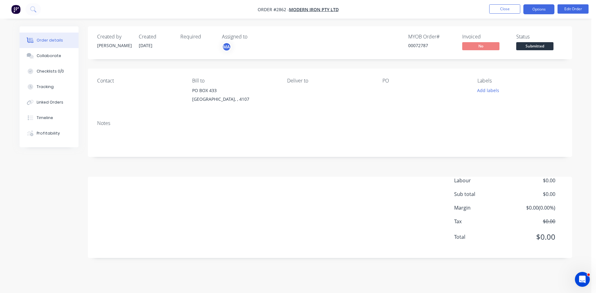
click at [537, 8] on button "Options" at bounding box center [538, 9] width 31 height 10
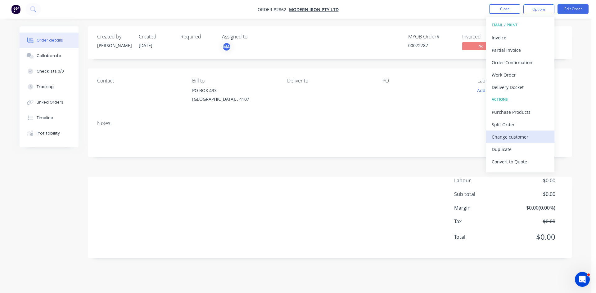
click at [523, 138] on div "Change customer" at bounding box center [519, 136] width 57 height 9
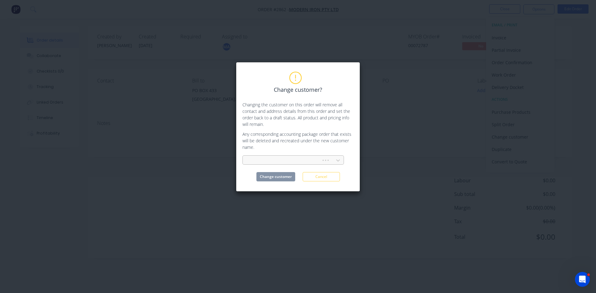
click at [285, 161] on div at bounding box center [283, 161] width 70 height 8
type input "bevtech"
click at [294, 175] on div "Bevtech Engineering & Automation" at bounding box center [292, 173] width 101 height 11
click at [278, 176] on button "Change customer" at bounding box center [275, 176] width 39 height 9
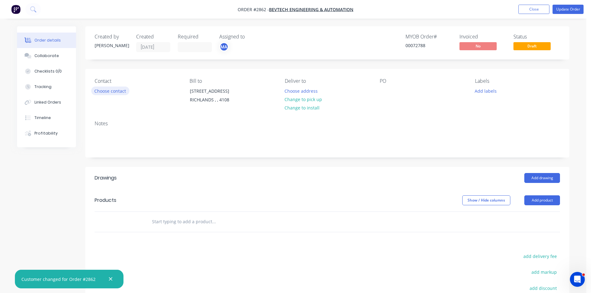
click at [106, 89] on button "Choose contact" at bounding box center [110, 91] width 38 height 8
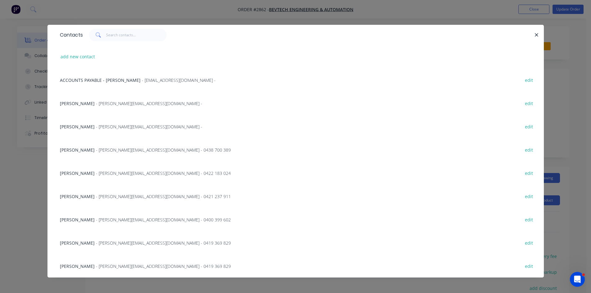
click at [83, 171] on div "[PERSON_NAME] - [PERSON_NAME][EMAIL_ADDRESS][DOMAIN_NAME] - 0422 183 024" at bounding box center [145, 173] width 171 height 7
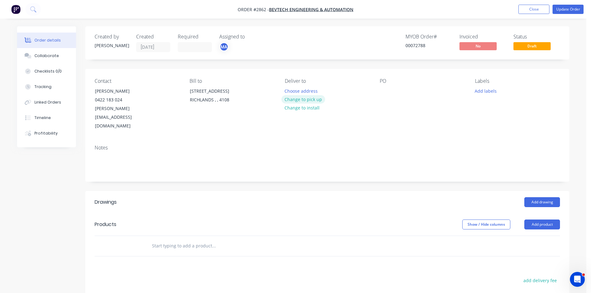
click at [311, 101] on button "Change to pick up" at bounding box center [303, 99] width 44 height 8
click at [383, 90] on div at bounding box center [385, 91] width 10 height 9
click at [490, 92] on button "Add labels" at bounding box center [485, 91] width 29 height 8
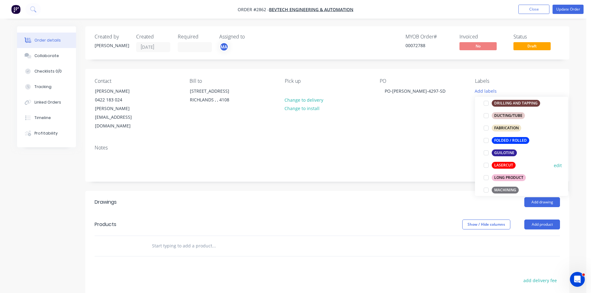
scroll to position [155, 0]
click at [486, 165] on div at bounding box center [486, 165] width 12 height 12
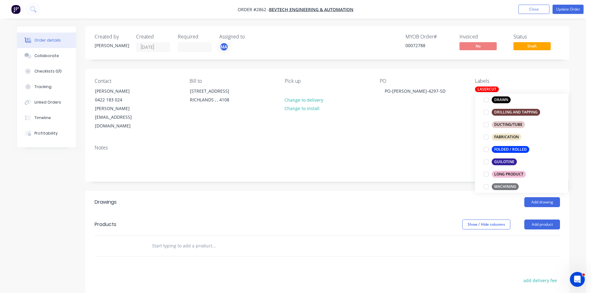
scroll to position [0, 0]
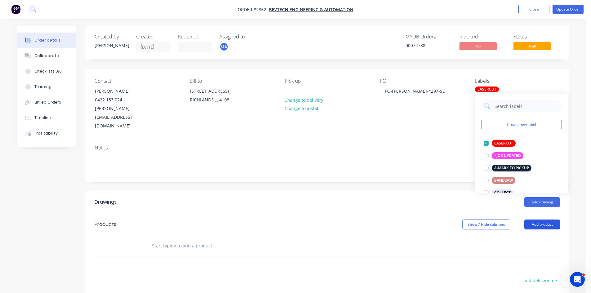
click at [550, 220] on button "Add product" at bounding box center [542, 225] width 36 height 10
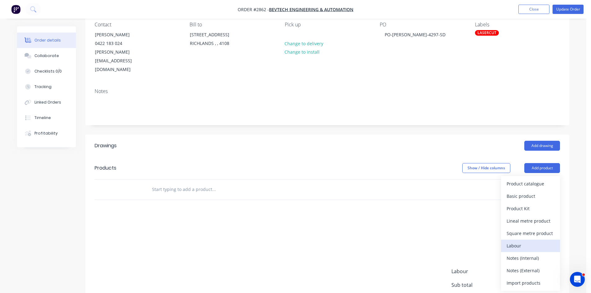
scroll to position [62, 0]
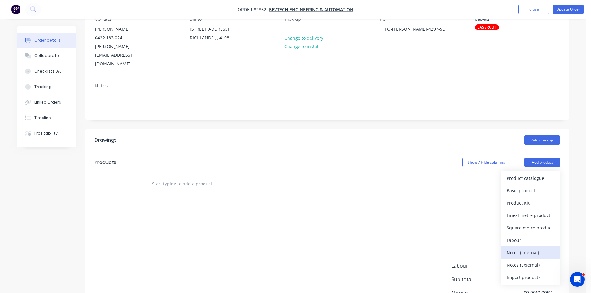
click at [535, 248] on div "Notes (Internal)" at bounding box center [531, 252] width 48 height 9
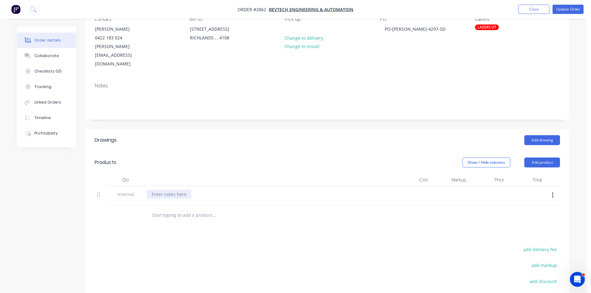
click at [174, 190] on div at bounding box center [169, 194] width 45 height 9
click at [195, 209] on input "text" at bounding box center [214, 215] width 124 height 12
click at [203, 209] on input "text" at bounding box center [214, 215] width 124 height 12
paste input "• BEV05-43-14-101"
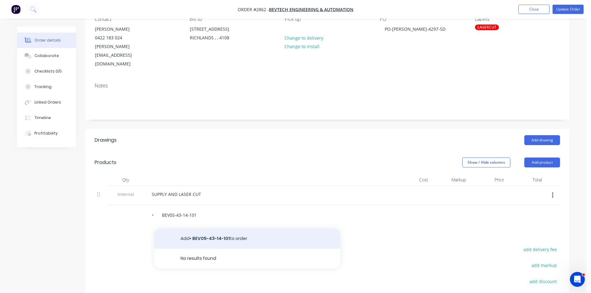
type input "• BEV05-43-14-101"
click at [218, 229] on button "Add • BEV05-43-14-101 to order" at bounding box center [247, 239] width 186 height 20
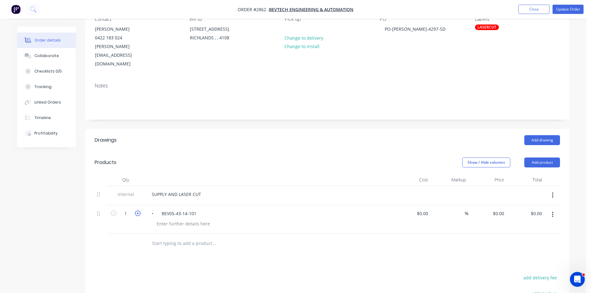
click at [137, 211] on icon "button" at bounding box center [138, 214] width 6 height 6
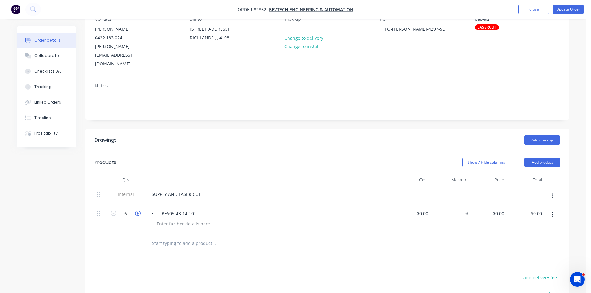
click at [137, 211] on icon "button" at bounding box center [138, 214] width 6 height 6
type input "10"
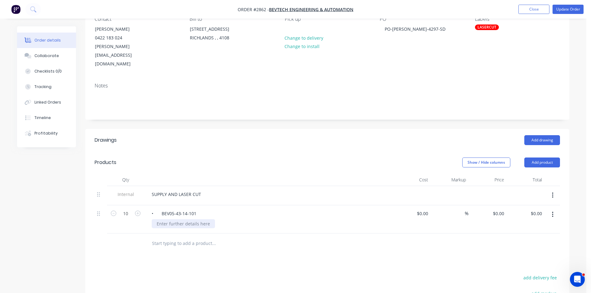
click at [173, 219] on div at bounding box center [183, 223] width 63 height 9
click at [179, 190] on div "SUPPLY AND LASER CUT" at bounding box center [176, 194] width 59 height 9
click at [193, 190] on div "SUPPLY, LASER CUT" at bounding box center [171, 194] width 49 height 9
click at [185, 237] on input "text" at bounding box center [214, 243] width 124 height 12
click at [179, 237] on input "text" at bounding box center [214, 243] width 124 height 12
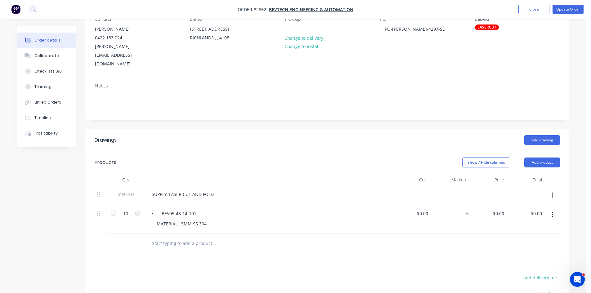
paste input "• BEV05-43-14-104"
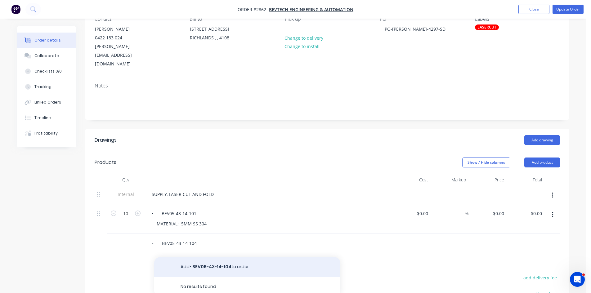
type input "• BEV05-43-14-104"
click at [219, 257] on button "Add • BEV05-43-14-104 to order" at bounding box center [247, 267] width 186 height 20
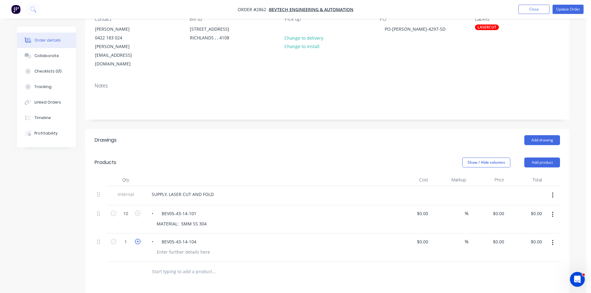
click at [137, 239] on icon "button" at bounding box center [138, 242] width 6 height 6
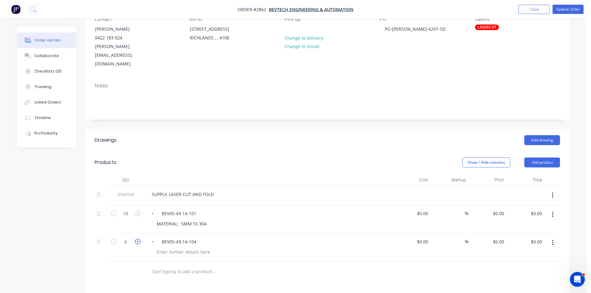
click at [137, 239] on icon "button" at bounding box center [138, 242] width 6 height 6
type input "10"
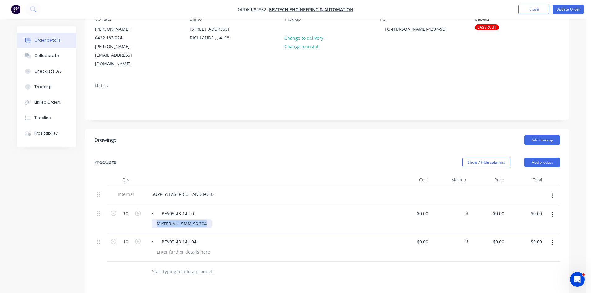
drag, startPoint x: 206, startPoint y: 206, endPoint x: 158, endPoint y: 207, distance: 47.8
click at [158, 219] on div "MATERIAL: 5MM SS 304" at bounding box center [182, 223] width 60 height 9
copy div "MATERIAL: 5MM SS 304"
click at [178, 248] on div at bounding box center [183, 252] width 63 height 9
paste div
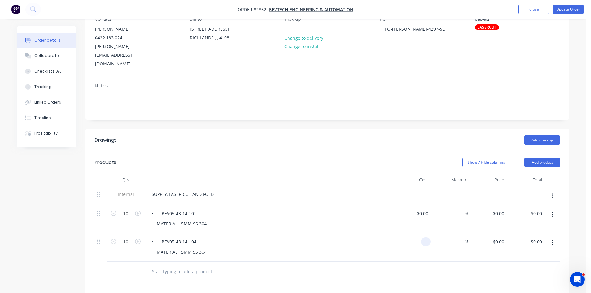
type input "$0.00"
click at [487, 26] on div "LASERCUT" at bounding box center [487, 28] width 24 height 6
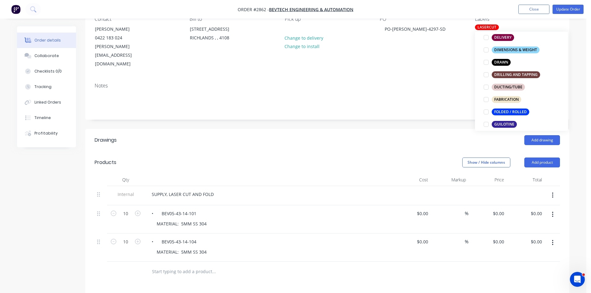
scroll to position [145, 0]
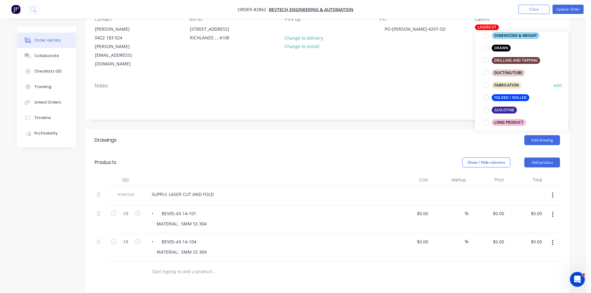
click at [485, 85] on div at bounding box center [486, 85] width 12 height 12
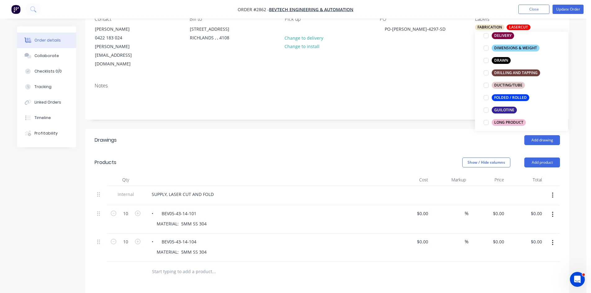
scroll to position [0, 0]
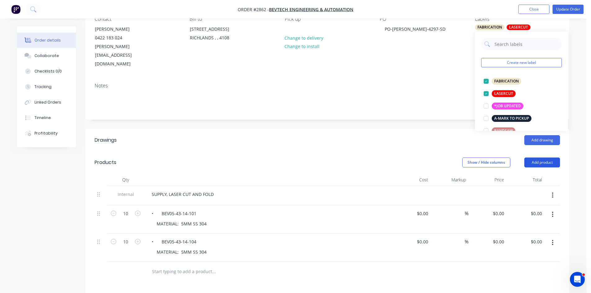
click at [546, 158] on button "Add product" at bounding box center [542, 163] width 36 height 10
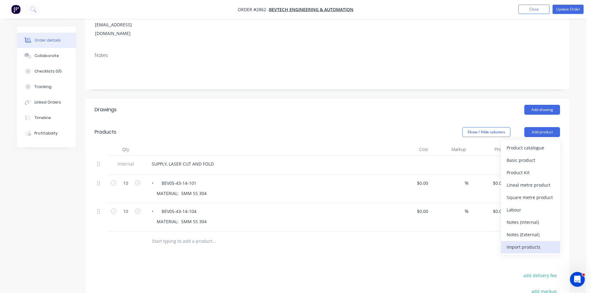
scroll to position [93, 0]
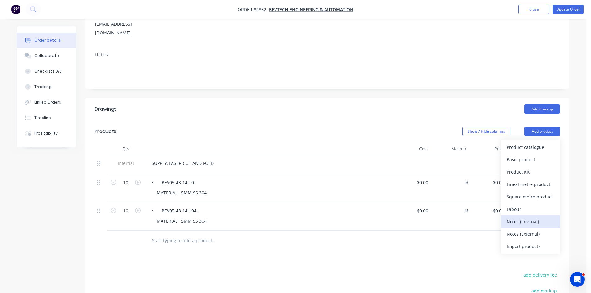
click at [534, 217] on div "Notes (Internal)" at bounding box center [531, 221] width 48 height 9
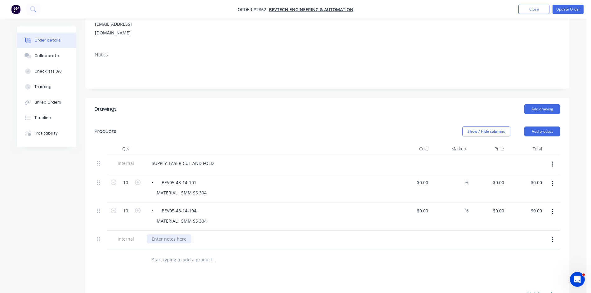
click at [174, 235] on div at bounding box center [169, 239] width 45 height 9
click at [182, 235] on div "*** NOTE-" at bounding box center [268, 239] width 243 height 9
click at [177, 235] on div "*** NOTE-" at bounding box center [163, 239] width 32 height 9
click at [171, 235] on div "*** NOTE-Drawings are on Page 4 & Page 7 of BEV05-43-14-000 Rev-B" at bounding box center [224, 239] width 155 height 9
click at [174, 235] on div "*** NOTE -Drawings are on Page 4 & Page 7 of BEV05-43-14-000 Rev-B" at bounding box center [225, 239] width 156 height 9
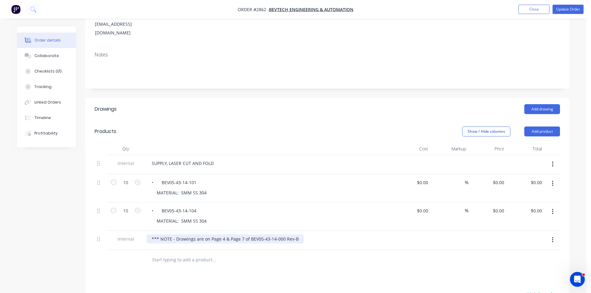
click at [298, 235] on div "*** NOTE - Drawings are on Page 4 & Page 7 of BEV05-43-14-000 Rev-B" at bounding box center [225, 239] width 157 height 9
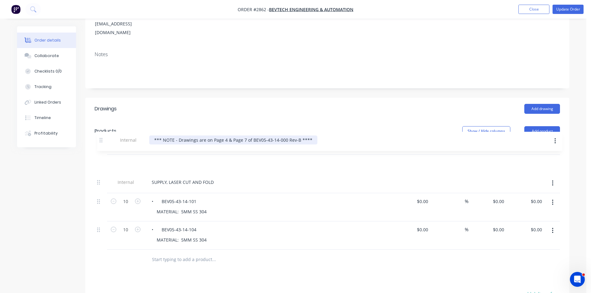
drag, startPoint x: 99, startPoint y: 221, endPoint x: 102, endPoint y: 137, distance: 83.5
click at [102, 155] on div "Internal SUPPLY, LASER CUT AND FOLD 10 • BEV05-43-14-101 MATERIAL: 5MM SS 304 $…" at bounding box center [327, 202] width 465 height 95
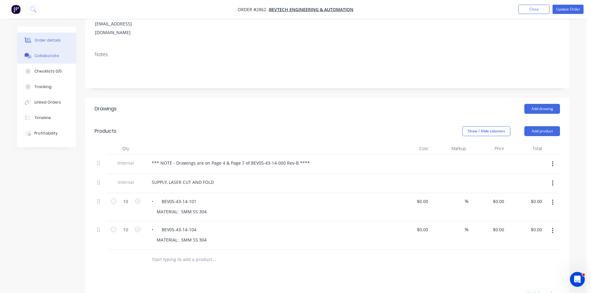
click at [46, 54] on div "Collaborate" at bounding box center [46, 56] width 25 height 6
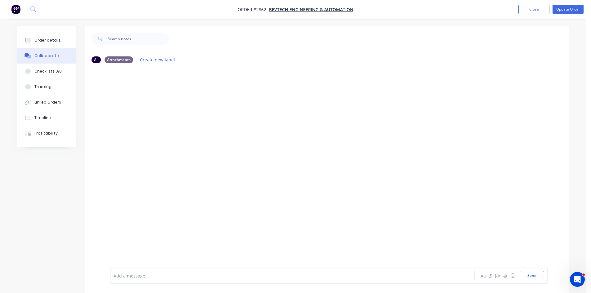
click at [137, 278] on div at bounding box center [275, 276] width 323 height 7
click at [532, 276] on button "Send" at bounding box center [532, 275] width 25 height 9
click at [183, 271] on div "Add a message..." at bounding box center [275, 275] width 323 height 9
drag, startPoint x: 183, startPoint y: 271, endPoint x: 131, endPoint y: 271, distance: 51.8
click at [131, 271] on div "Add a message..." at bounding box center [275, 275] width 323 height 9
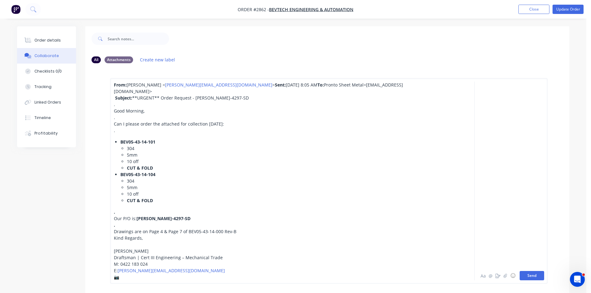
click at [536, 276] on button "Send" at bounding box center [532, 275] width 25 height 9
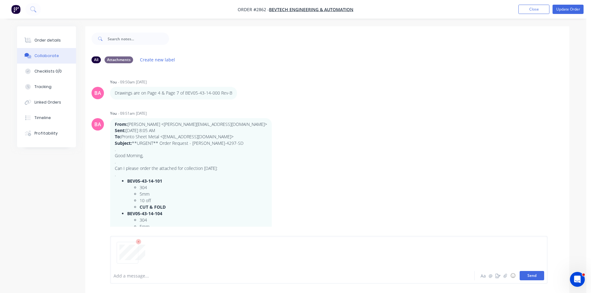
click at [542, 274] on button "Send" at bounding box center [532, 275] width 25 height 9
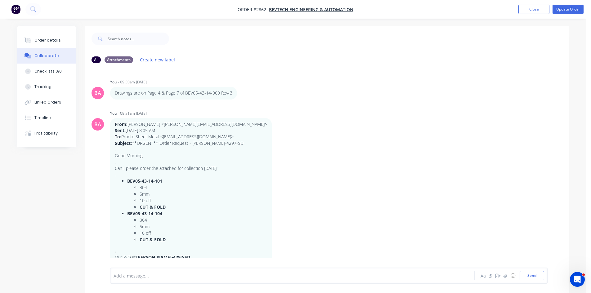
scroll to position [46, 0]
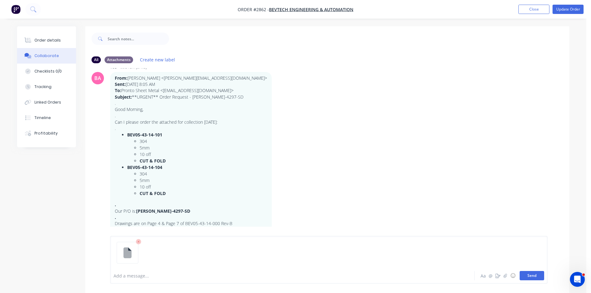
click at [530, 277] on button "Send" at bounding box center [532, 275] width 25 height 9
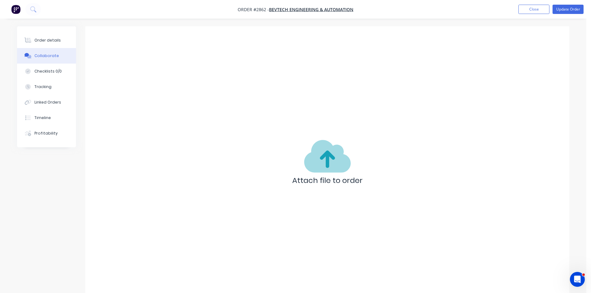
scroll to position [117, 0]
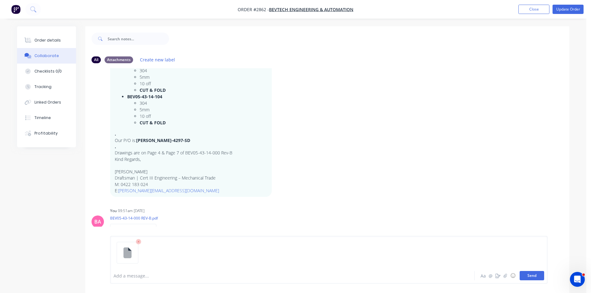
click at [531, 275] on button "Send" at bounding box center [532, 275] width 25 height 9
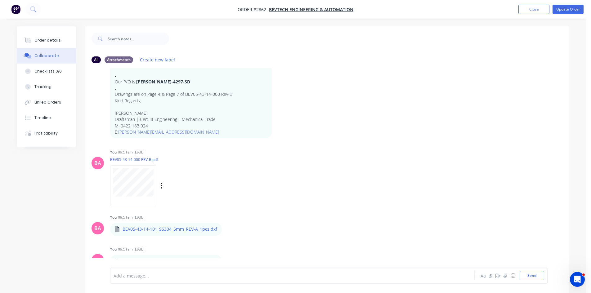
scroll to position [9, 0]
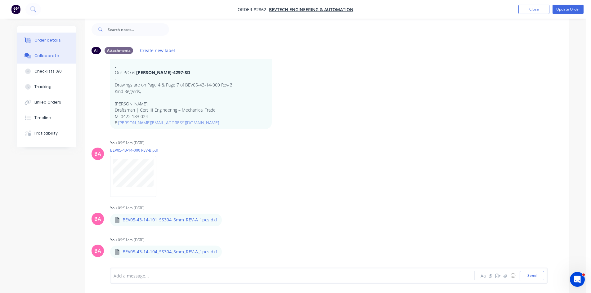
click at [47, 36] on button "Order details" at bounding box center [46, 41] width 59 height 16
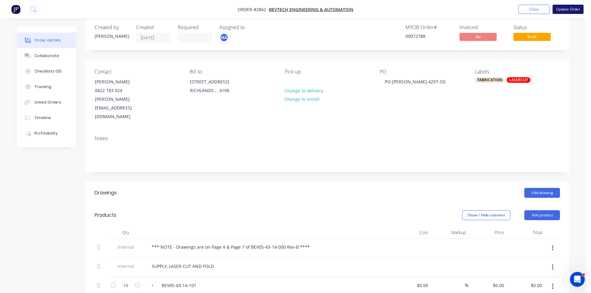
click at [574, 9] on button "Update Order" at bounding box center [568, 9] width 31 height 9
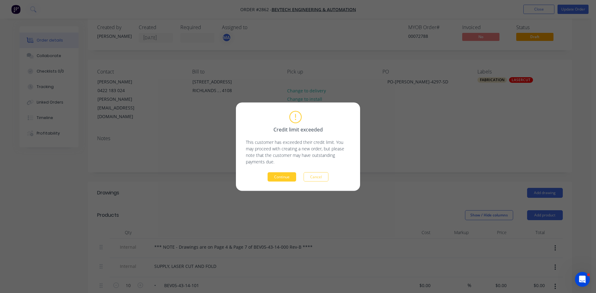
click at [286, 177] on button "Continue" at bounding box center [281, 176] width 29 height 9
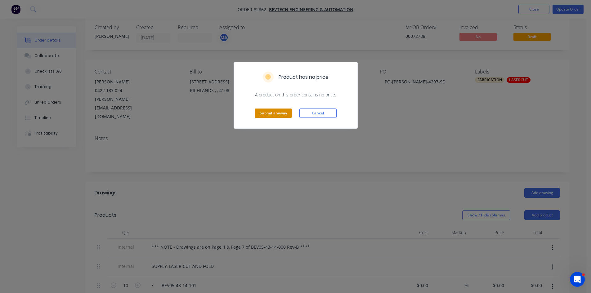
click at [281, 112] on button "Submit anyway" at bounding box center [273, 113] width 37 height 9
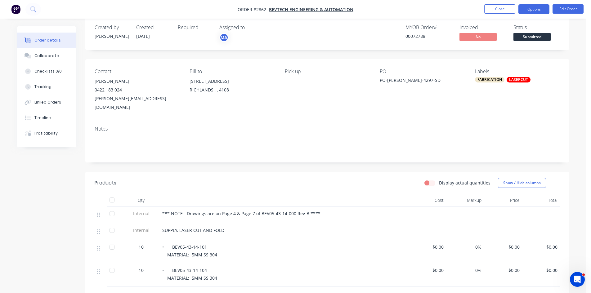
click at [539, 8] on button "Options" at bounding box center [533, 9] width 31 height 10
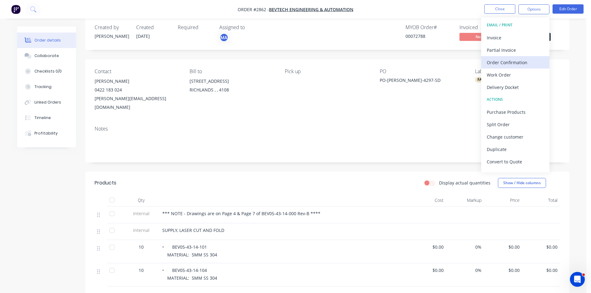
click at [523, 62] on div "Order Confirmation" at bounding box center [515, 62] width 57 height 9
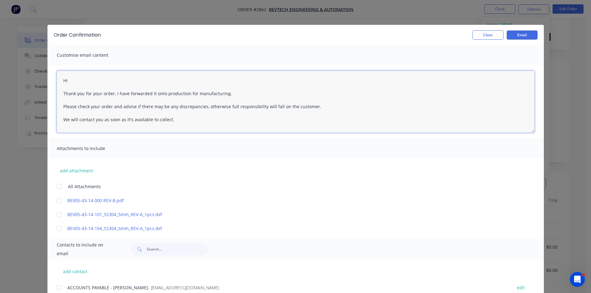
click at [88, 81] on textarea "Hi Thank you for your order, I have forwarded it onto production for manufactur…" at bounding box center [296, 102] width 478 height 62
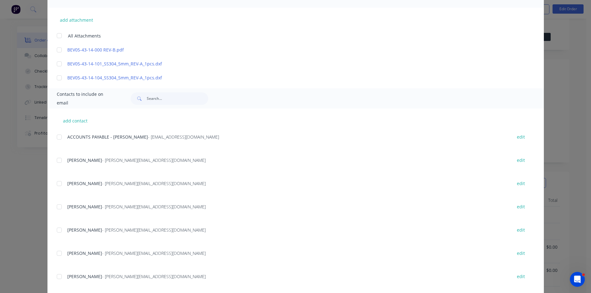
scroll to position [155, 0]
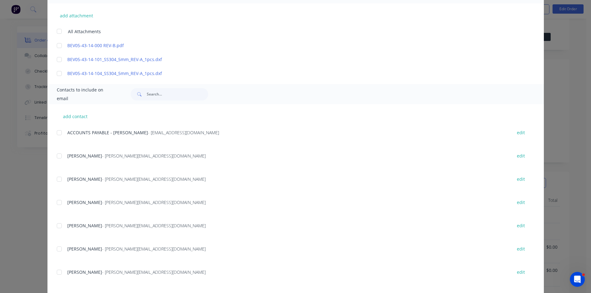
click at [55, 226] on div at bounding box center [59, 226] width 12 height 12
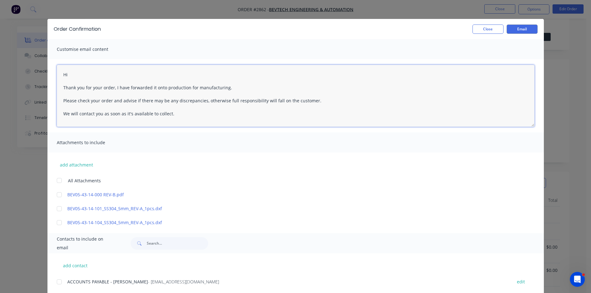
scroll to position [0, 0]
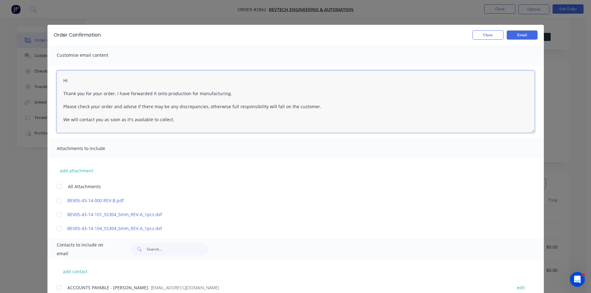
click at [72, 78] on textarea "Hi Thank you for your order, I have forwarded it onto production for manufactur…" at bounding box center [296, 102] width 478 height 62
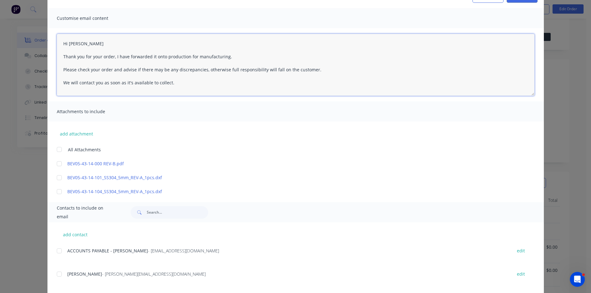
scroll to position [31, 0]
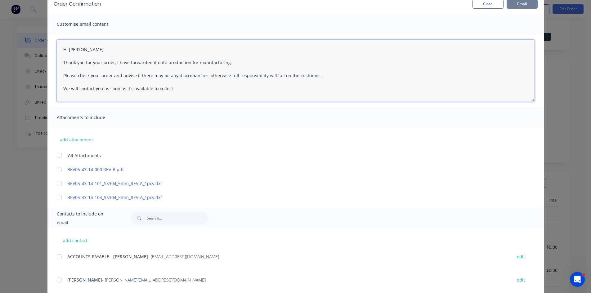
type textarea "Hi [PERSON_NAME] Thank you for your order, I have forwarded it onto production …"
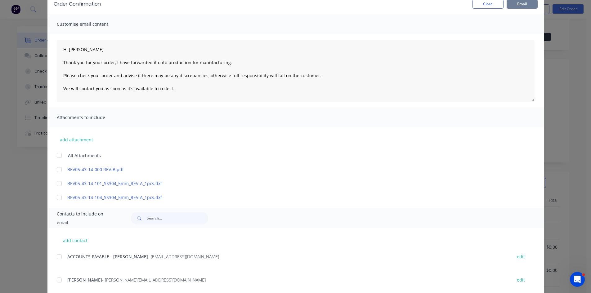
click at [520, 4] on button "Email" at bounding box center [522, 3] width 31 height 9
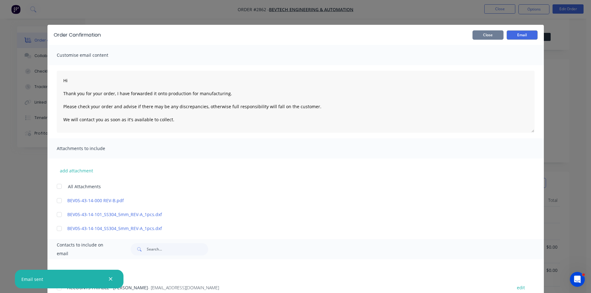
click at [491, 34] on button "Close" at bounding box center [488, 34] width 31 height 9
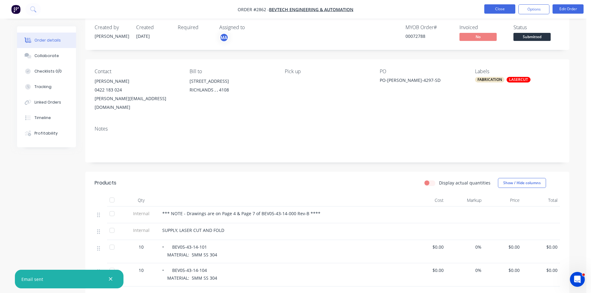
click at [506, 8] on button "Close" at bounding box center [499, 8] width 31 height 9
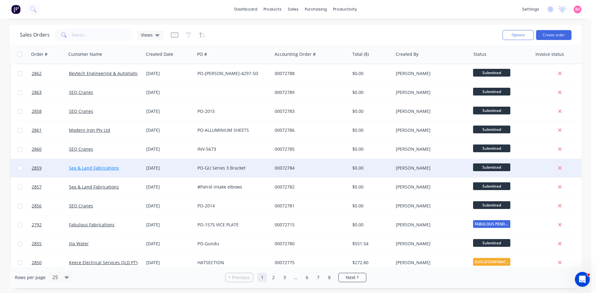
click at [86, 169] on link "Sea & Land Fabrications" at bounding box center [94, 168] width 50 height 6
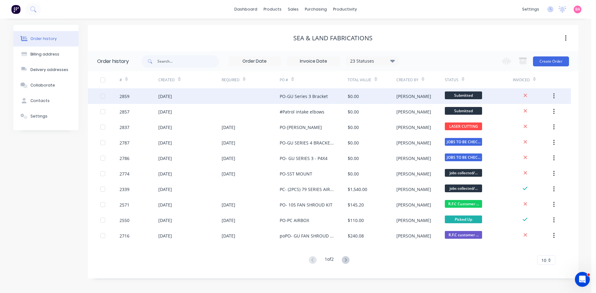
click at [125, 96] on div "2859" at bounding box center [124, 96] width 10 height 7
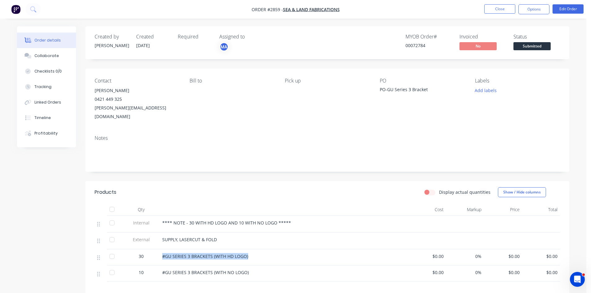
drag, startPoint x: 249, startPoint y: 247, endPoint x: 168, endPoint y: 249, distance: 81.9
click at [162, 253] on div "#GU SERIES 3 BRACKETS (WITH HD LOGO)" at bounding box center [283, 256] width 243 height 7
copy span "#GU SERIES 3 BRACKETS (WITH HD LOGO)"
click at [497, 8] on button "Close" at bounding box center [499, 8] width 31 height 9
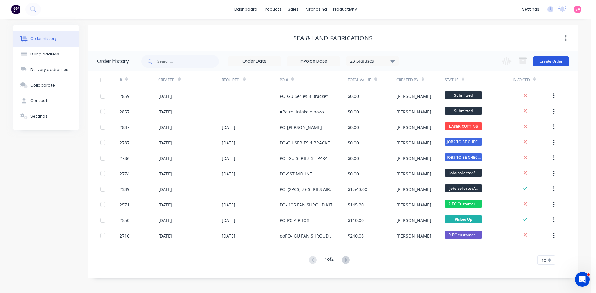
click at [552, 60] on button "Create Order" at bounding box center [551, 61] width 36 height 10
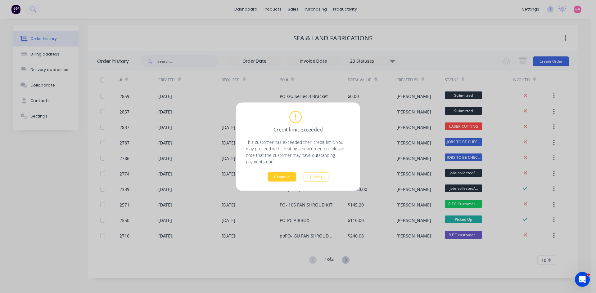
click at [285, 176] on button "Continue" at bounding box center [281, 176] width 29 height 9
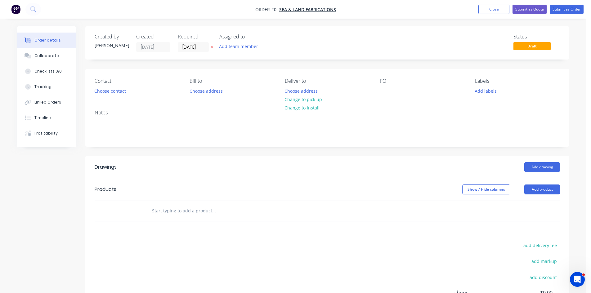
click at [212, 47] on icon at bounding box center [212, 47] width 2 height 2
click at [237, 47] on button "Add team member" at bounding box center [239, 46] width 46 height 8
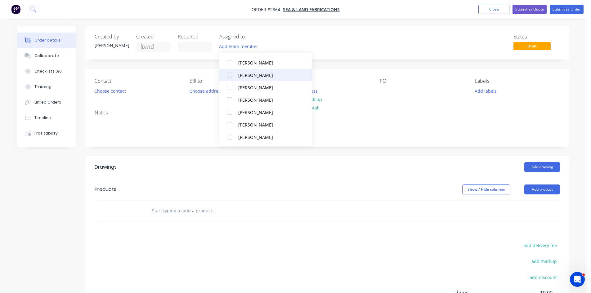
scroll to position [56, 0]
click at [229, 124] on div at bounding box center [229, 124] width 12 height 12
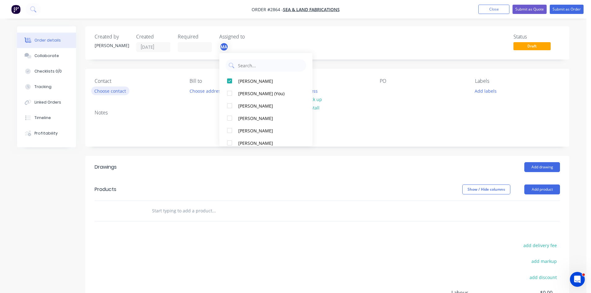
click at [113, 92] on button "Choose contact" at bounding box center [110, 91] width 38 height 8
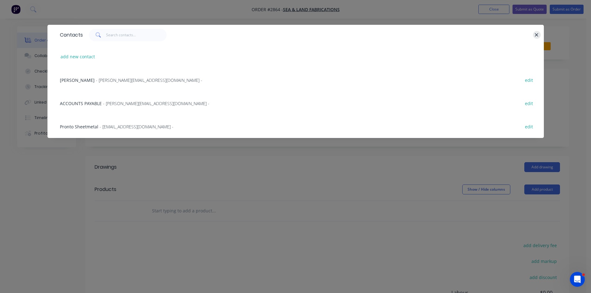
click at [539, 37] on button "button" at bounding box center [537, 35] width 8 height 8
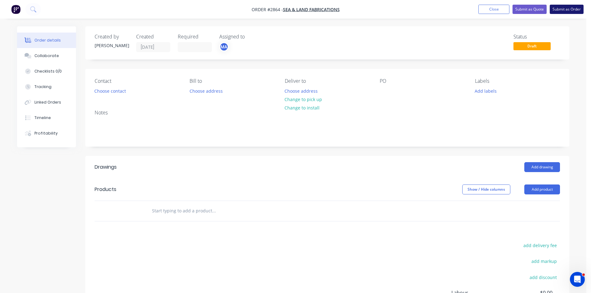
click at [570, 8] on button "Submit as Order" at bounding box center [567, 9] width 34 height 9
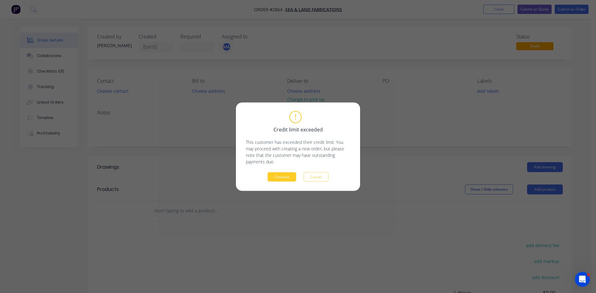
click at [279, 180] on button "Continue" at bounding box center [281, 176] width 29 height 9
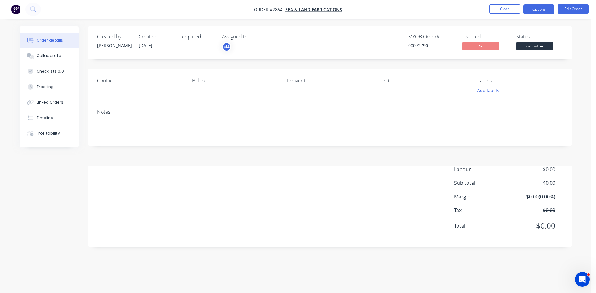
click at [538, 10] on button "Options" at bounding box center [538, 9] width 31 height 10
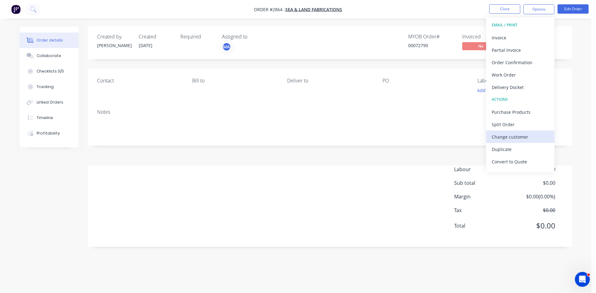
click at [524, 137] on div "Change customer" at bounding box center [519, 136] width 57 height 9
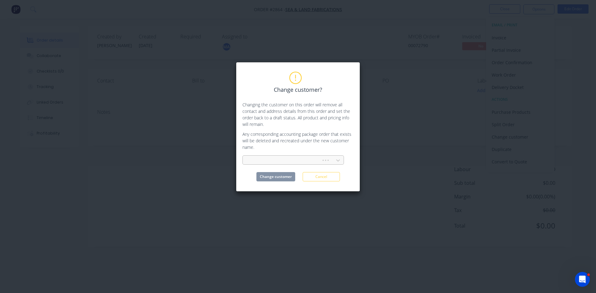
click at [271, 158] on div at bounding box center [283, 161] width 70 height 8
type input "base air"
click at [285, 175] on div "Base Air" at bounding box center [292, 173] width 101 height 11
click at [285, 175] on button "Change customer" at bounding box center [275, 176] width 39 height 9
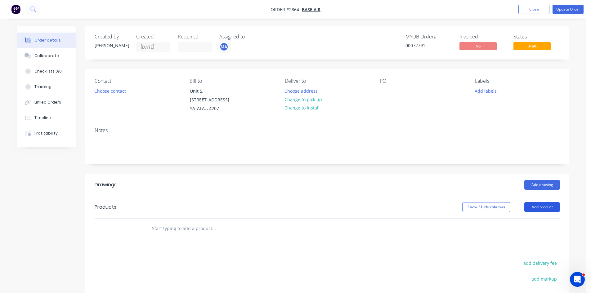
click at [548, 202] on button "Add product" at bounding box center [542, 207] width 36 height 10
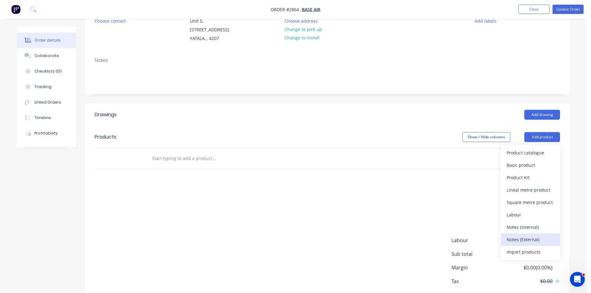
scroll to position [72, 0]
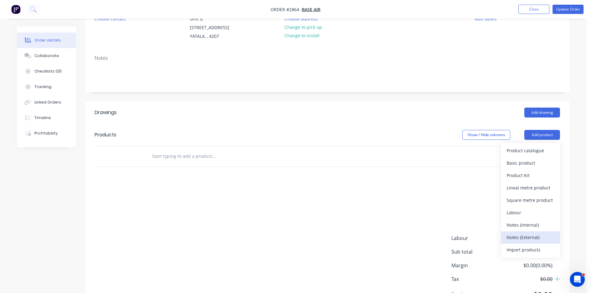
click at [532, 233] on div "Notes (External)" at bounding box center [531, 237] width 48 height 9
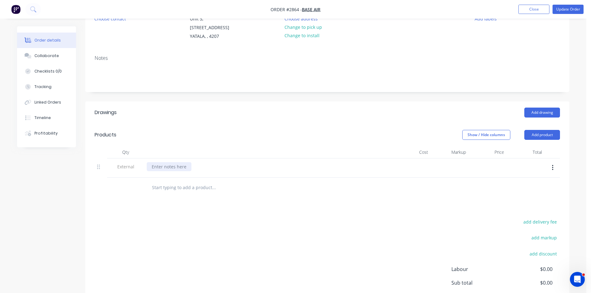
click at [175, 162] on div at bounding box center [169, 166] width 45 height 9
click at [185, 183] on input "text" at bounding box center [214, 188] width 124 height 12
type input "1"
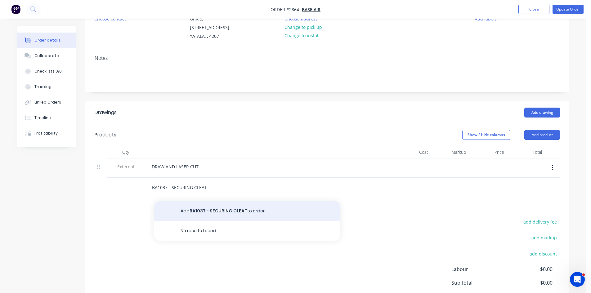
type input "BA1037 - SECURING CLEAT"
click at [221, 207] on button "Add BA1037 - SECURING CLEAT to order" at bounding box center [247, 211] width 186 height 20
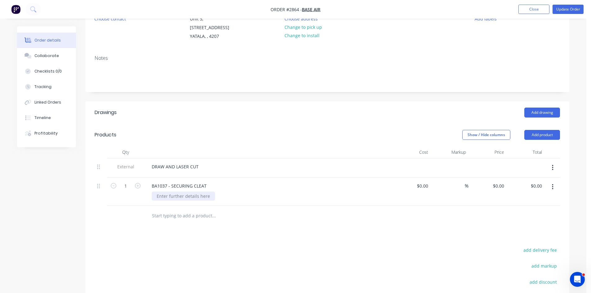
drag, startPoint x: 187, startPoint y: 194, endPoint x: 187, endPoint y: 191, distance: 3.4
click at [187, 191] on div "BA1037 - SECURING CLEAT" at bounding box center [268, 192] width 248 height 28
click at [197, 192] on div at bounding box center [183, 196] width 63 height 9
click at [151, 182] on div "BA1037 - SECURING CLEAT" at bounding box center [179, 186] width 65 height 9
drag, startPoint x: 232, startPoint y: 189, endPoint x: 180, endPoint y: 184, distance: 52.7
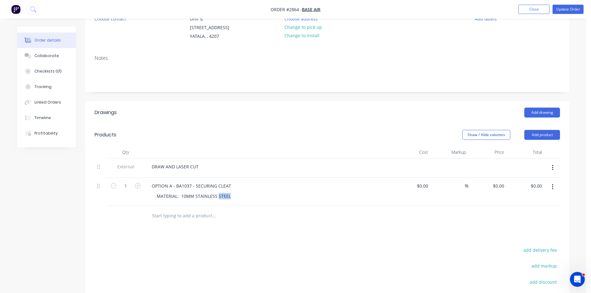
click at [180, 184] on div "OPTION A - BA1037 - SECURING CLEAT MATERIAL: 10MM STAINLESS STEEL" at bounding box center [268, 192] width 248 height 28
click at [232, 182] on div "OPTION A - BA1037 - SECURING CLEAT" at bounding box center [191, 186] width 89 height 9
drag, startPoint x: 231, startPoint y: 178, endPoint x: 154, endPoint y: 179, distance: 77.0
click at [147, 182] on div "OPTION A - BA1037 - SECURING CLEAT" at bounding box center [191, 186] width 89 height 9
copy div "OPTION A - BA1037 - SECURING CLEAT"
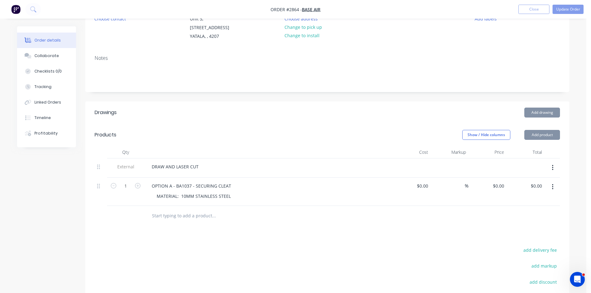
click at [194, 210] on input "text" at bounding box center [214, 216] width 124 height 12
paste input "OPTION A - BA1037 - SECURING CLEAT"
click at [228, 234] on div "Drawings Add drawing Products Show / Hide columns Add product Qty Cost Markup P…" at bounding box center [327, 238] width 484 height 274
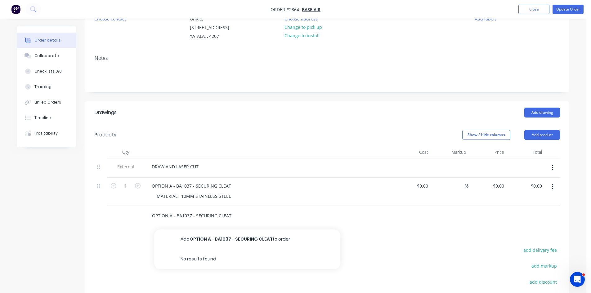
click at [171, 210] on input "OPTION A - BA1037 - SECURING CLEAT" at bounding box center [214, 216] width 124 height 12
click at [172, 210] on input "OPTION A - BA1037 - SECURING CLEAT" at bounding box center [214, 216] width 124 height 12
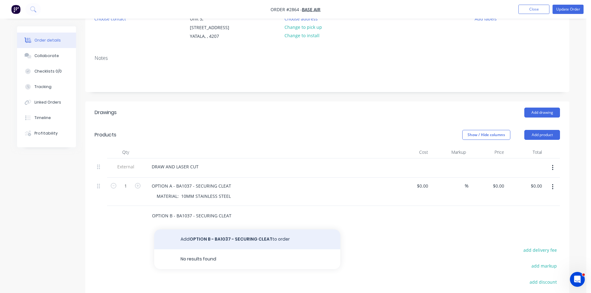
type input "OPTION B - BA1037 - SECURING CLEAT"
click at [201, 230] on button "Add OPTION B - BA1037 - SECURING CLEAT to order" at bounding box center [247, 240] width 186 height 20
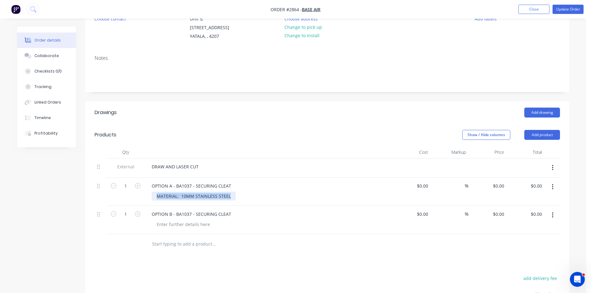
drag, startPoint x: 228, startPoint y: 190, endPoint x: 152, endPoint y: 191, distance: 76.6
click at [152, 192] on div "MATERIAL: 10MM STAINLESS STEEL" at bounding box center [194, 196] width 84 height 9
copy div "MATERIAL: 10MM STAINLESS STEEL"
click at [189, 220] on div at bounding box center [183, 224] width 63 height 9
paste div
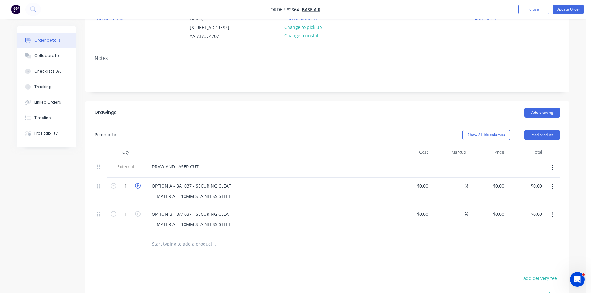
click at [141, 178] on div "1" at bounding box center [125, 192] width 37 height 28
click at [139, 183] on icon "button" at bounding box center [138, 186] width 6 height 6
type input "2"
click at [137, 211] on icon "button" at bounding box center [138, 214] width 6 height 6
type input "2"
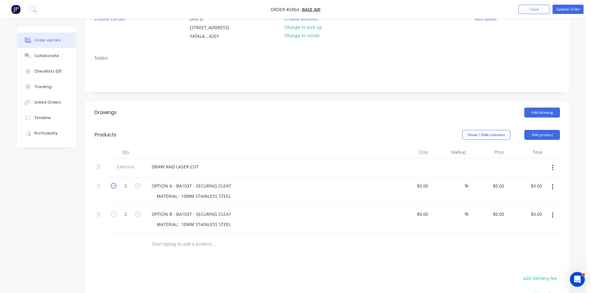
click at [113, 183] on icon "button" at bounding box center [114, 186] width 6 height 6
type input "1"
click at [112, 211] on icon "button" at bounding box center [114, 214] width 6 height 6
type input "1"
click at [549, 130] on button "Add product" at bounding box center [542, 135] width 36 height 10
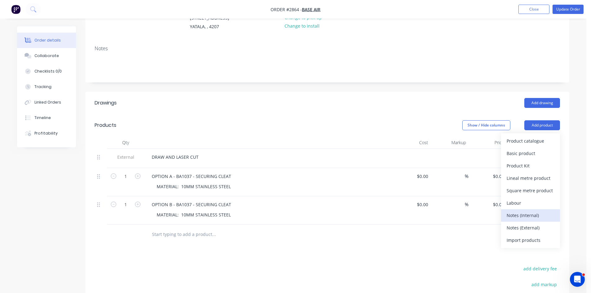
scroll to position [83, 0]
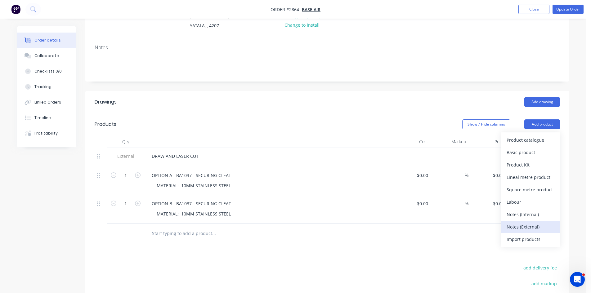
click at [536, 222] on div "Notes (External)" at bounding box center [531, 226] width 48 height 9
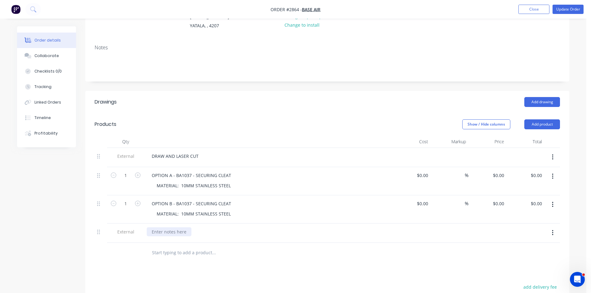
click at [166, 227] on div at bounding box center [169, 231] width 45 height 9
click at [171, 248] on input "text" at bounding box center [214, 253] width 124 height 12
drag, startPoint x: 229, startPoint y: 196, endPoint x: 150, endPoint y: 194, distance: 79.5
click at [150, 199] on div "OPTION B - BA1037 - SECURING CLEAT" at bounding box center [191, 203] width 89 height 9
drag, startPoint x: 231, startPoint y: 169, endPoint x: 146, endPoint y: 169, distance: 85.3
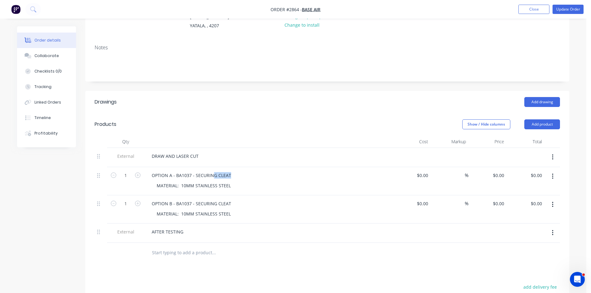
click at [146, 169] on div "OPTION A - BA1037 - SECURING CLEAT MATERIAL: 10MM STAINLESS STEEL" at bounding box center [268, 181] width 248 height 28
click at [222, 171] on div "OPTION A - BA1037 - SECURING CLEAT" at bounding box center [191, 175] width 89 height 9
drag, startPoint x: 231, startPoint y: 168, endPoint x: 141, endPoint y: 166, distance: 90.0
click at [141, 167] on div "1 OPTION A - BA1037 - SECURING CLEAT MATERIAL: 10MM STAINLESS STEEL $0.00 $0.00…" at bounding box center [327, 181] width 465 height 28
click at [172, 248] on input "text" at bounding box center [214, 253] width 124 height 12
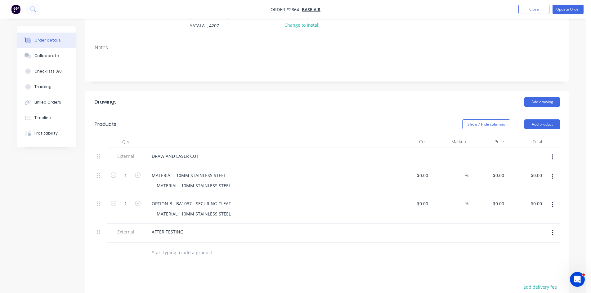
paste input "MATERIAL: 10MM STAINLESS STEEL"
type input "MATERIAL: 10MM STAINLESS STEEL"
click at [217, 269] on div "Drawings Add drawing Products Show / Hide columns Add product Qty Cost Markup P…" at bounding box center [327, 251] width 484 height 321
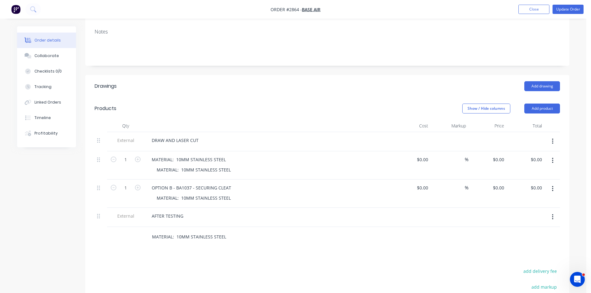
scroll to position [103, 0]
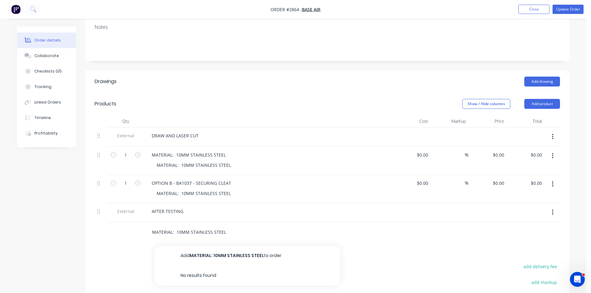
drag, startPoint x: 235, startPoint y: 227, endPoint x: 126, endPoint y: 227, distance: 108.9
click at [126, 227] on div "MATERIAL: 10MM STAINLESS STEEL Add MATERIAL: 10MM STAINLESS STEEL to order No r…" at bounding box center [327, 232] width 465 height 20
click at [227, 150] on div "MATERIAL: 10MM STAINLESS STEEL" at bounding box center [189, 154] width 84 height 9
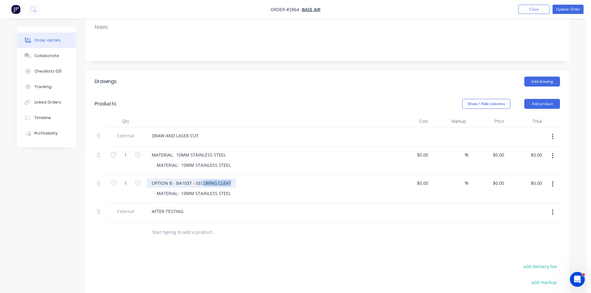
drag, startPoint x: 230, startPoint y: 175, endPoint x: 150, endPoint y: 175, distance: 80.4
click at [150, 179] on div "OPTION B - BA1037 - SECURING CLEAT" at bounding box center [191, 183] width 89 height 9
click at [235, 179] on div "OPTION B - BA1037 - SECURING CLEAT" at bounding box center [268, 183] width 243 height 9
drag, startPoint x: 230, startPoint y: 175, endPoint x: 145, endPoint y: 176, distance: 85.3
click at [144, 176] on div "1 OPTION B - BA1037 - SECURING CLEAT MATERIAL: 10MM STAINLESS STEEL $0.00 $0.00…" at bounding box center [327, 189] width 465 height 28
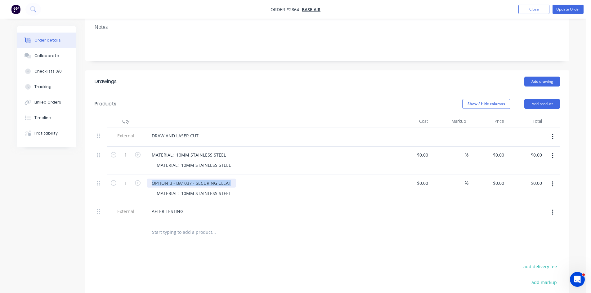
copy div "OPTION B - BA1037 - SECURING CLEAT"
click at [179, 150] on div "MATERIAL: 10MM STAINLESS STEEL" at bounding box center [189, 154] width 84 height 9
drag, startPoint x: 224, startPoint y: 146, endPoint x: 148, endPoint y: 143, distance: 76.7
click at [148, 150] on div "MATERIAL: 10MM STAINLESS STEEL" at bounding box center [268, 154] width 243 height 9
click at [172, 150] on div "OPTION B - BA1037 - SECURING CLEAT" at bounding box center [191, 154] width 89 height 9
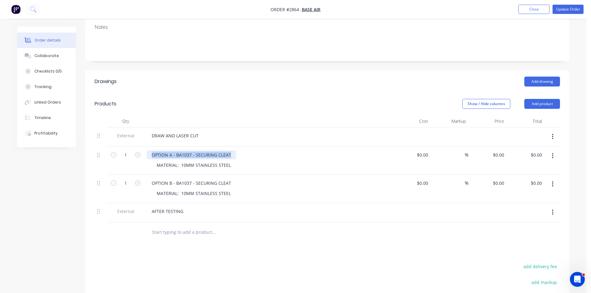
drag, startPoint x: 230, startPoint y: 149, endPoint x: 145, endPoint y: 147, distance: 85.7
click at [145, 147] on div "OPTION A - BA1037 - SECURING CLEAT MATERIAL: 10MM STAINLESS STEEL" at bounding box center [268, 161] width 248 height 28
copy div "OPTION A - BA1037 - SECURING CLEAT"
click at [187, 226] on input "text" at bounding box center [214, 232] width 124 height 12
paste input "OPTION A - BA1037 - SECURING CLEAT"
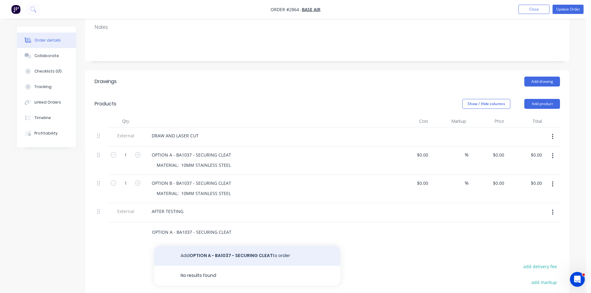
type input "OPTION A - BA1037 - SECURING CLEAT"
click at [236, 248] on button "Add OPTION A - BA1037 - SECURING CLEAT to order" at bounding box center [247, 256] width 186 height 20
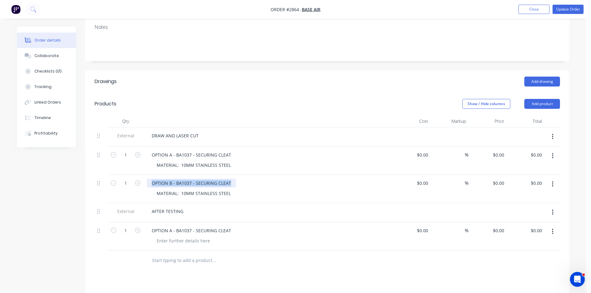
drag, startPoint x: 231, startPoint y: 177, endPoint x: 151, endPoint y: 177, distance: 79.7
click at [151, 179] on div "OPTION B - BA1037 - SECURING CLEAT" at bounding box center [191, 183] width 89 height 9
copy div "OPTION B - BA1037 - SECURING CLEAT"
click at [177, 254] on input "text" at bounding box center [214, 260] width 124 height 12
paste input "OPTION B - BA1037 - SECURING CLEAT"
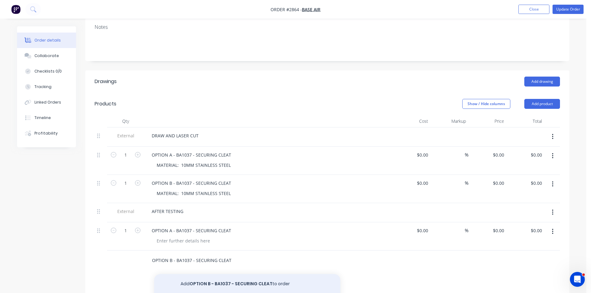
type input "OPTION B - BA1037 - SECURING CLEAT"
click at [240, 275] on button "Add OPTION B - BA1037 - SECURING CLEAT to order" at bounding box center [247, 284] width 186 height 20
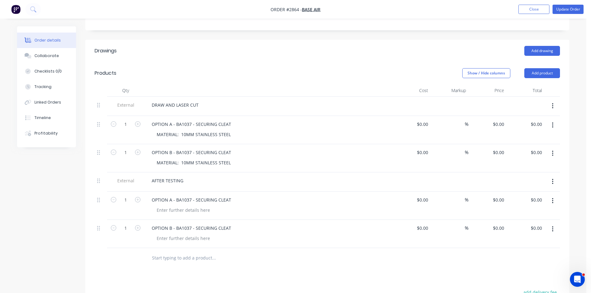
scroll to position [134, 0]
click at [138, 197] on icon "button" at bounding box center [138, 200] width 6 height 6
type input "2"
click at [138, 225] on icon "button" at bounding box center [138, 228] width 6 height 6
type input "2"
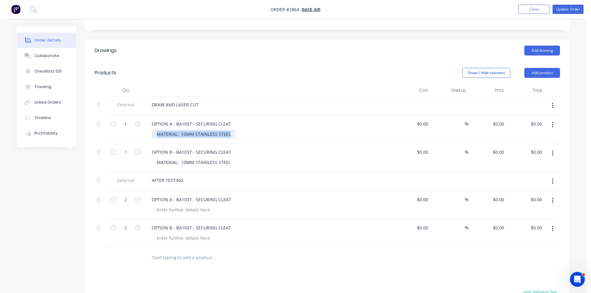
drag, startPoint x: 231, startPoint y: 129, endPoint x: 145, endPoint y: 129, distance: 86.6
click at [145, 129] on div "OPTION A - BA1037 - SECURING CLEAT MATERIAL: 10MM STAINLESS STEEL" at bounding box center [268, 130] width 248 height 28
copy div "MATERIAL: 10MM STAINLESS STEEL"
click at [169, 205] on div at bounding box center [183, 209] width 63 height 9
paste div
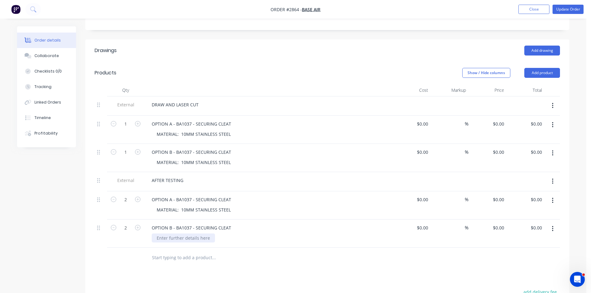
click at [182, 234] on div at bounding box center [183, 238] width 63 height 9
paste div
type input "$0.00"
click at [186, 176] on div "AFTER TESTING" at bounding box center [168, 180] width 42 height 9
click at [47, 53] on button "Collaborate" at bounding box center [46, 56] width 59 height 16
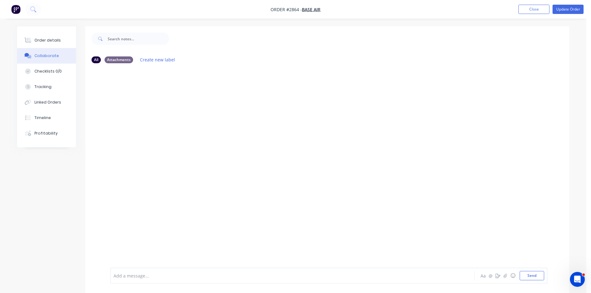
click at [164, 278] on div at bounding box center [275, 276] width 323 height 7
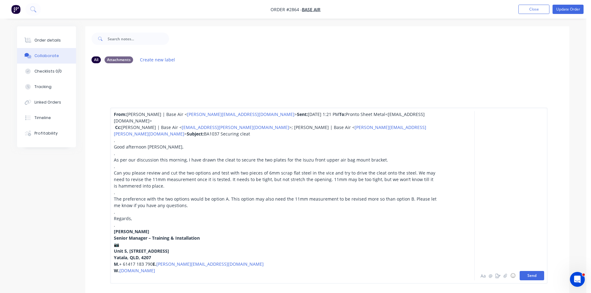
click at [530, 276] on button "Send" at bounding box center [532, 275] width 25 height 9
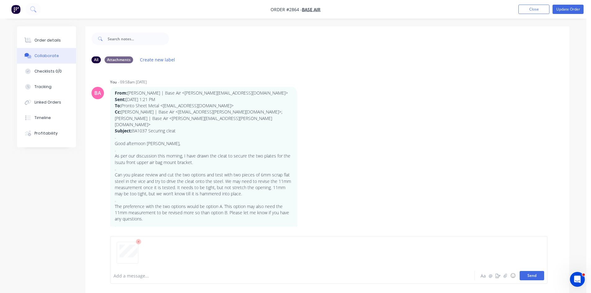
click at [536, 274] on button "Send" at bounding box center [532, 275] width 25 height 9
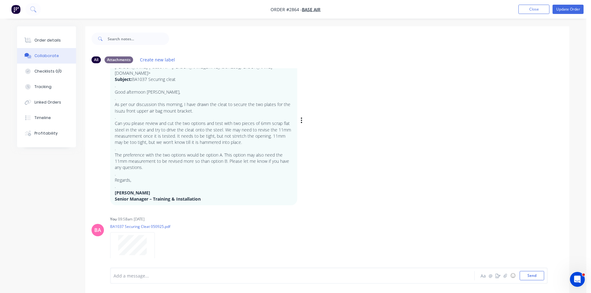
scroll to position [53, 0]
drag, startPoint x: 44, startPoint y: 39, endPoint x: 48, endPoint y: 41, distance: 4.4
click at [44, 39] on div "Order details" at bounding box center [47, 41] width 26 height 6
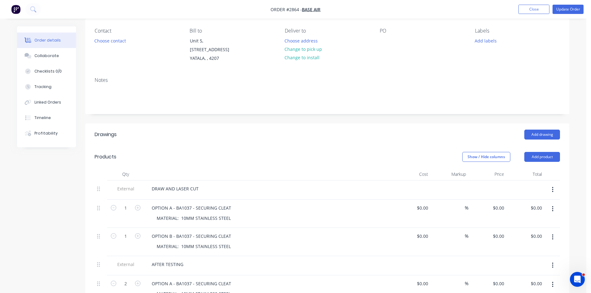
scroll to position [52, 0]
drag, startPoint x: 181, startPoint y: 209, endPoint x: 251, endPoint y: 209, distance: 70.4
click at [251, 212] on div "MATERIAL: 10MM STAINLESS STEEL" at bounding box center [271, 216] width 238 height 9
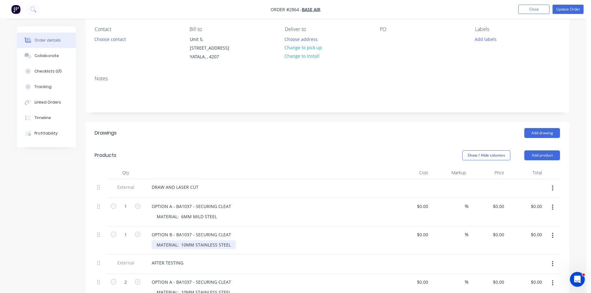
click at [200, 240] on div "MATERIAL: 10MM STAINLESS STEEL" at bounding box center [194, 244] width 84 height 9
drag, startPoint x: 181, startPoint y: 238, endPoint x: 315, endPoint y: 232, distance: 134.8
click at [315, 240] on div "MATERIAL: 10MM STAINLESS STEEL" at bounding box center [271, 244] width 238 height 9
click at [550, 150] on button "Add product" at bounding box center [542, 155] width 36 height 10
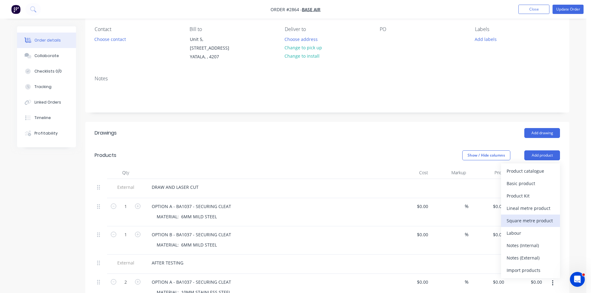
scroll to position [83, 0]
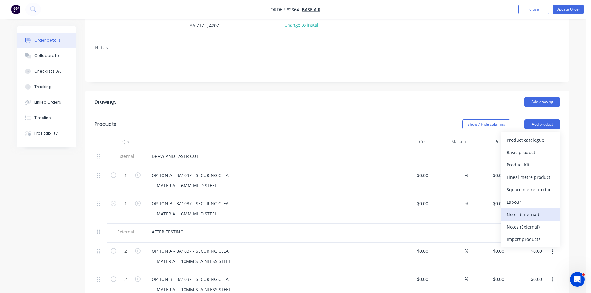
click at [533, 210] on div "Notes (Internal)" at bounding box center [531, 214] width 48 height 9
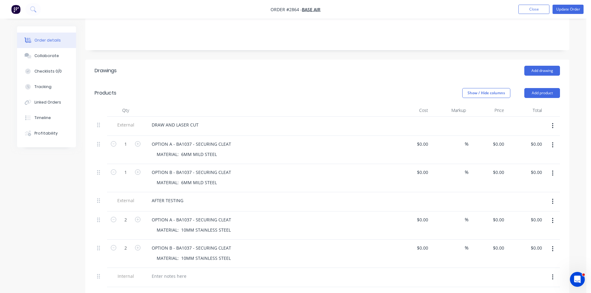
scroll to position [124, 0]
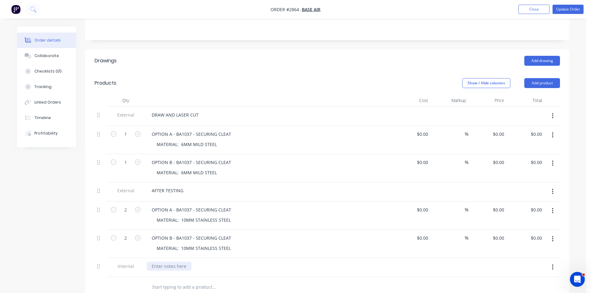
click at [165, 262] on div at bounding box center [169, 266] width 45 height 9
paste div
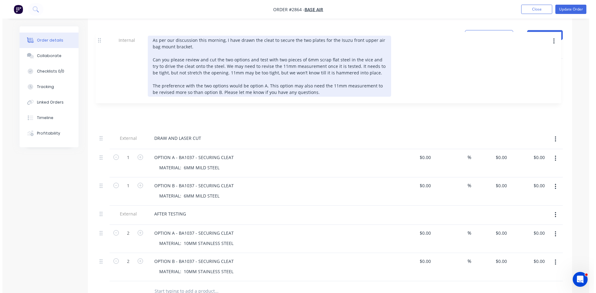
scroll to position [170, 0]
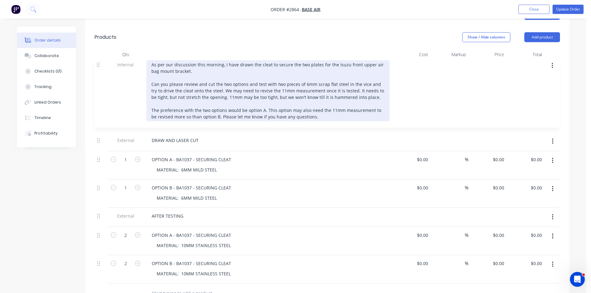
drag, startPoint x: 99, startPoint y: 187, endPoint x: 99, endPoint y: 62, distance: 124.7
click at [99, 62] on div "External DRAW AND LASER CUT 1 OPTION A - BA1037 - SECURING CLEAT MATERIAL: 6MM …" at bounding box center [327, 172] width 465 height 223
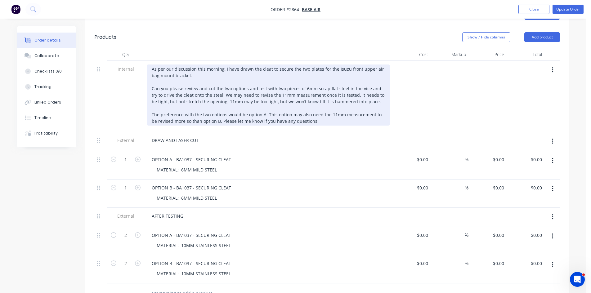
click at [151, 65] on div "As per our discussion this morning, I have drawn the cleat to secure the two pl…" at bounding box center [268, 95] width 243 height 61
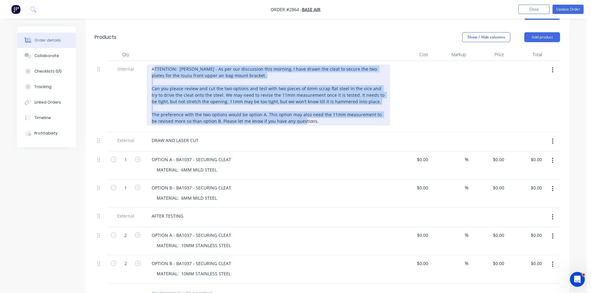
drag, startPoint x: 311, startPoint y: 114, endPoint x: 155, endPoint y: 56, distance: 166.3
click at [155, 61] on div "ATTENTION: [PERSON_NAME] - As per our discussion this morning, I have drawn the…" at bounding box center [268, 96] width 248 height 71
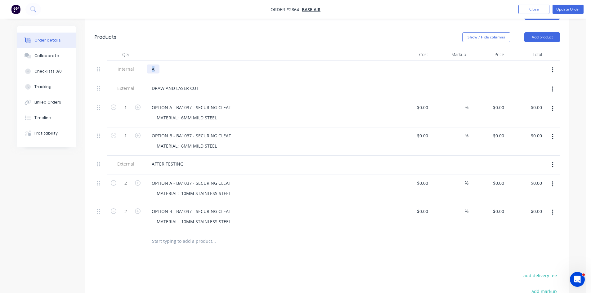
drag, startPoint x: 154, startPoint y: 64, endPoint x: 150, endPoint y: 64, distance: 4.0
click at [150, 65] on div "A" at bounding box center [153, 69] width 13 height 9
click at [574, 7] on button "Update Order" at bounding box center [568, 9] width 31 height 9
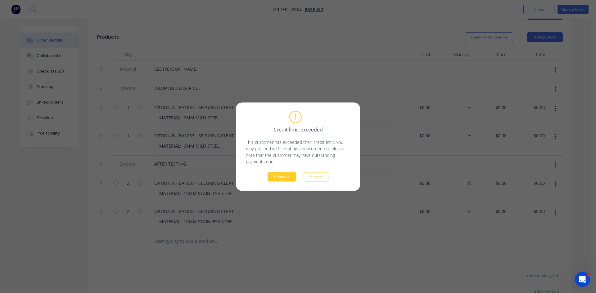
click at [284, 174] on button "Continue" at bounding box center [281, 176] width 29 height 9
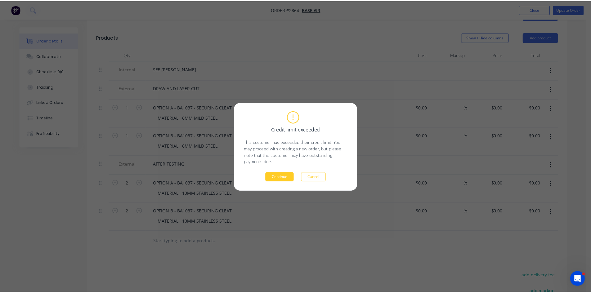
scroll to position [148, 0]
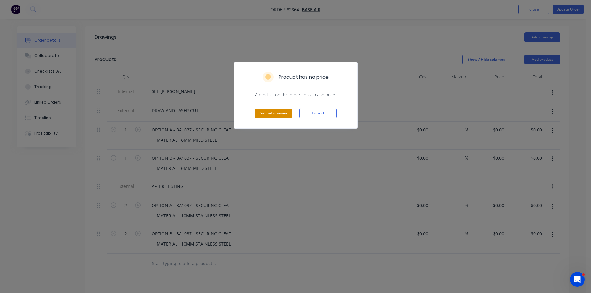
click at [280, 112] on button "Submit anyway" at bounding box center [273, 113] width 37 height 9
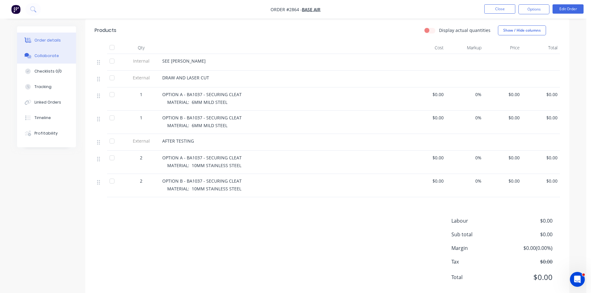
click at [54, 56] on div "Collaborate" at bounding box center [46, 56] width 25 height 6
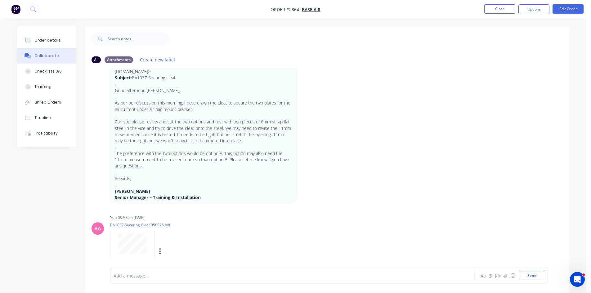
scroll to position [53, 0]
click at [508, 7] on button "Close" at bounding box center [499, 8] width 31 height 9
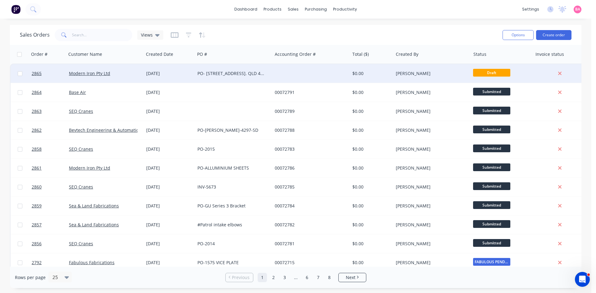
click at [241, 71] on div "PO- [STREET_ADDRESS]. QLD 4171." at bounding box center [231, 73] width 69 height 6
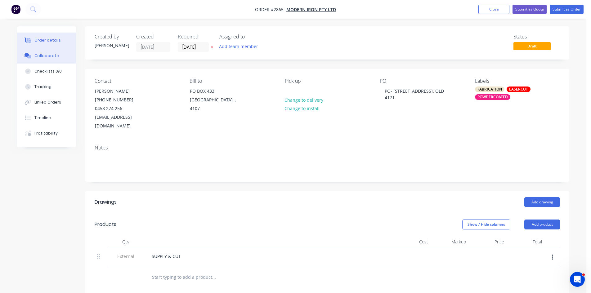
click at [40, 54] on div "Collaborate" at bounding box center [46, 56] width 25 height 6
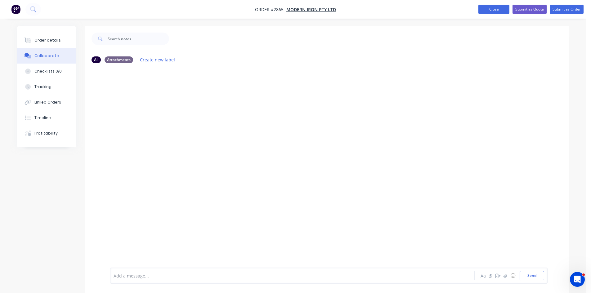
click at [492, 10] on button "Close" at bounding box center [493, 9] width 31 height 9
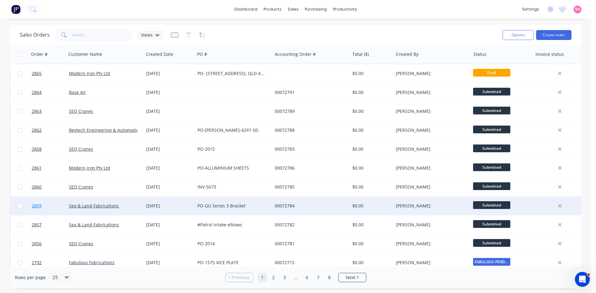
click at [37, 207] on span "2859" at bounding box center [37, 206] width 10 height 6
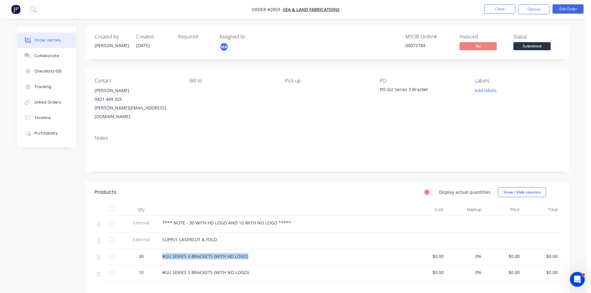
drag, startPoint x: 248, startPoint y: 247, endPoint x: 161, endPoint y: 250, distance: 87.6
click at [161, 250] on div "#GU SERIES 3 BRACKETS (WITH HD LOGO)" at bounding box center [284, 257] width 248 height 16
copy span "#GU SERIES 3 BRACKETS (WITH HD LOGO)"
click at [46, 53] on div "Collaborate" at bounding box center [46, 56] width 25 height 6
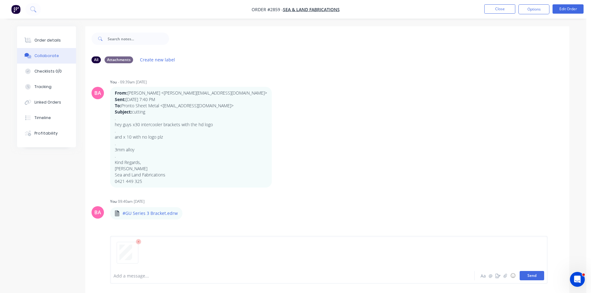
click at [534, 275] on button "Send" at bounding box center [532, 275] width 25 height 9
click at [55, 40] on div "Order details" at bounding box center [47, 41] width 26 height 6
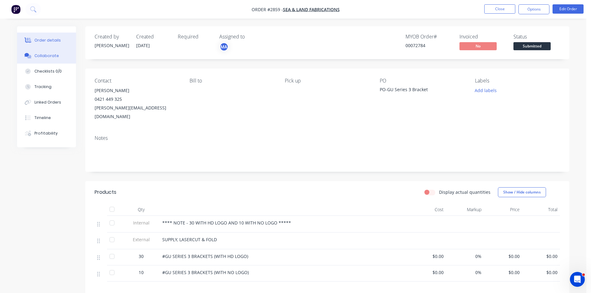
click at [56, 56] on div "Collaborate" at bounding box center [46, 56] width 25 height 6
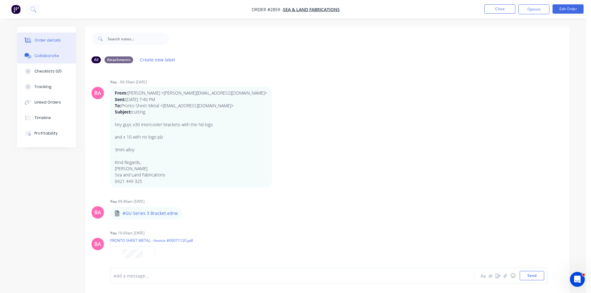
click at [44, 38] on div "Order details" at bounding box center [47, 41] width 26 height 6
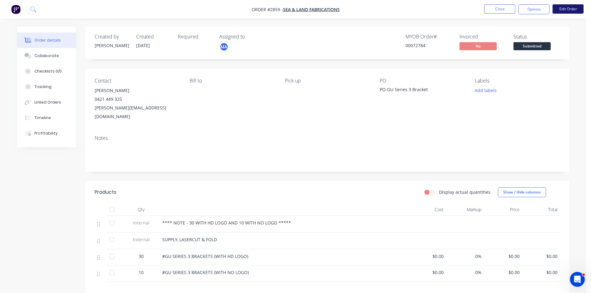
click at [564, 8] on button "Edit Order" at bounding box center [568, 8] width 31 height 9
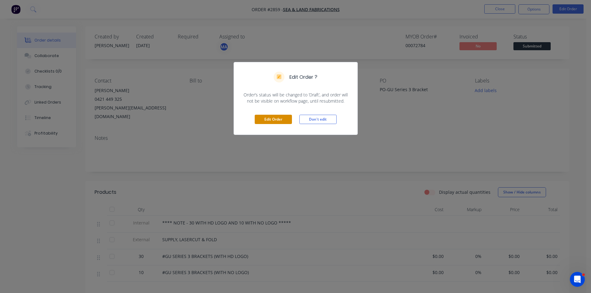
click at [276, 119] on button "Edit Order" at bounding box center [273, 119] width 37 height 9
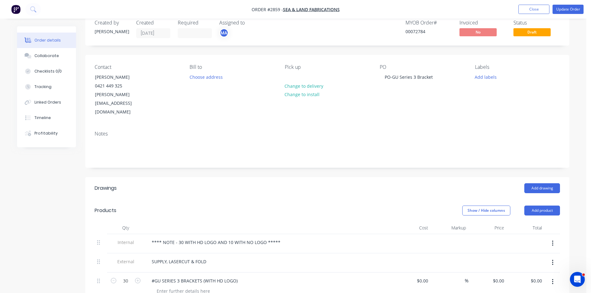
scroll to position [31, 0]
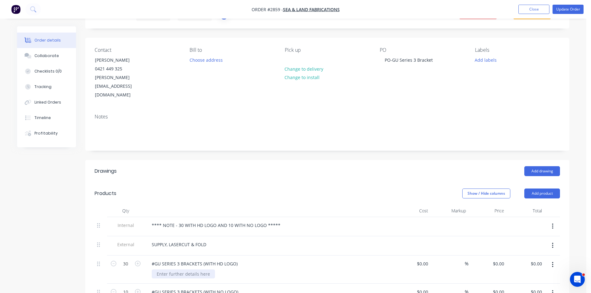
click at [190, 270] on div at bounding box center [183, 274] width 63 height 9
drag, startPoint x: 220, startPoint y: 257, endPoint x: 138, endPoint y: 256, distance: 81.9
click at [138, 256] on div "30 #GU SERIES 3 BRACKETS (WITH HD LOGO) MATERIAL: 3MM ALLUMINIUM $0.00 $0.00 % …" at bounding box center [327, 270] width 465 height 28
copy div "MATERIAL: 3MM ALLUMINIUM"
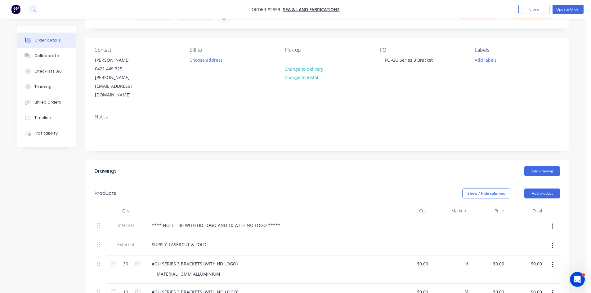
paste div
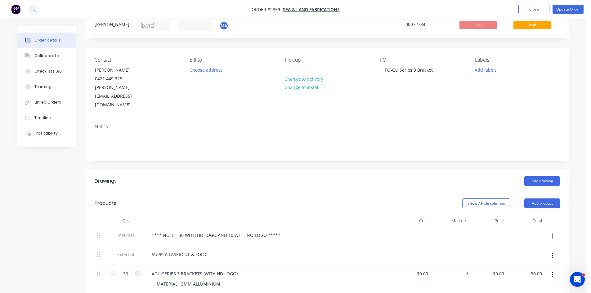
scroll to position [21, 0]
click at [48, 38] on div "Order details" at bounding box center [47, 41] width 26 height 6
click at [571, 7] on button "Update Order" at bounding box center [568, 9] width 31 height 9
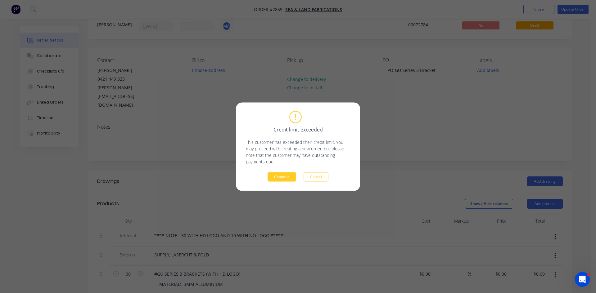
click at [284, 177] on button "Continue" at bounding box center [281, 176] width 29 height 9
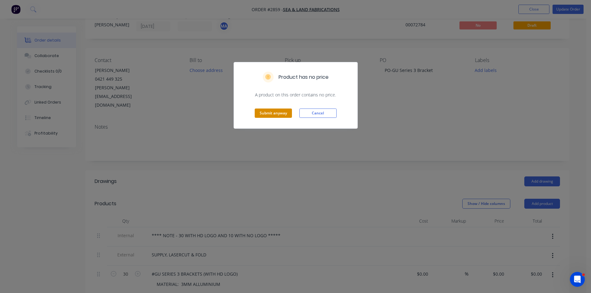
click at [279, 112] on button "Submit anyway" at bounding box center [273, 113] width 37 height 9
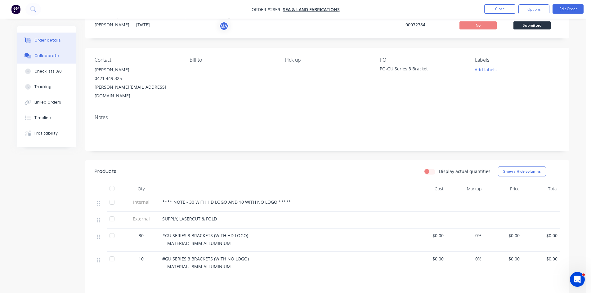
click at [42, 55] on div "Collaborate" at bounding box center [46, 56] width 25 height 6
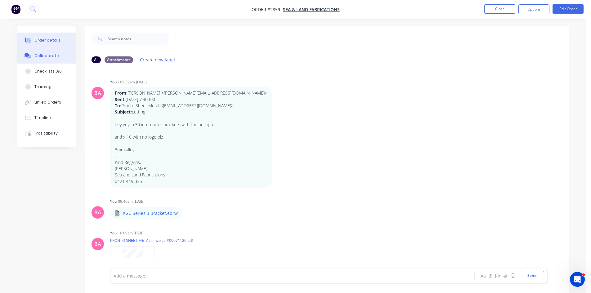
click at [51, 42] on div "Order details" at bounding box center [47, 41] width 26 height 6
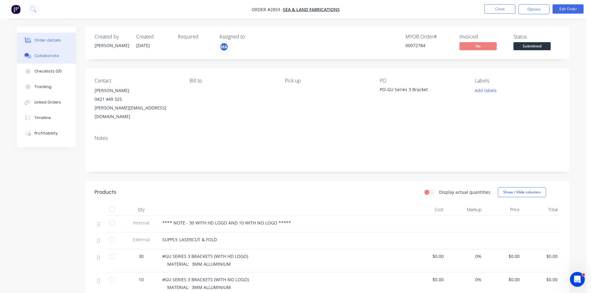
click at [49, 57] on div "Collaborate" at bounding box center [46, 56] width 25 height 6
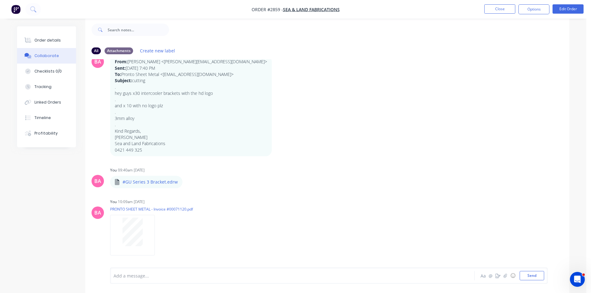
scroll to position [9, 0]
click at [187, 182] on button "button" at bounding box center [187, 181] width 2 height 9
click at [206, 196] on button "Download" at bounding box center [229, 198] width 70 height 14
click at [503, 11] on button "Close" at bounding box center [499, 8] width 31 height 9
